Goal: Task Accomplishment & Management: Use online tool/utility

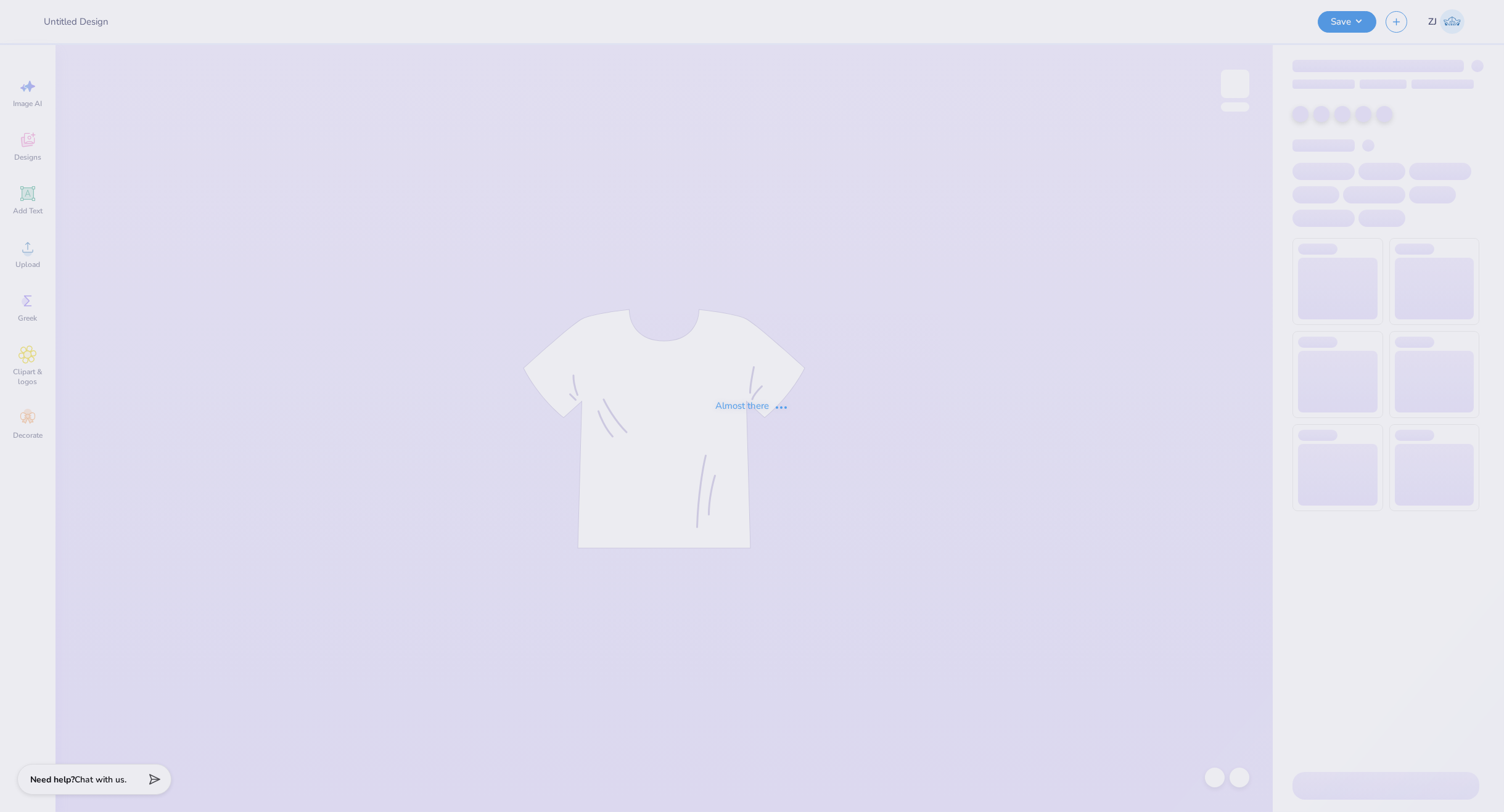
type input "Winter Bid-day Hoodies!"
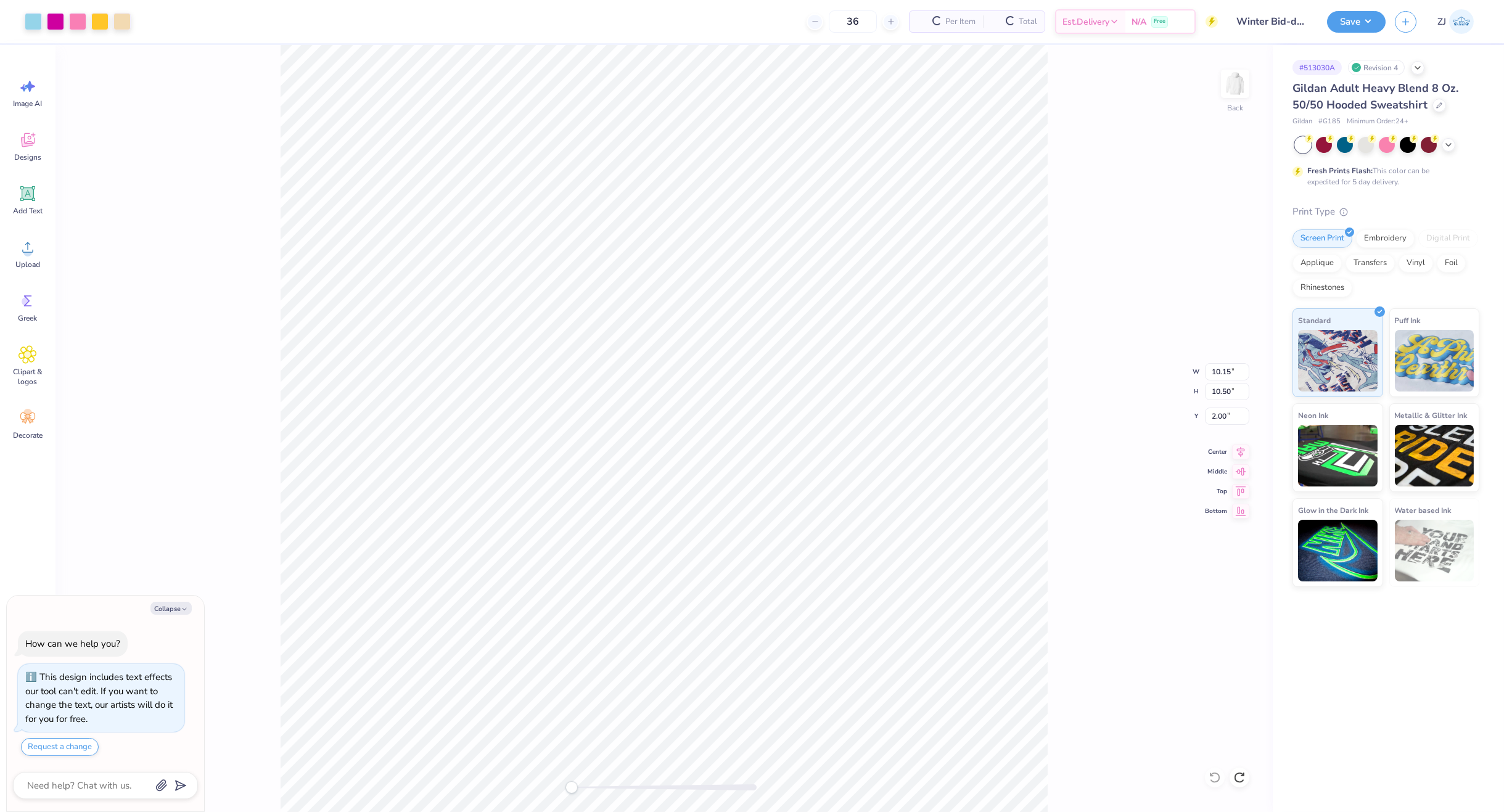
click at [1211, 773] on div "Back W 10.15 10.15 " H 10.50 10.50 " Y 2.00 2.00 " Center Middle Top Bottom" at bounding box center [665, 428] width 1218 height 767
click at [38, 257] on div "Upload" at bounding box center [28, 254] width 45 height 47
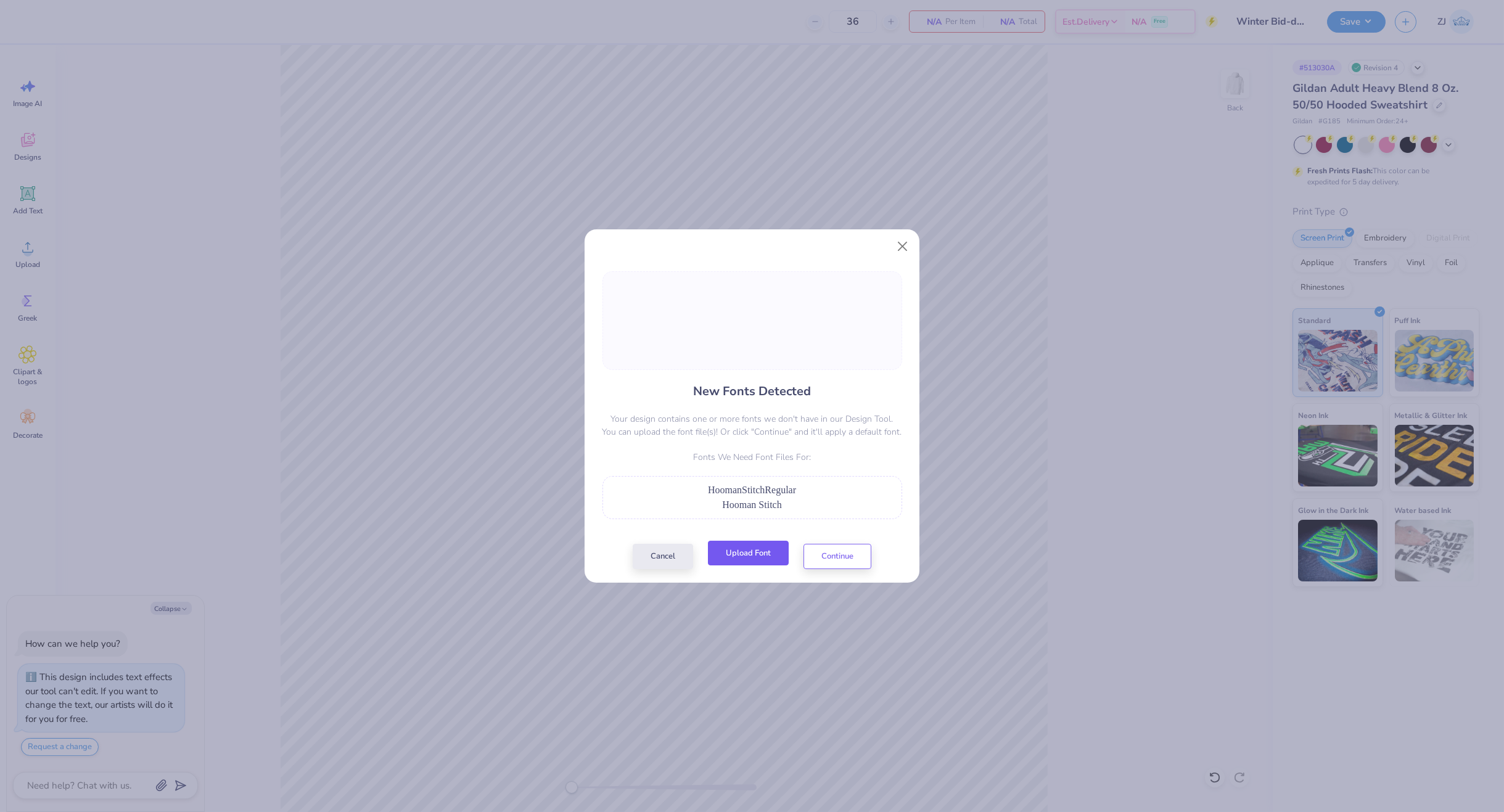
click at [779, 553] on button "Upload Font" at bounding box center [748, 553] width 81 height 25
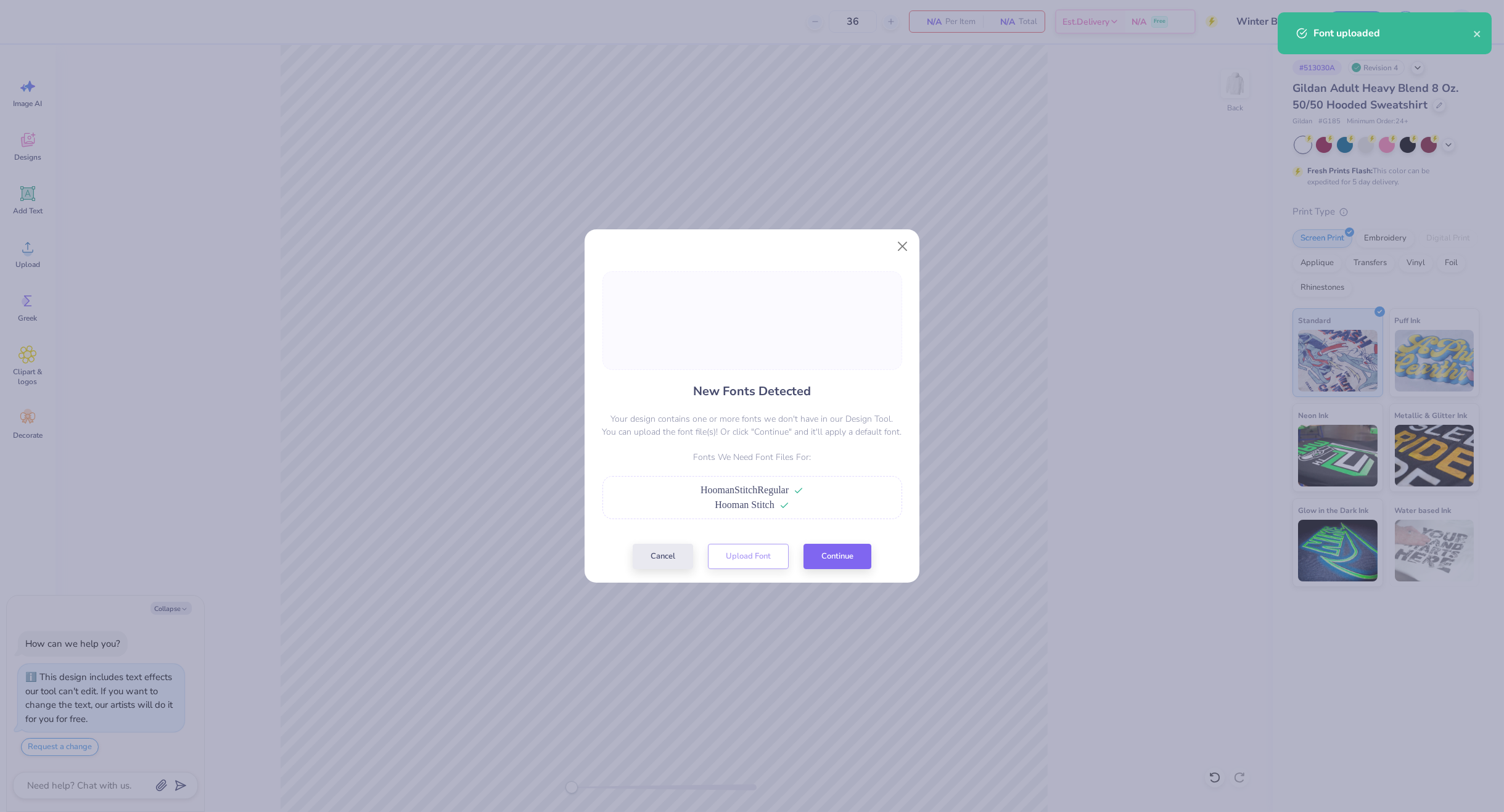
click at [858, 572] on div "New Fonts Detected Your design contains one or more fonts we don't have in our …" at bounding box center [752, 420] width 335 height 325
click at [851, 555] on button "Continue" at bounding box center [837, 553] width 68 height 25
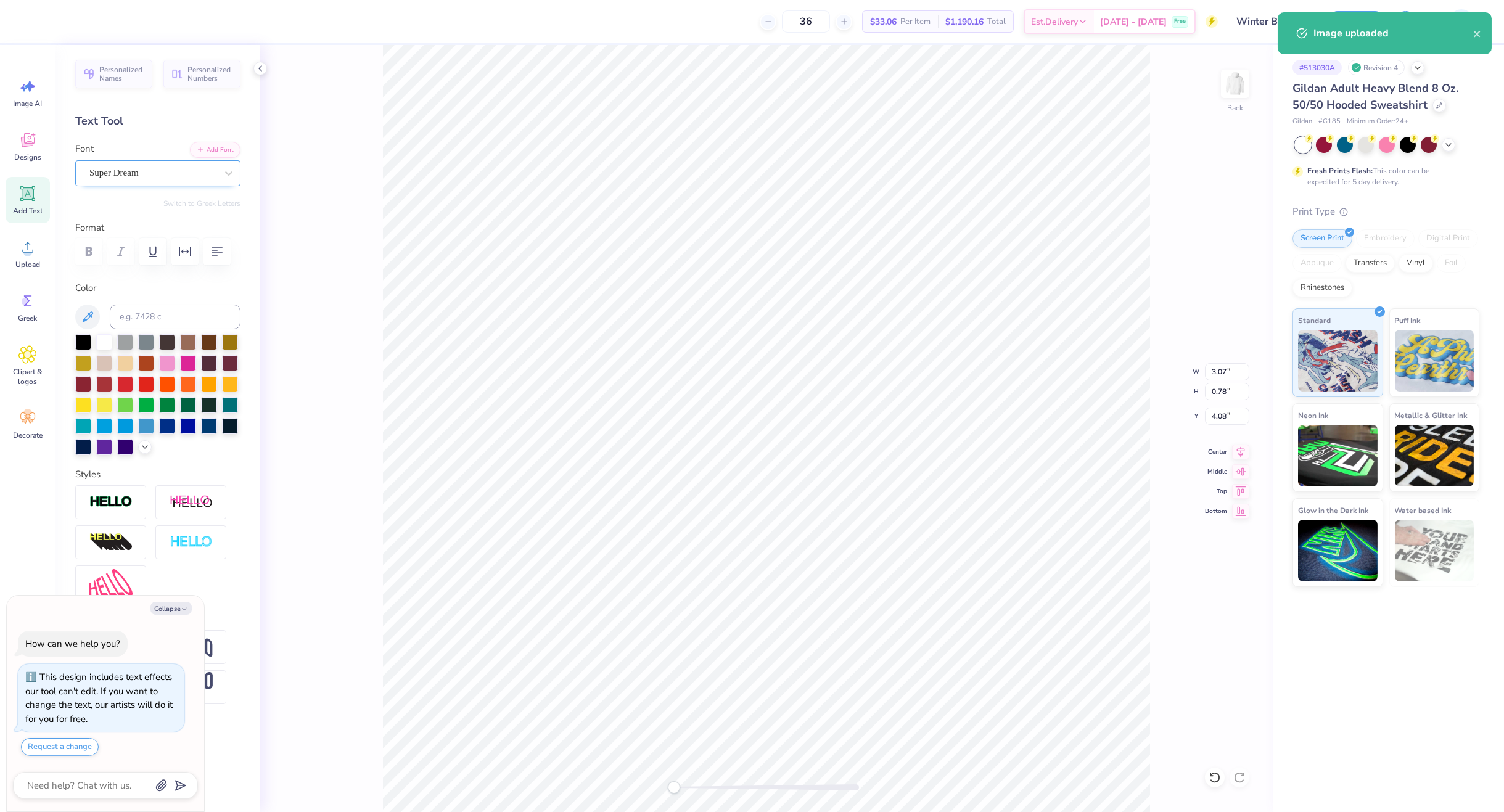
drag, startPoint x: 57, startPoint y: 161, endPoint x: 89, endPoint y: 172, distance: 33.8
click at [57, 161] on div "Personalized Names Personalized Numbers Text Tool Add Font Font Super Dream Swi…" at bounding box center [159, 428] width 205 height 767
click at [104, 174] on div "Super Dream" at bounding box center [153, 172] width 130 height 20
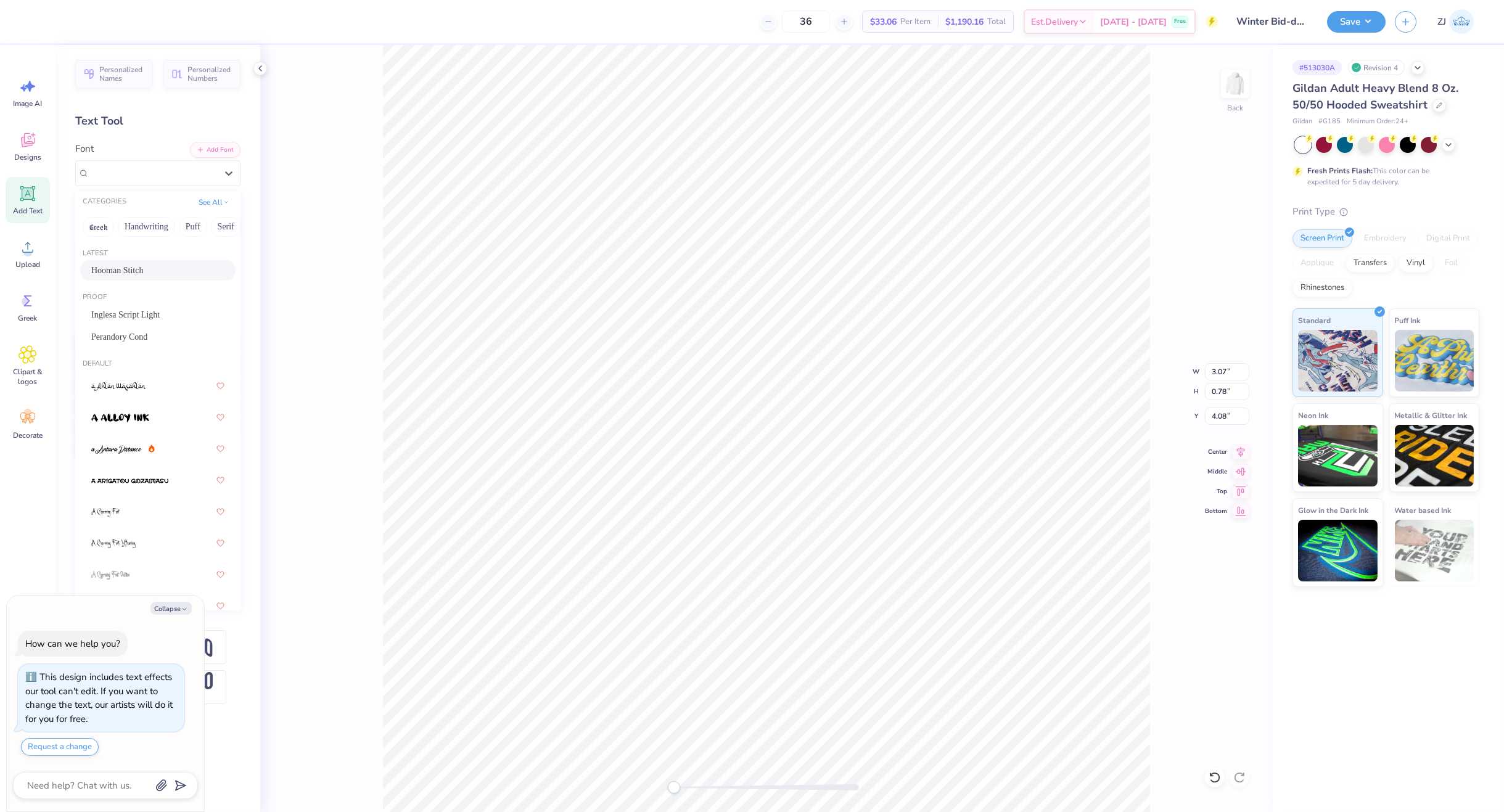
click at [143, 270] on span "Hooman Stitch" at bounding box center [117, 270] width 52 height 13
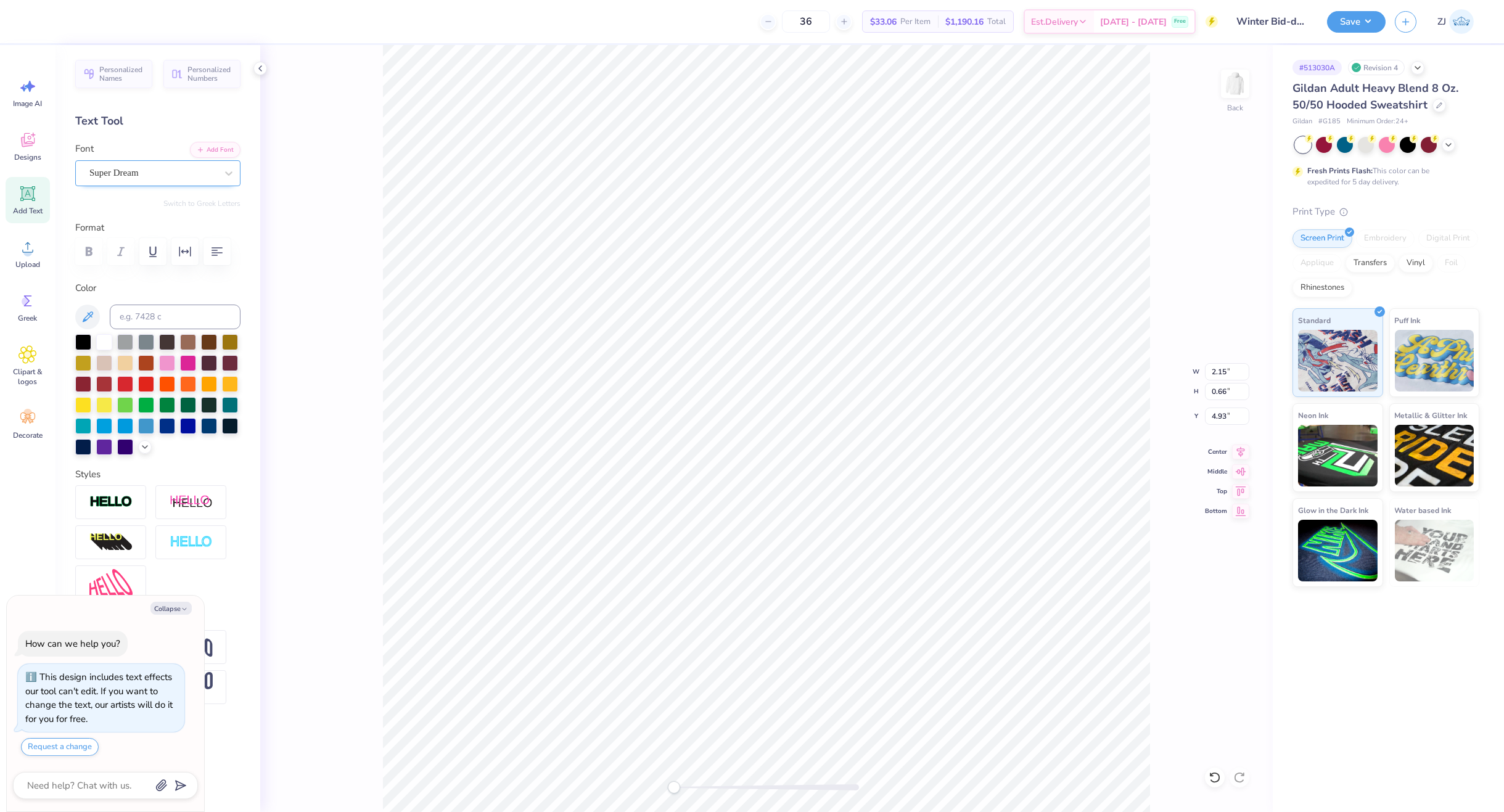
click at [160, 176] on div "Super Dream" at bounding box center [153, 172] width 130 height 20
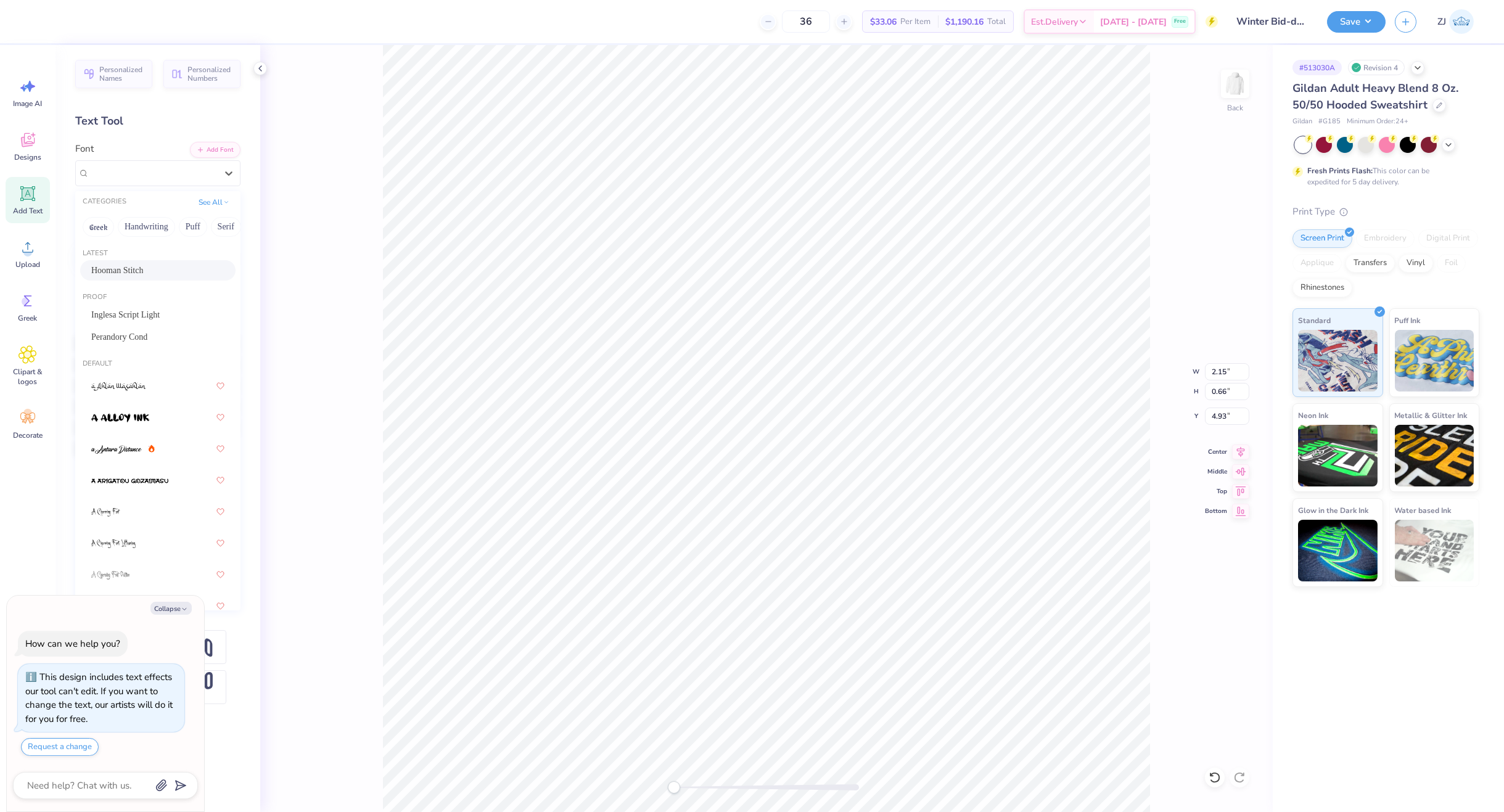
click at [137, 268] on span "Hooman Stitch" at bounding box center [117, 270] width 52 height 13
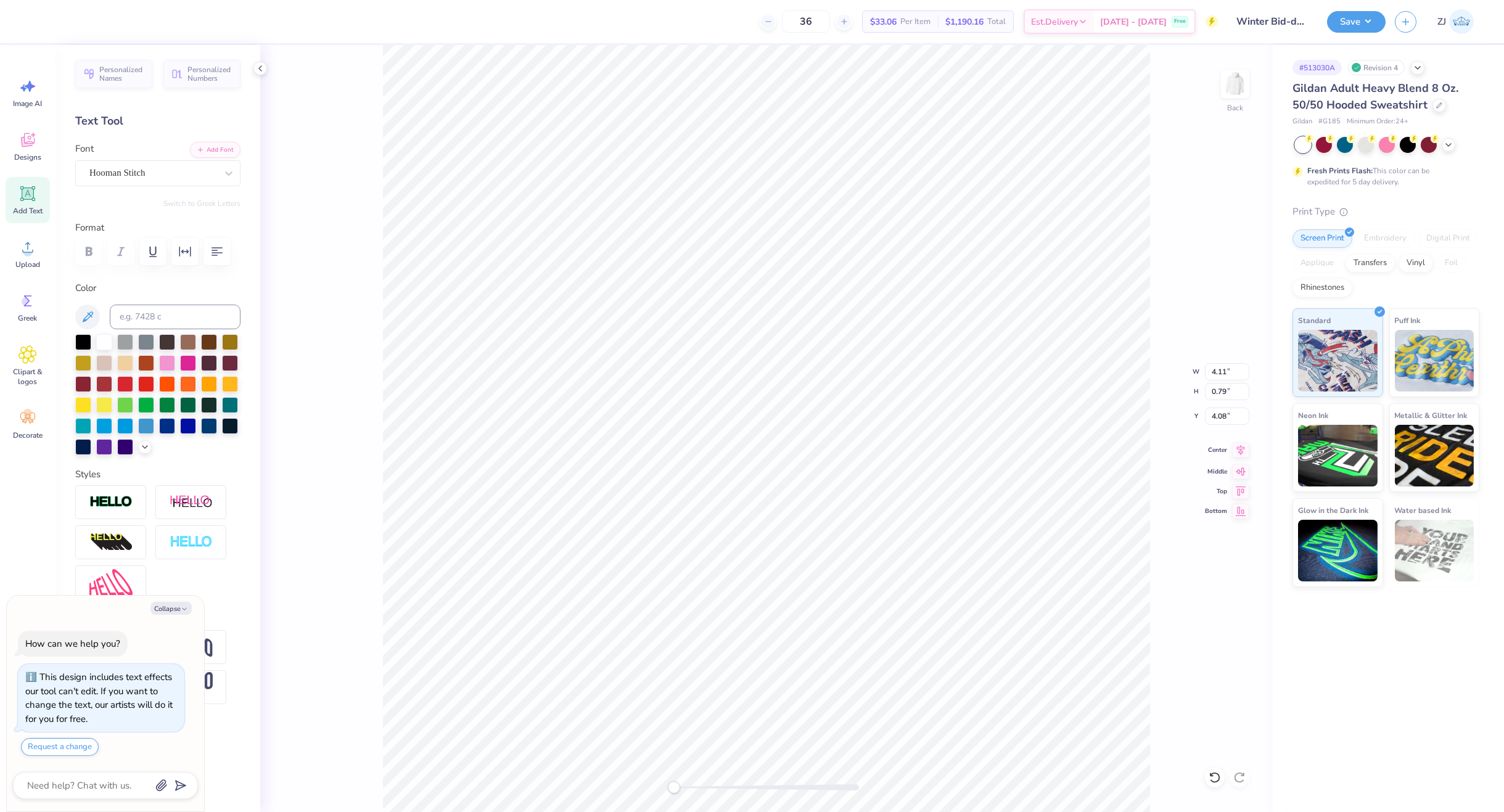
click at [1235, 448] on icon at bounding box center [1241, 450] width 18 height 15
type textarea "x"
type input "2.44"
type input "4.93"
click at [1237, 443] on div "Back W 2.44 2.44 " H 0.79 0.79 " Y 4.93 4.93 " Center Middle Top Bottom" at bounding box center [766, 428] width 1013 height 767
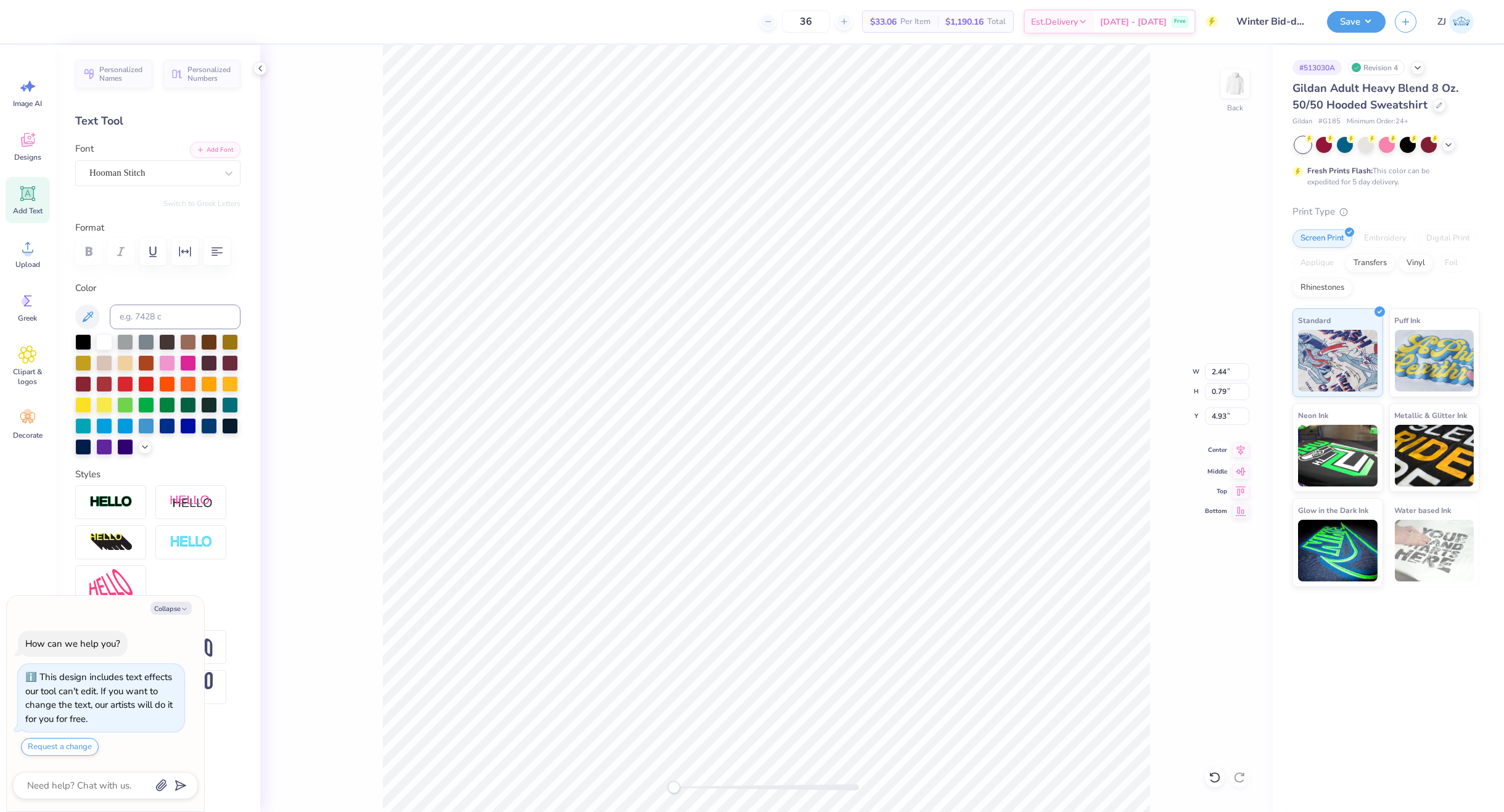
click at [1239, 449] on icon at bounding box center [1241, 450] width 18 height 15
click at [1242, 447] on icon at bounding box center [1241, 449] width 8 height 10
click at [1238, 449] on icon at bounding box center [1241, 450] width 18 height 15
click at [696, 789] on div at bounding box center [766, 787] width 185 height 7
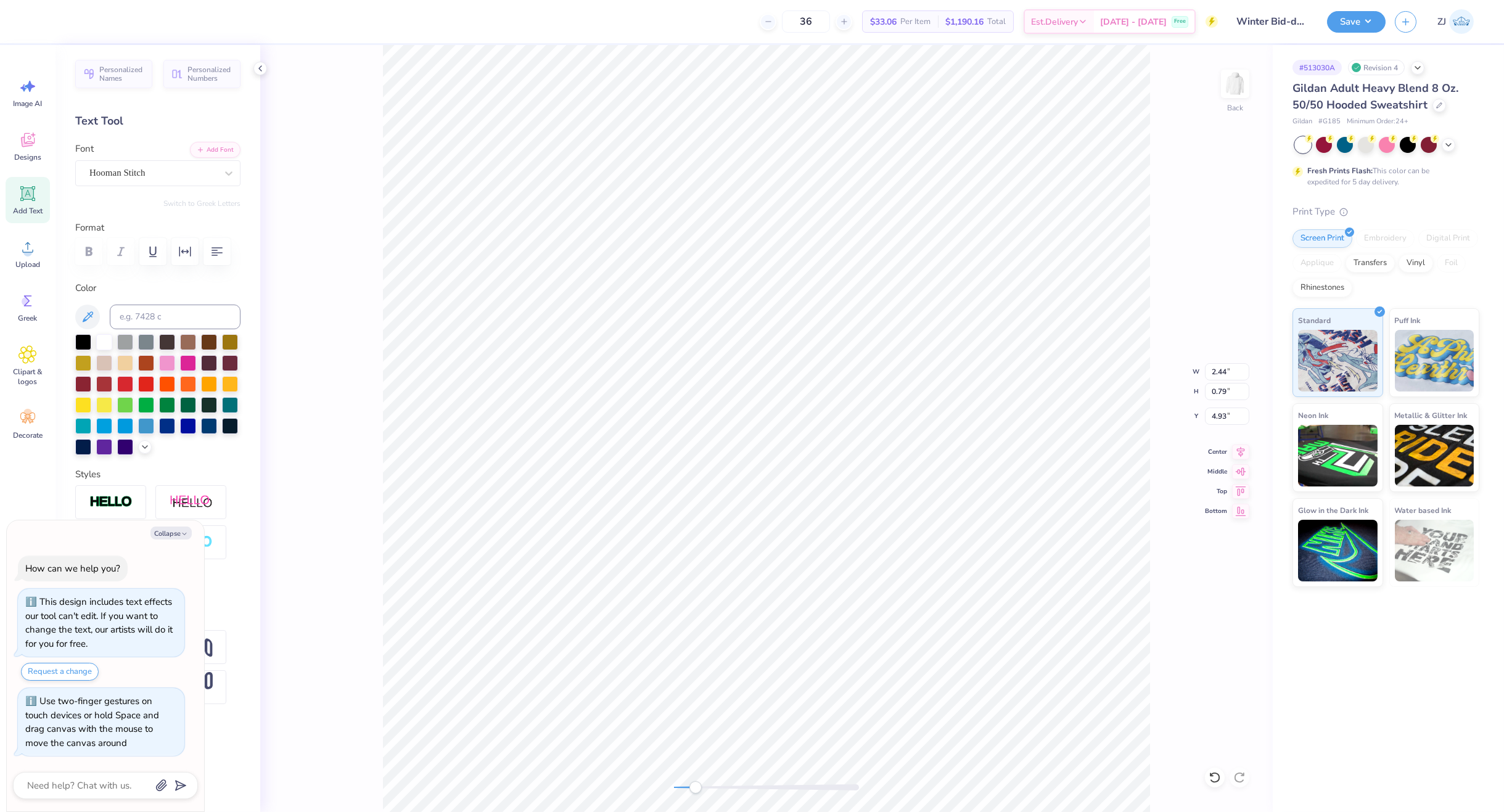
type textarea "x"
type input "4.11"
type input "4.08"
type textarea "x"
type input "2.44"
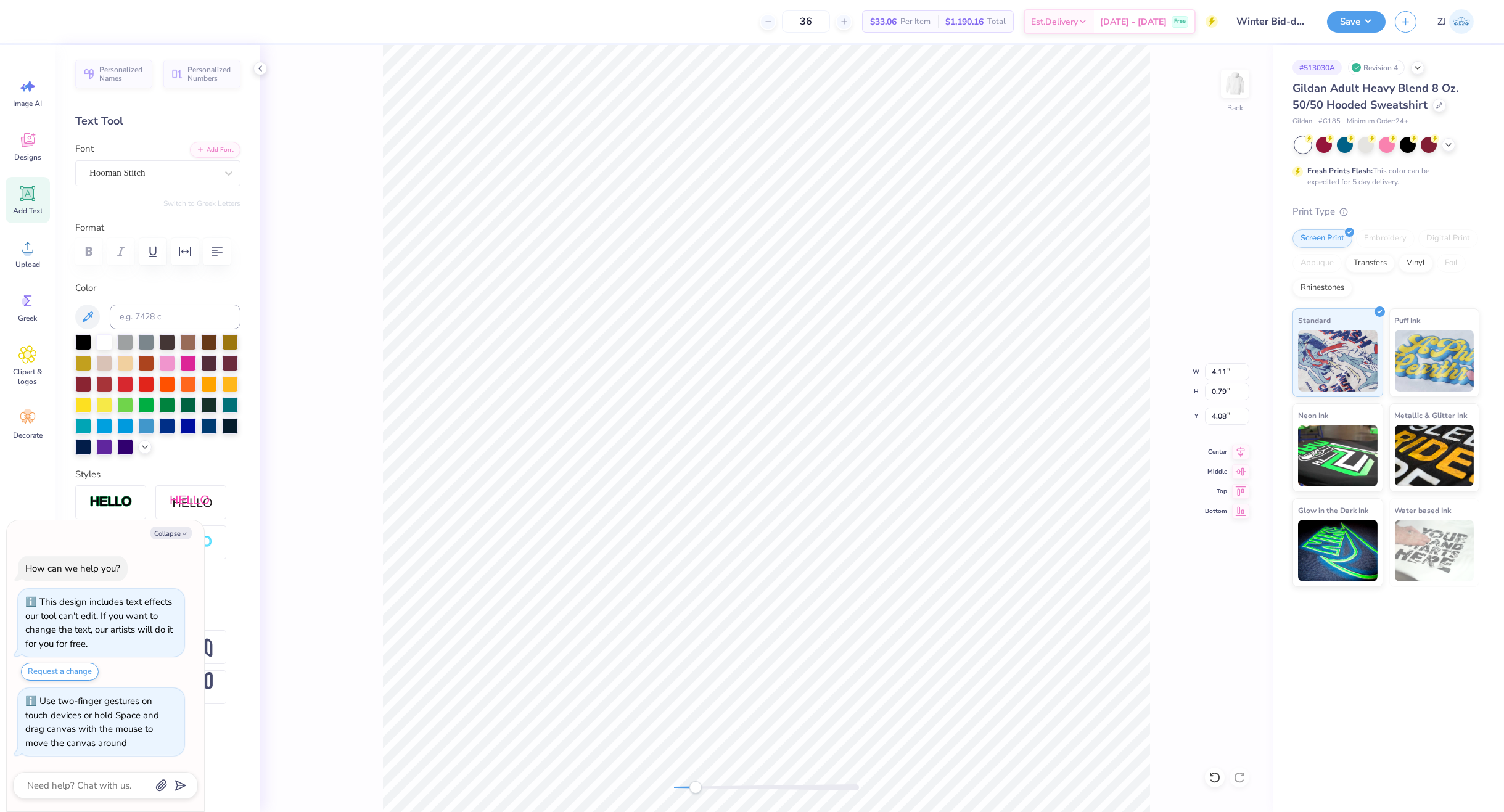
type input "4.93"
type textarea "x"
type input "12.74"
type input "13.43"
type input "0.54"
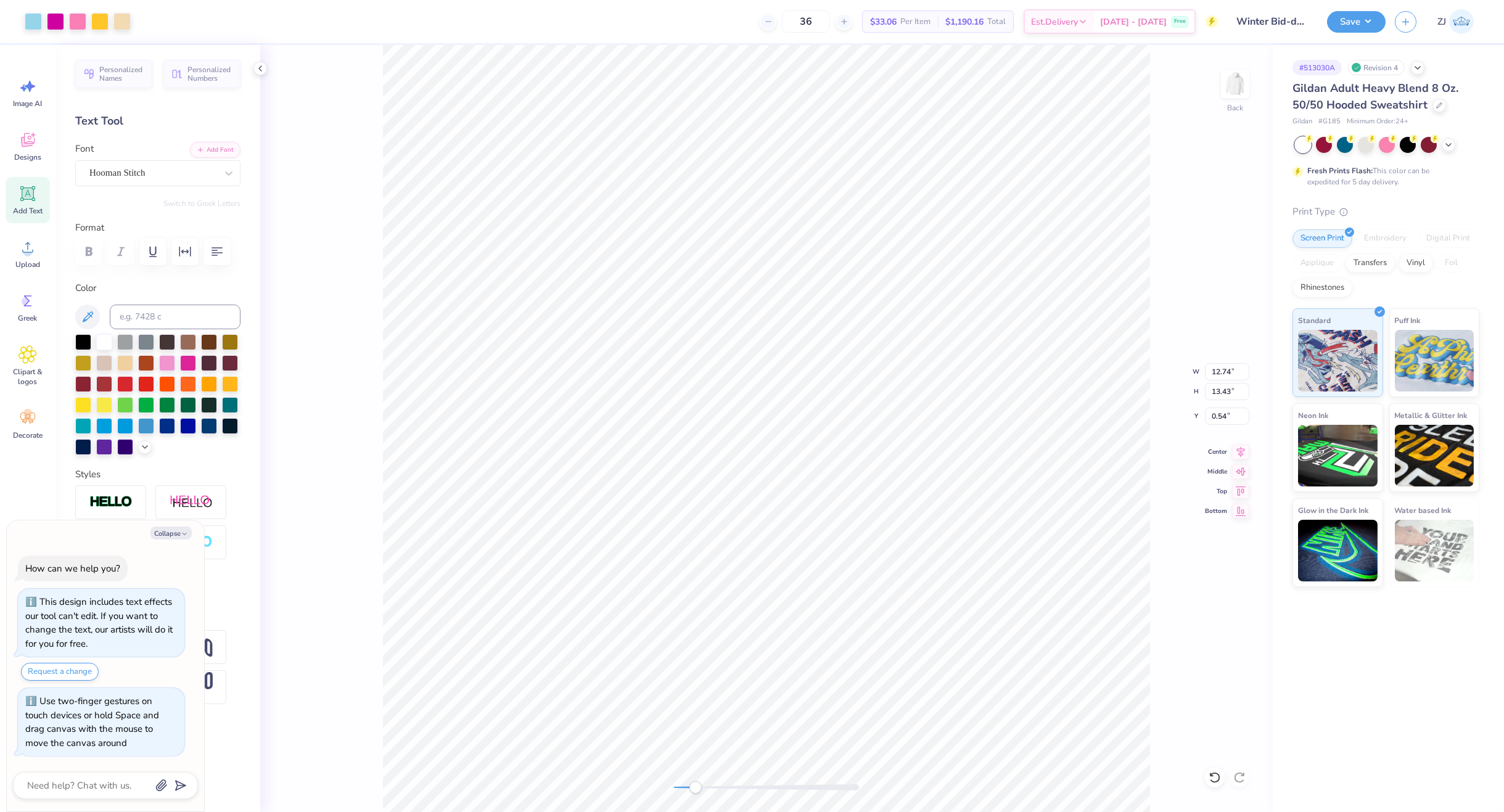
type textarea "x"
type input "2.44"
type input "0.79"
type input "4.93"
type textarea "x"
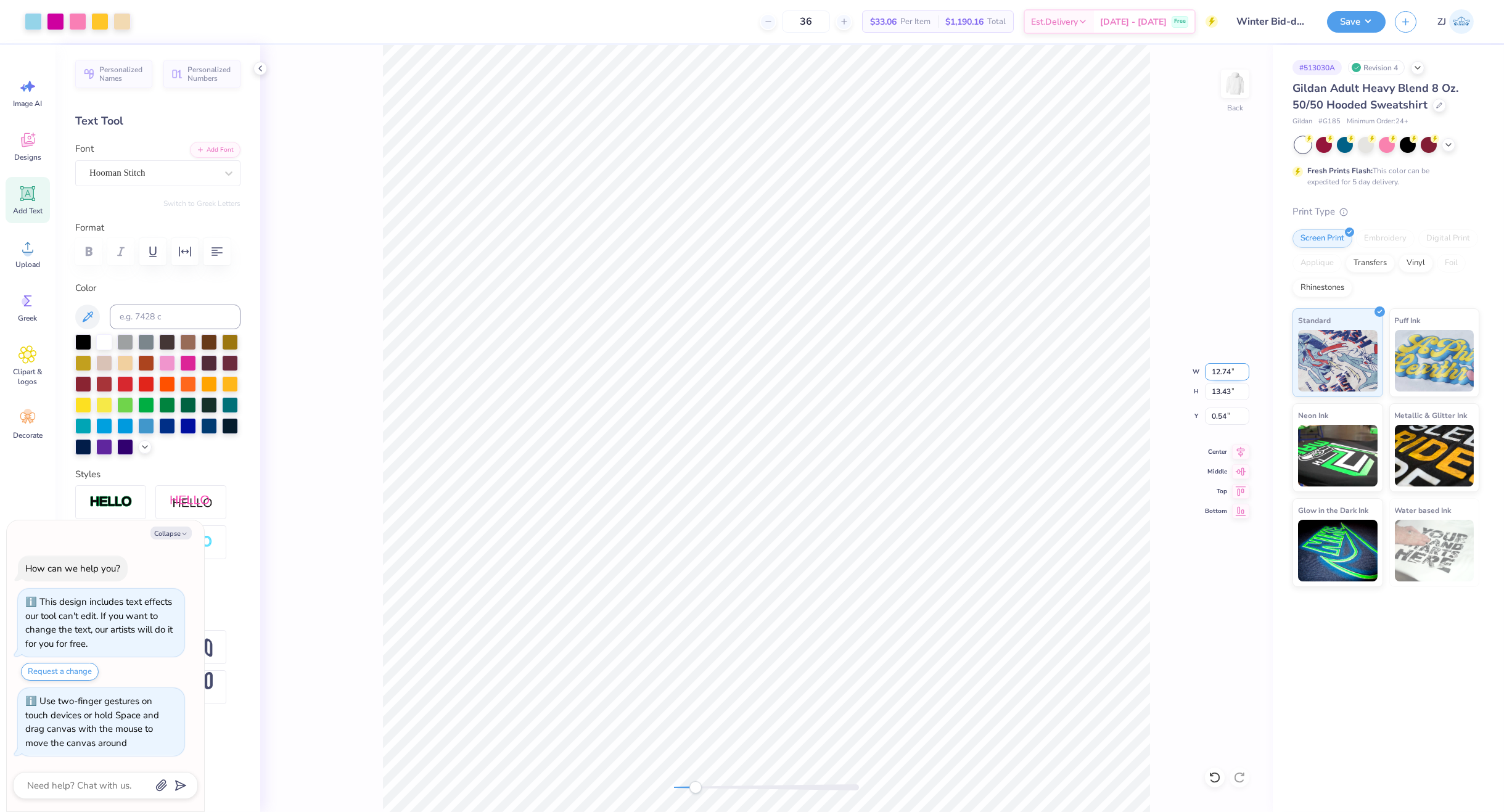
click at [1225, 369] on input "12.74" at bounding box center [1227, 372] width 45 height 18
click at [1235, 391] on input "13.43" at bounding box center [1227, 392] width 45 height 18
type input "10.5"
type textarea "x"
type input "9.96"
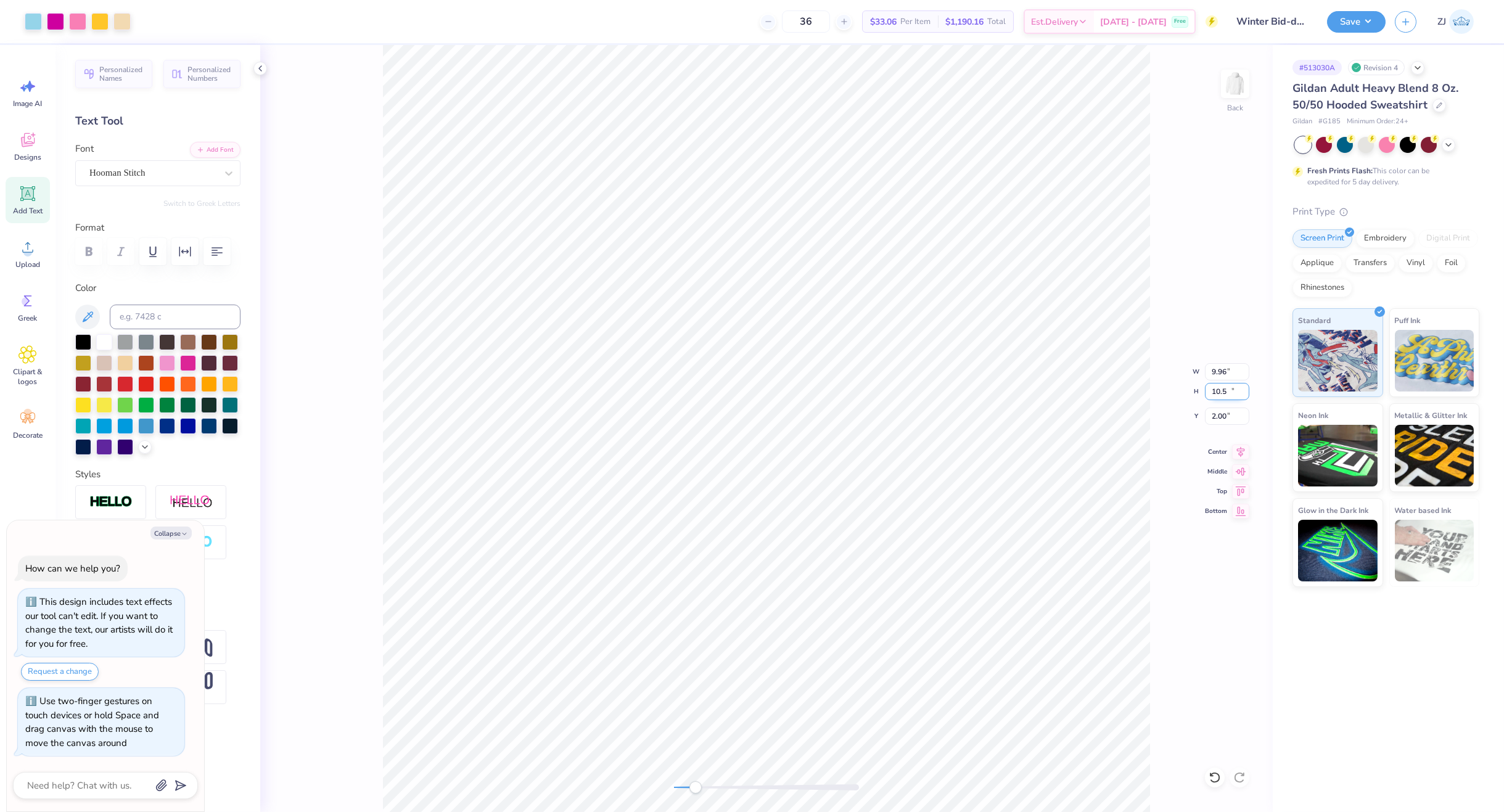
type input "10.50"
type input "2.00"
click at [1219, 416] on input "2.00" at bounding box center [1227, 416] width 45 height 18
click at [641, 789] on div "Back" at bounding box center [766, 428] width 1013 height 767
click at [1361, 18] on button "Save" at bounding box center [1356, 20] width 59 height 21
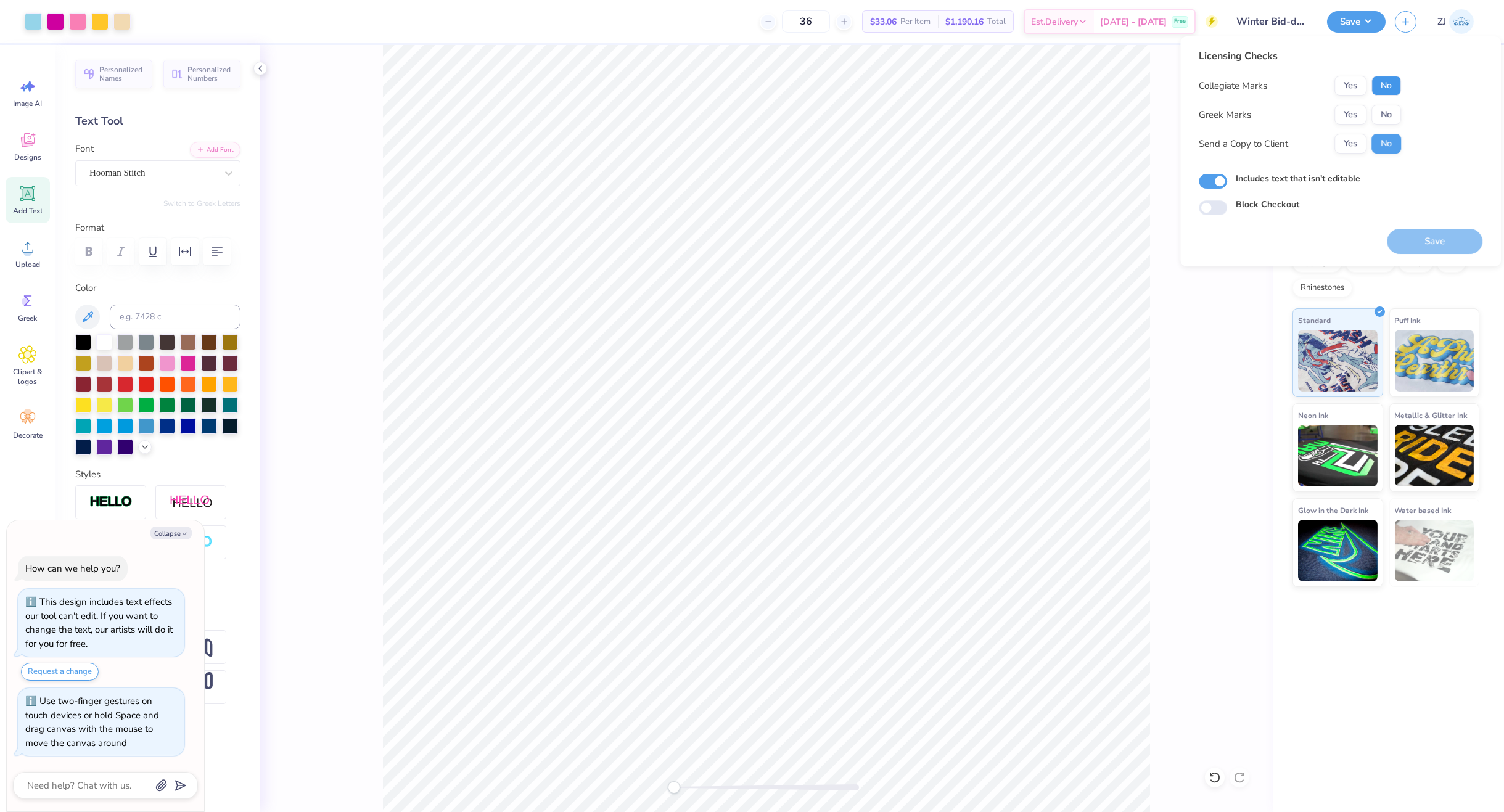
click at [1394, 84] on button "No" at bounding box center [1387, 85] width 30 height 20
click at [1355, 107] on button "Yes" at bounding box center [1350, 114] width 32 height 20
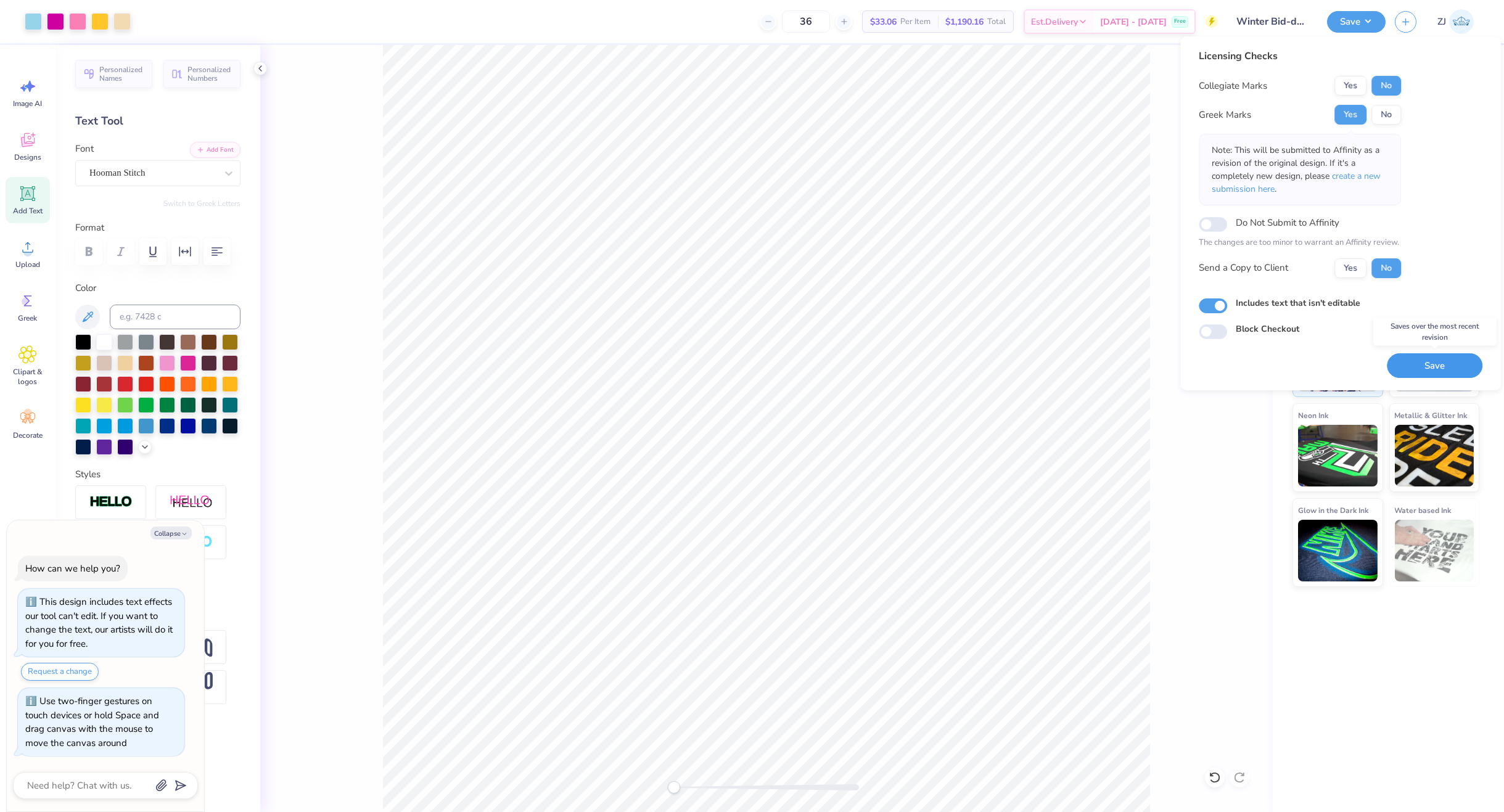
click at [1454, 371] on button "Save" at bounding box center [1435, 365] width 96 height 25
type textarea "x"
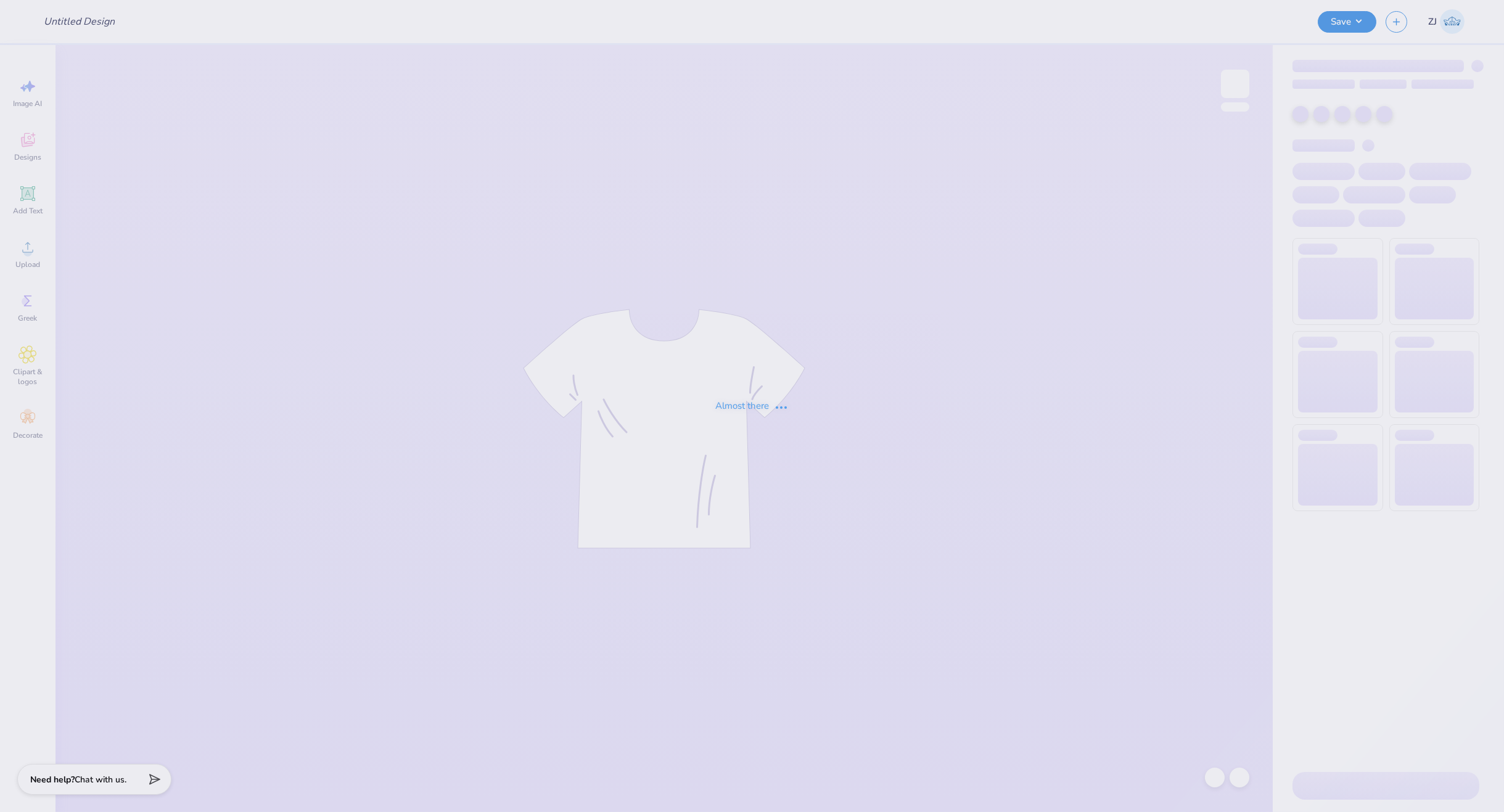
type input "CS CPR4"
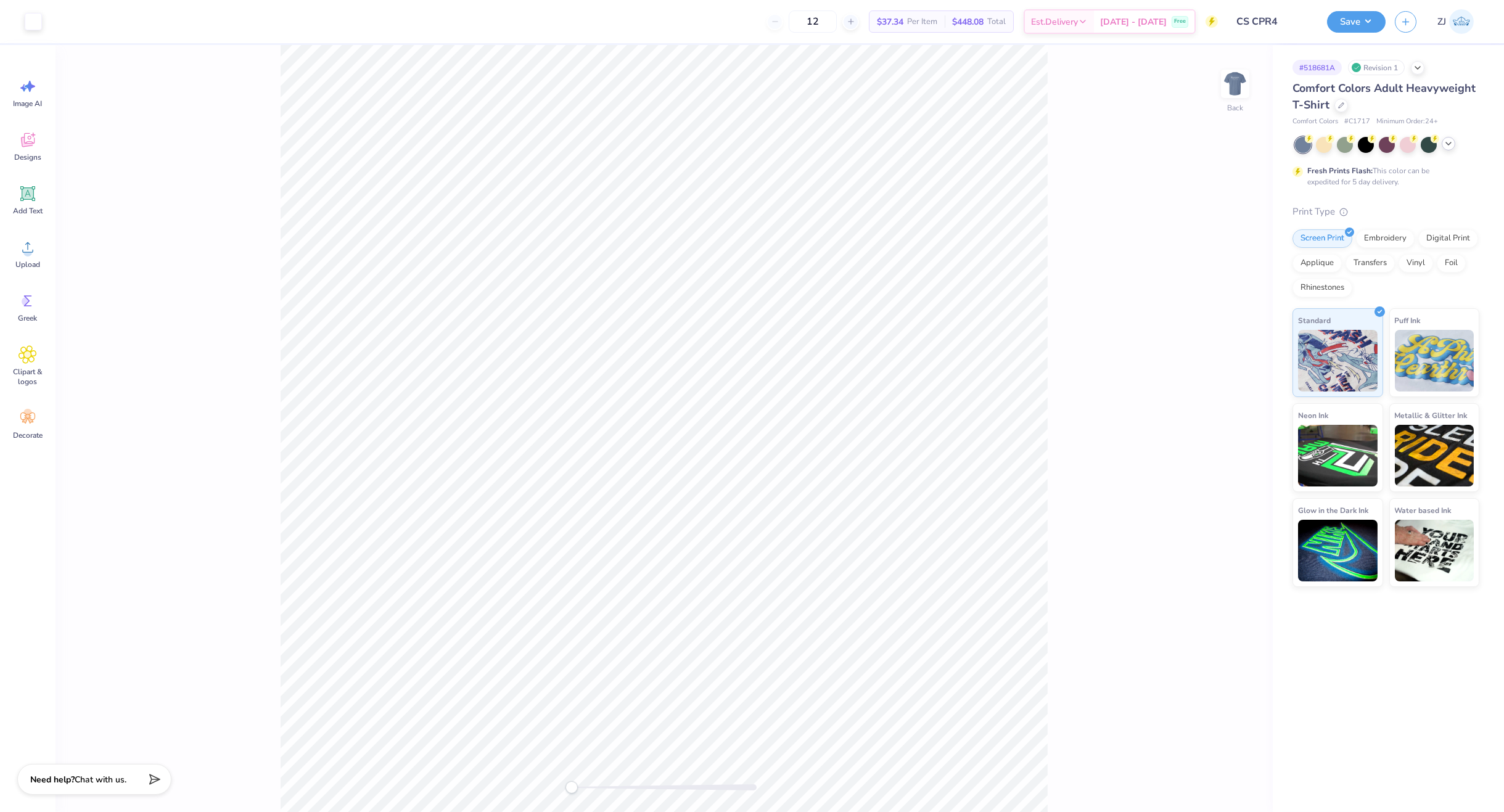
click at [1449, 143] on icon at bounding box center [1448, 144] width 10 height 10
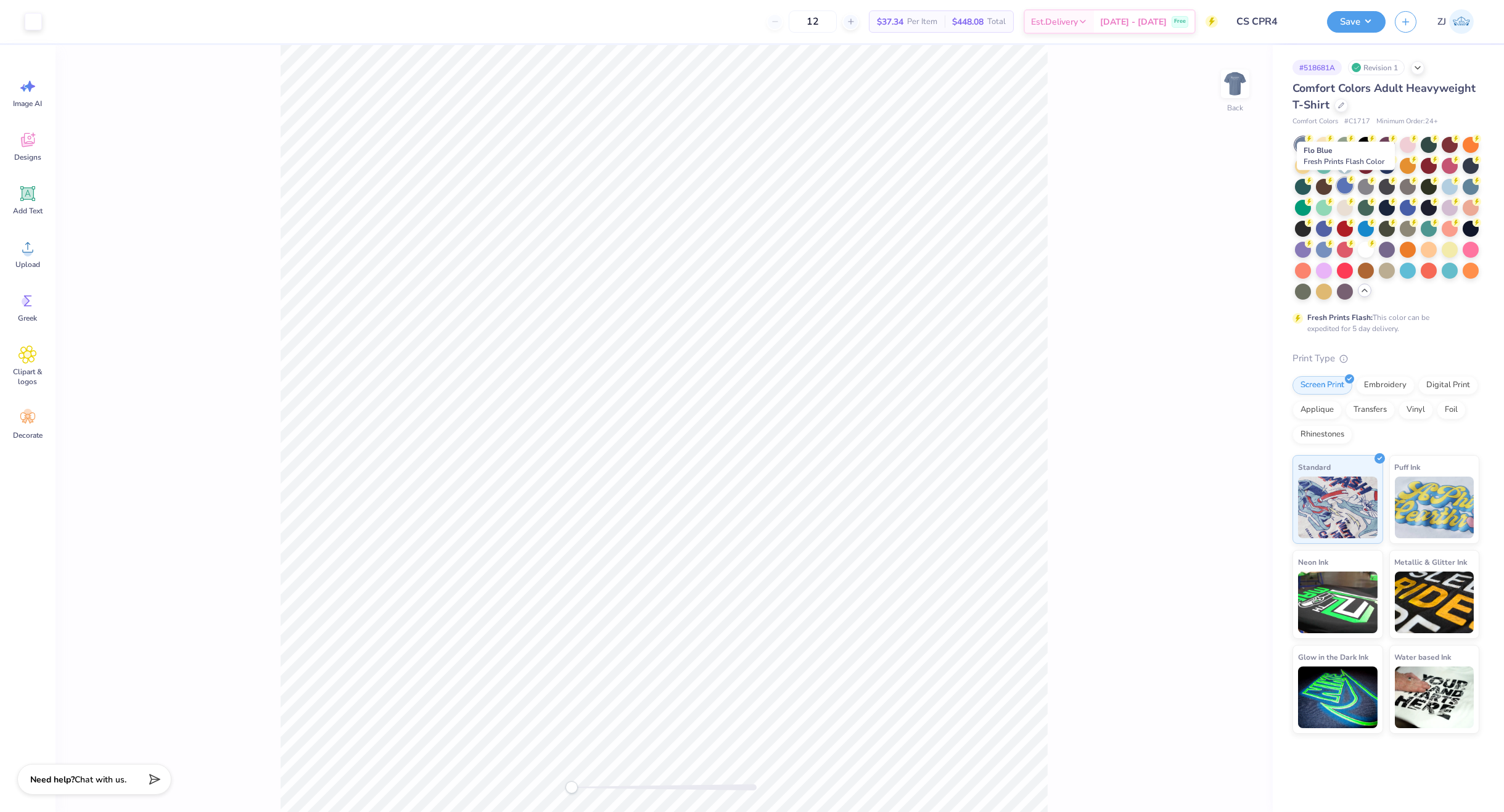
click at [1344, 186] on div at bounding box center [1345, 185] width 16 height 16
click at [1406, 207] on div at bounding box center [1407, 206] width 16 height 16
click at [1406, 168] on div at bounding box center [1407, 164] width 16 height 16
click at [1425, 148] on div at bounding box center [1428, 144] width 16 height 16
click at [1474, 167] on div at bounding box center [1470, 164] width 16 height 16
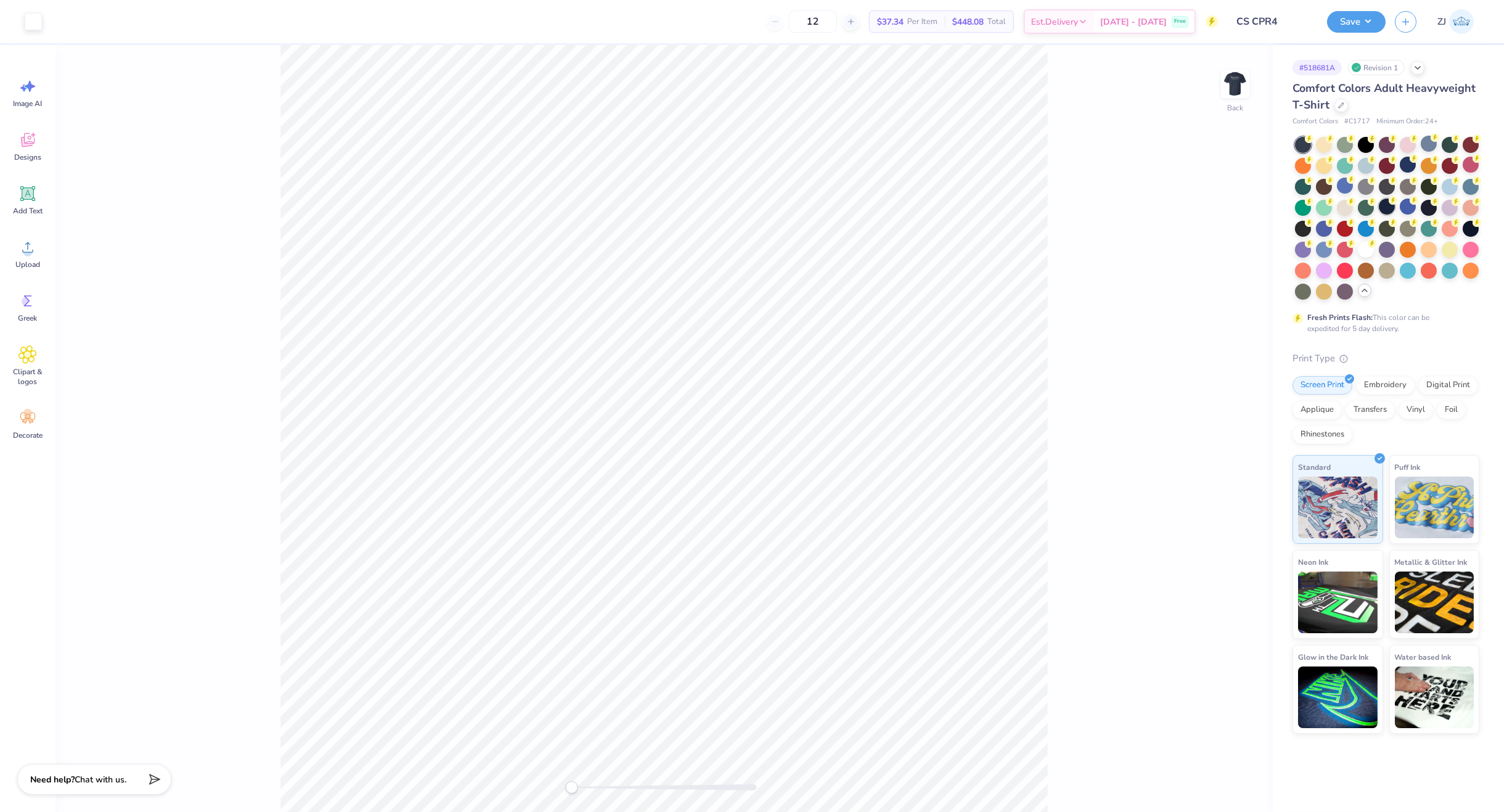
click at [1389, 206] on div at bounding box center [1387, 206] width 16 height 16
click at [1429, 209] on div at bounding box center [1428, 206] width 16 height 16
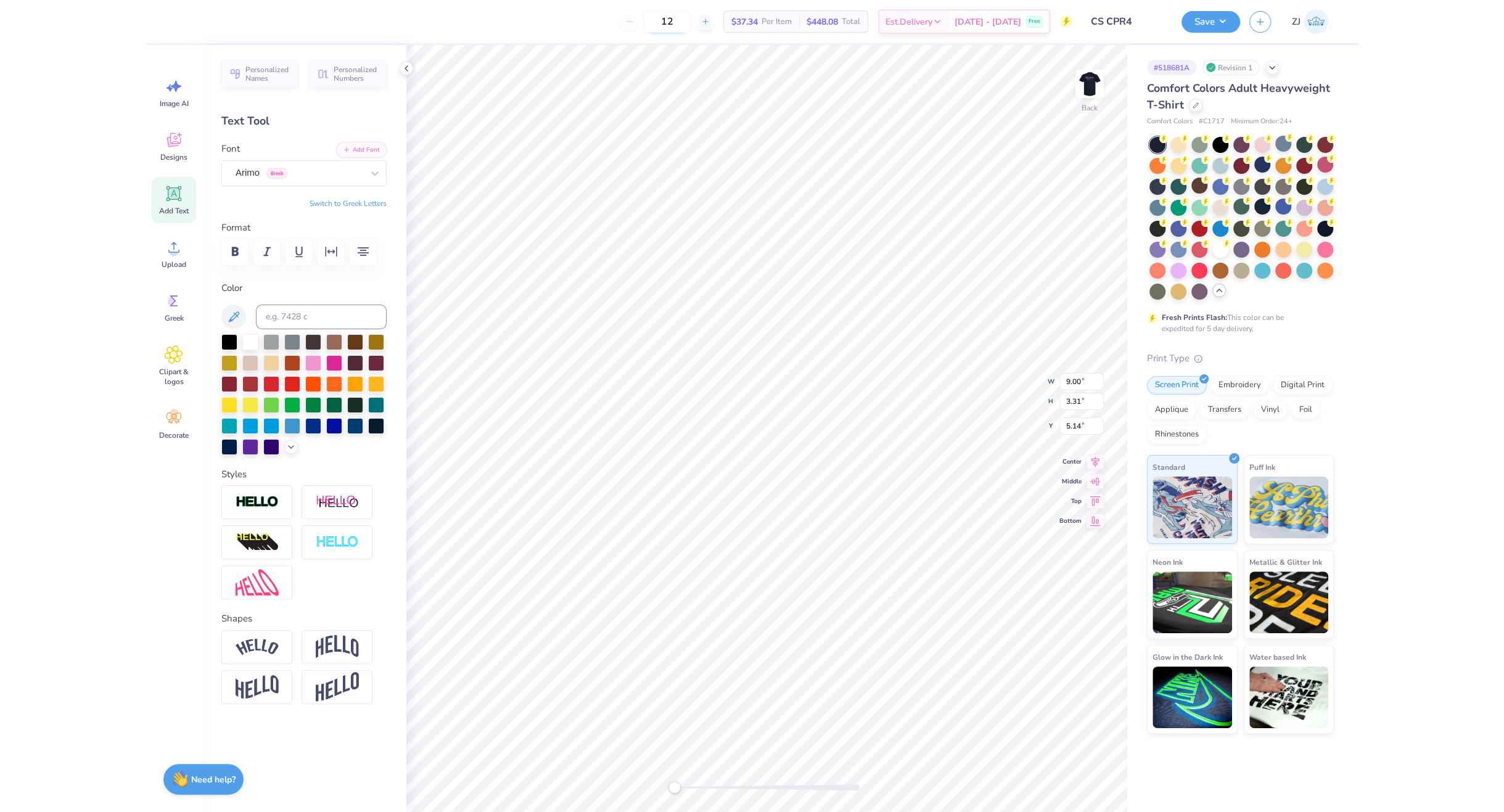
scroll to position [12, 4]
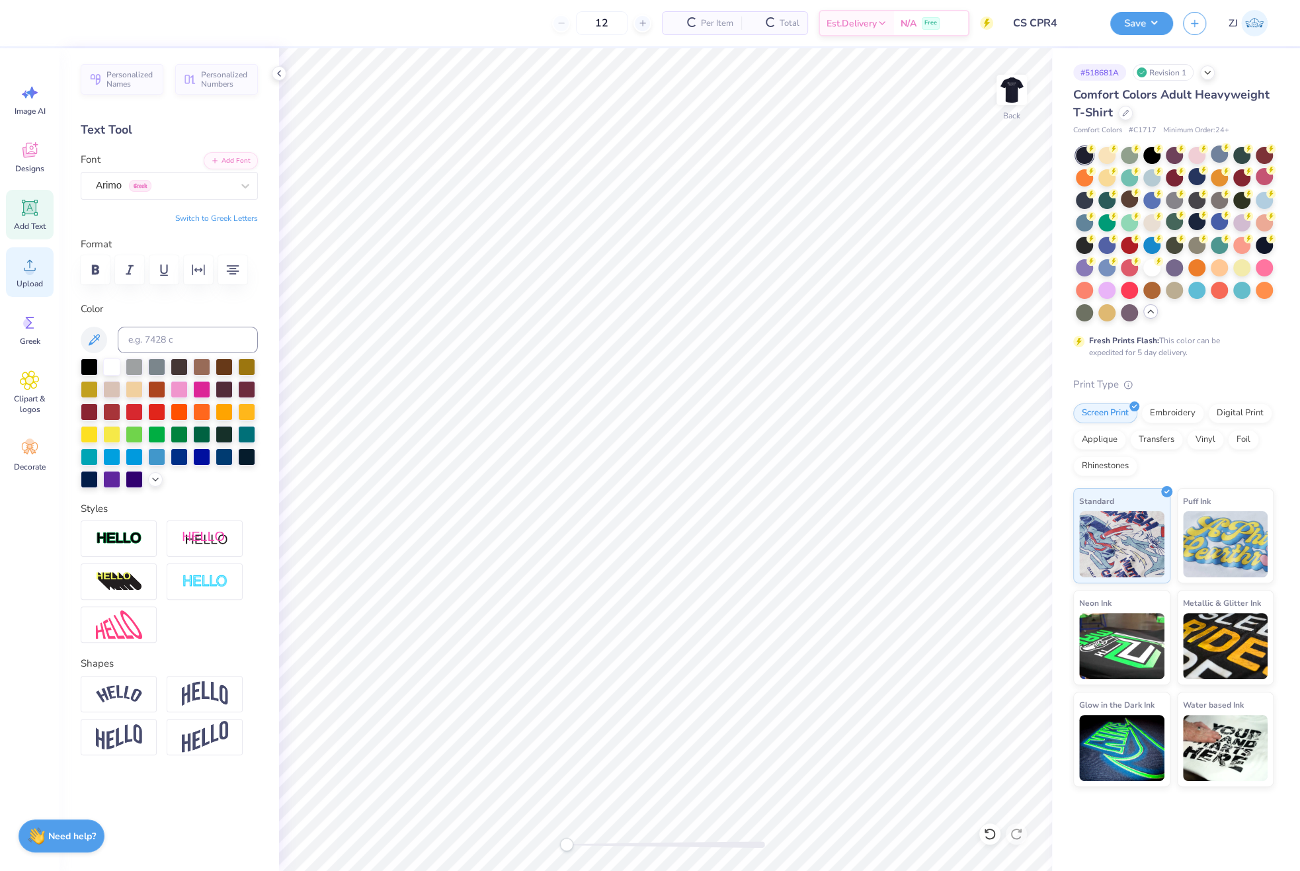
click at [40, 265] on div "Upload" at bounding box center [30, 272] width 48 height 50
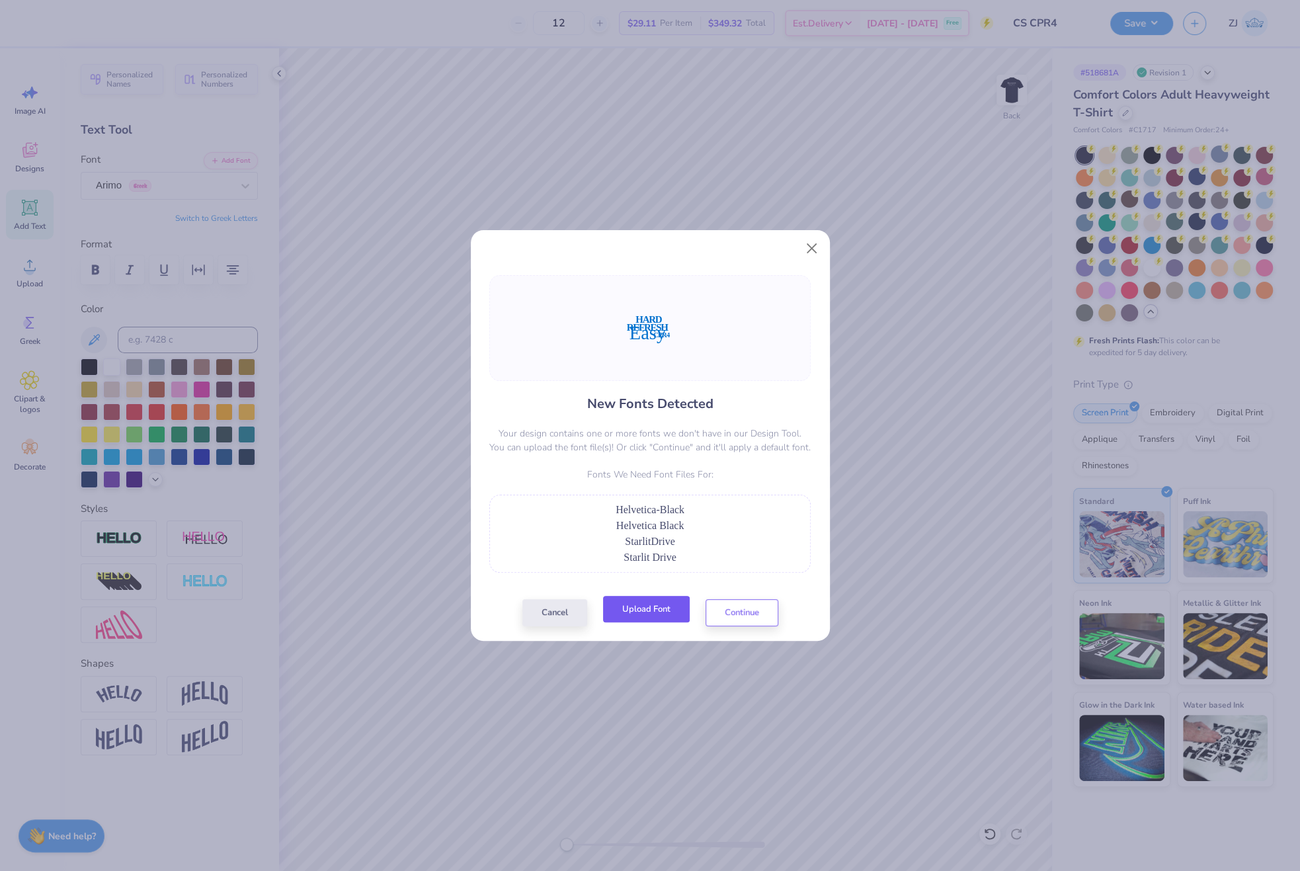
click at [668, 602] on button "Upload Font" at bounding box center [646, 609] width 87 height 27
click at [655, 622] on button "Upload Font" at bounding box center [646, 609] width 87 height 27
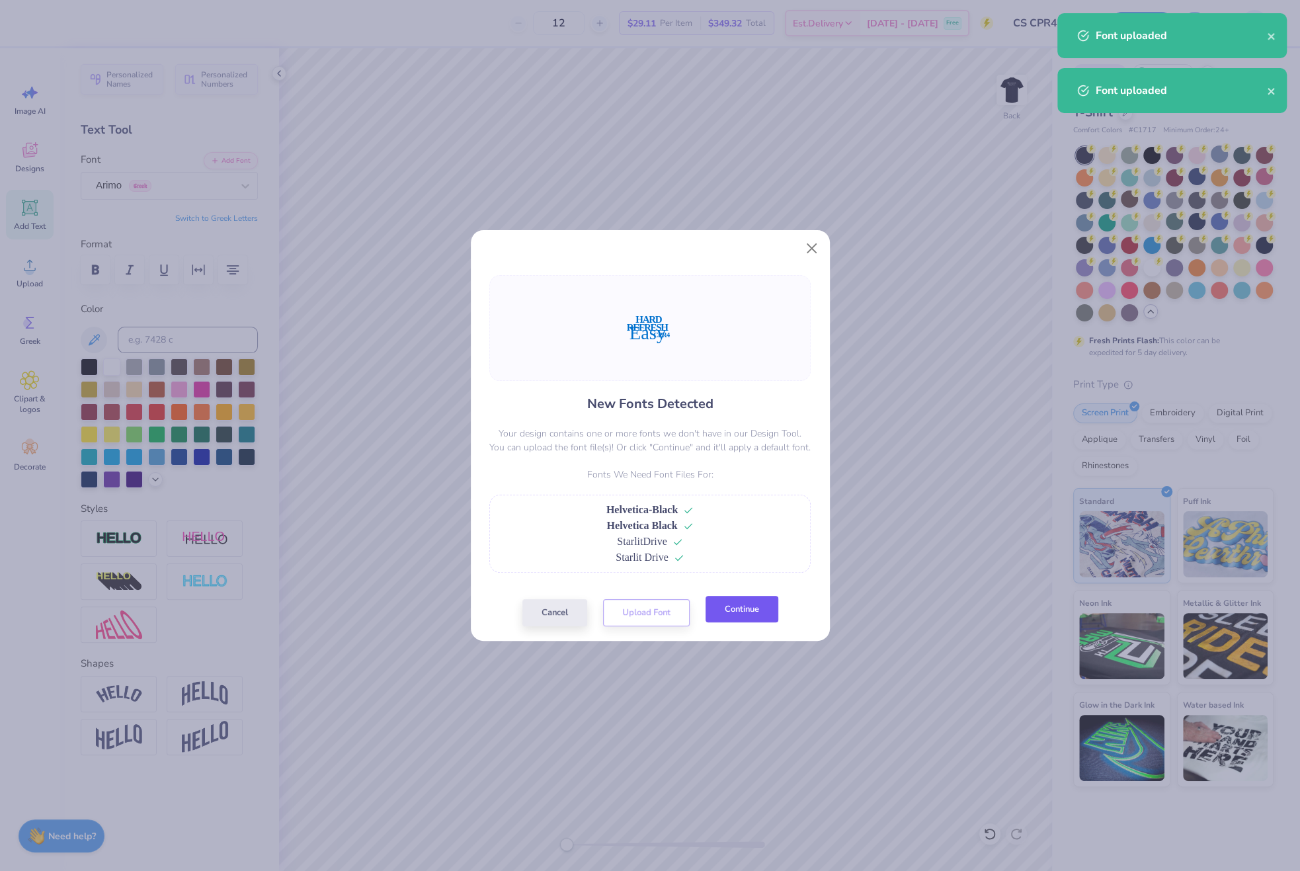
click at [761, 621] on button "Continue" at bounding box center [742, 609] width 73 height 27
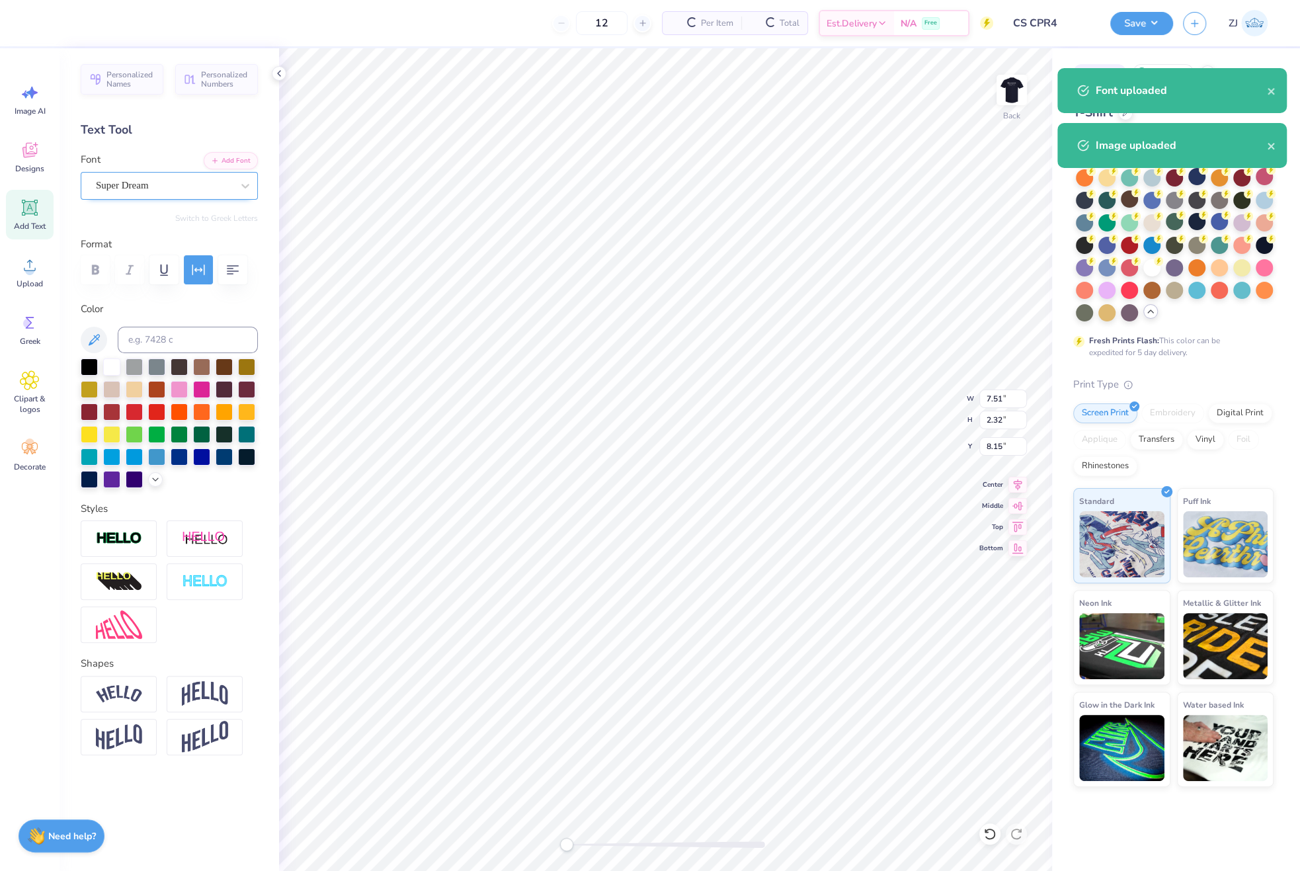
click at [118, 190] on div "Super Dream" at bounding box center [164, 185] width 139 height 21
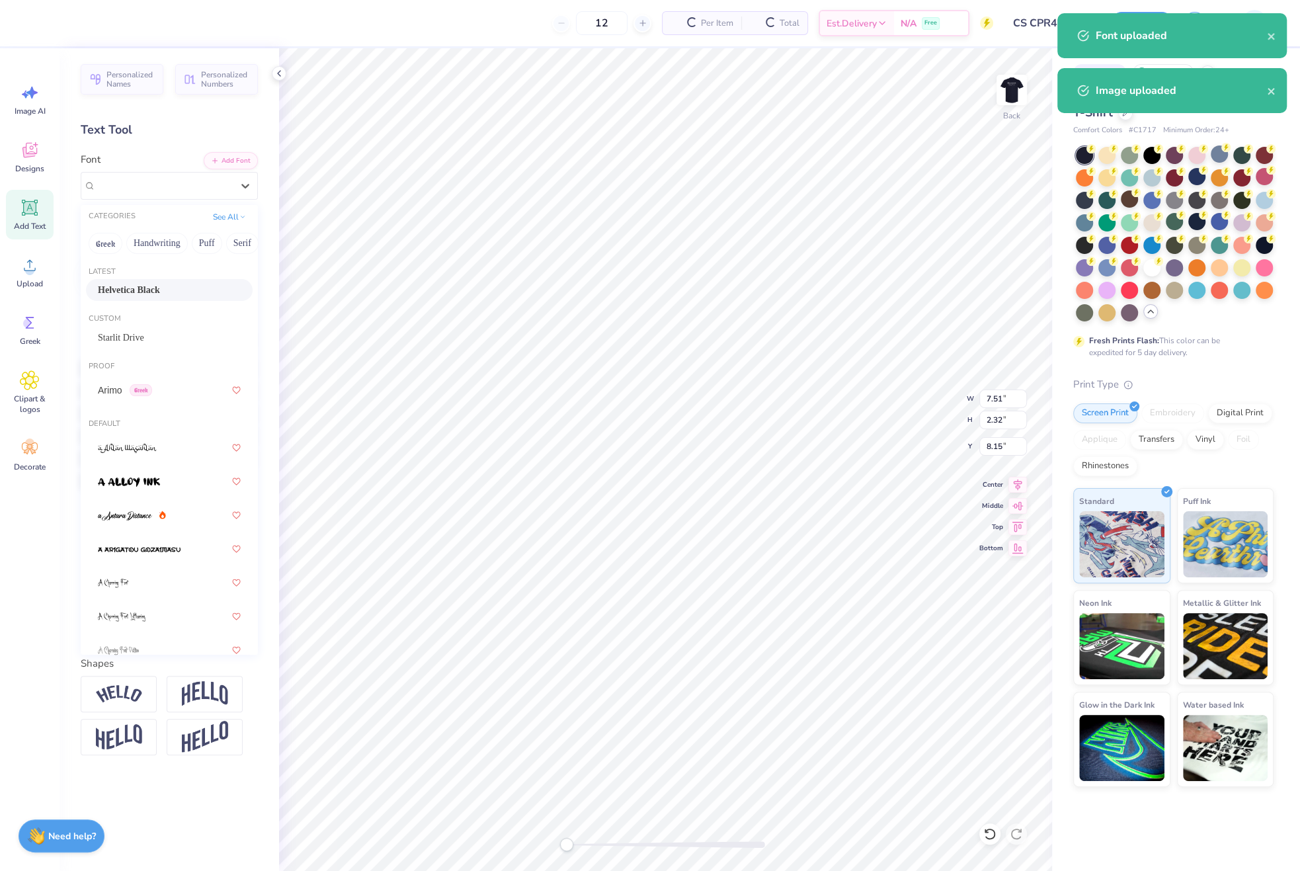
click at [138, 288] on span "Helvetica Black" at bounding box center [129, 290] width 62 height 14
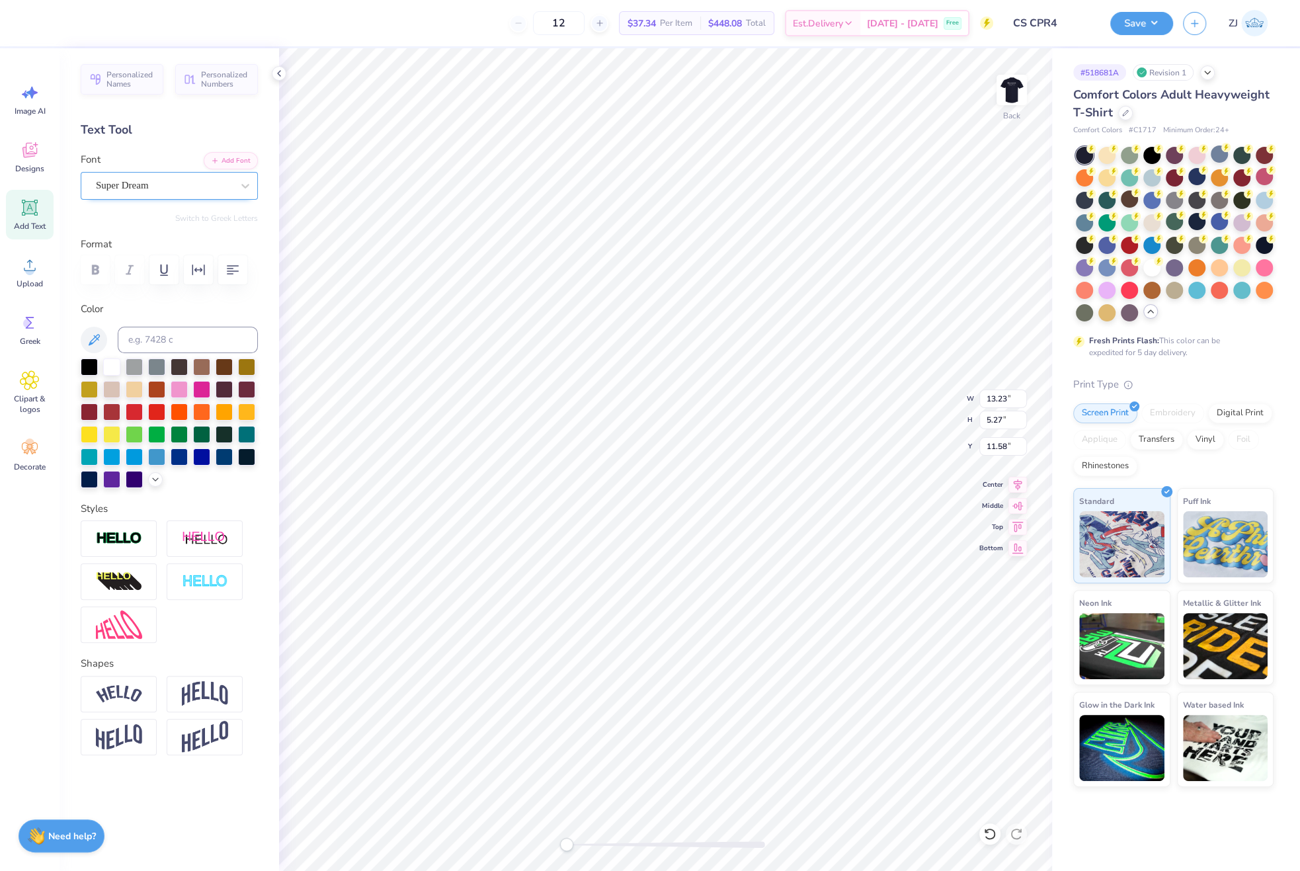
click at [123, 192] on div "Super Dream" at bounding box center [164, 185] width 139 height 21
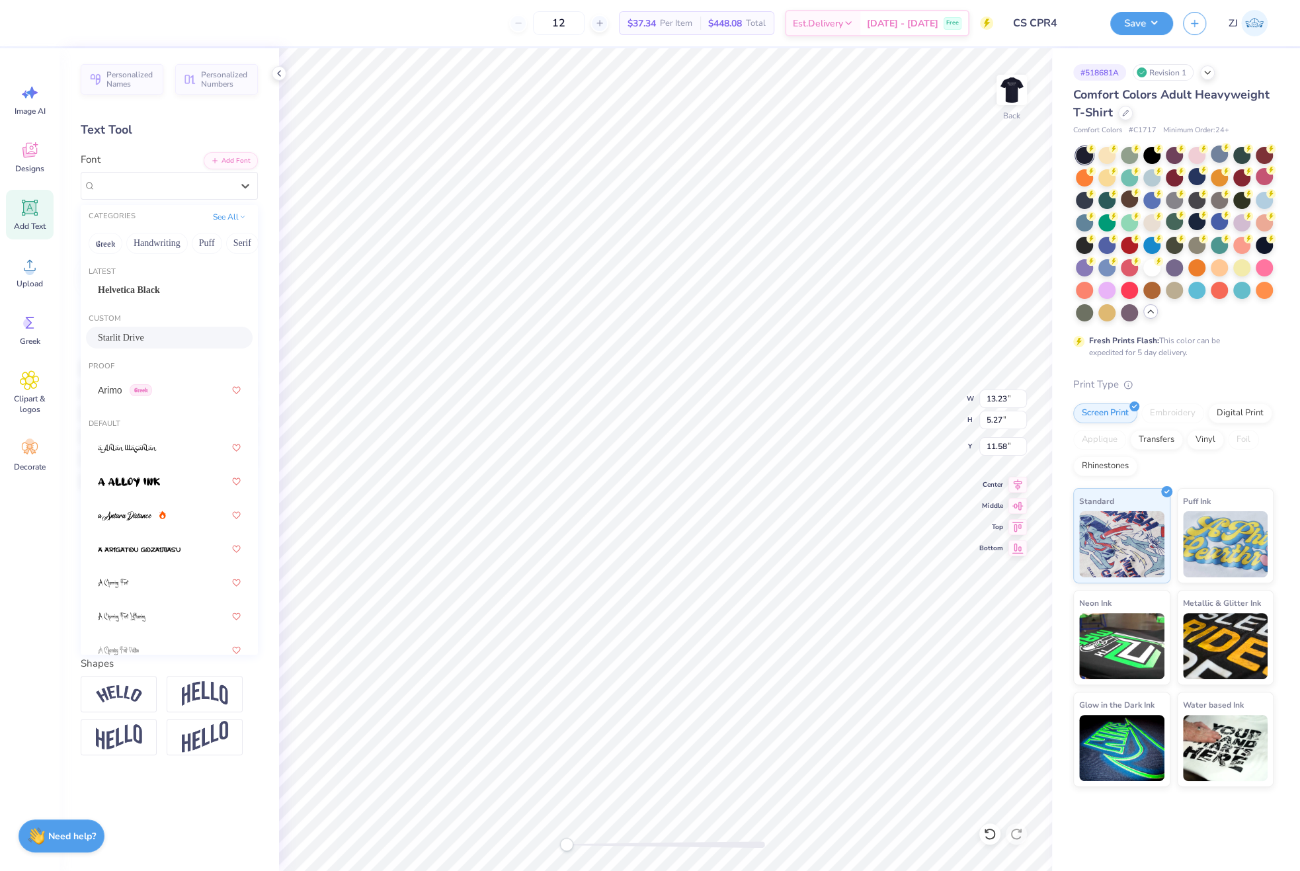
click at [117, 339] on span "Starlit Drive" at bounding box center [121, 338] width 46 height 14
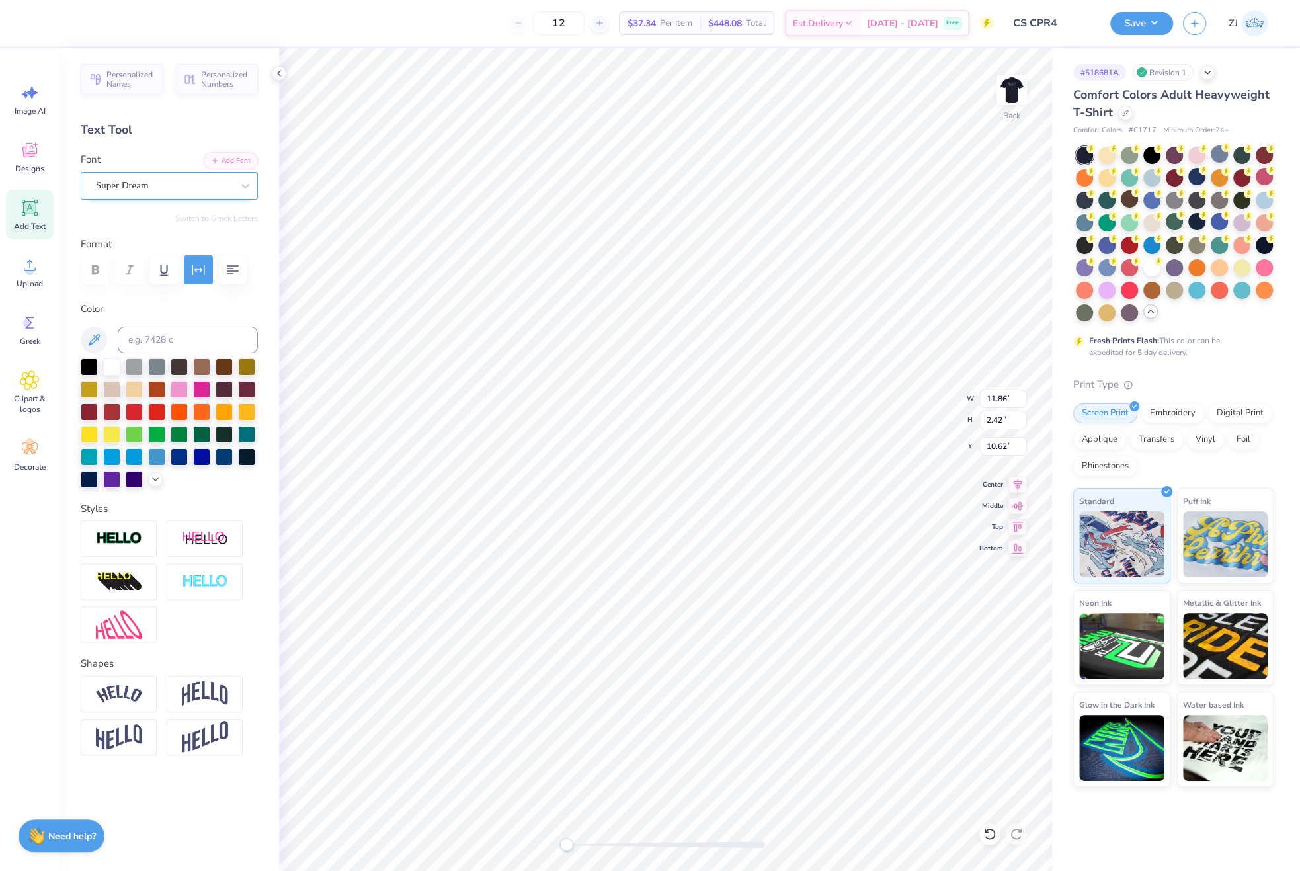
click at [116, 184] on div "Super Dream" at bounding box center [164, 185] width 139 height 21
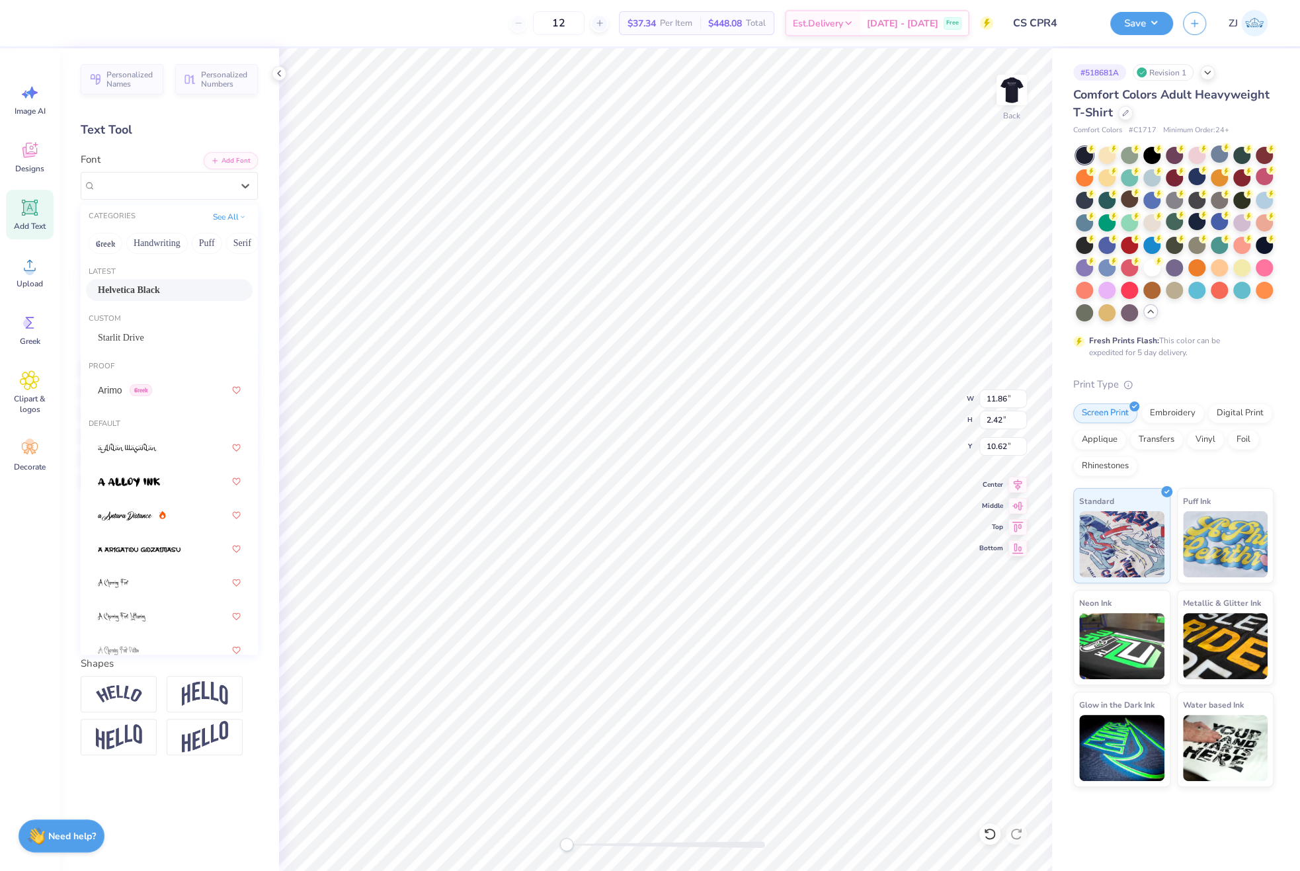
click at [135, 292] on span "Helvetica Black" at bounding box center [129, 290] width 62 height 14
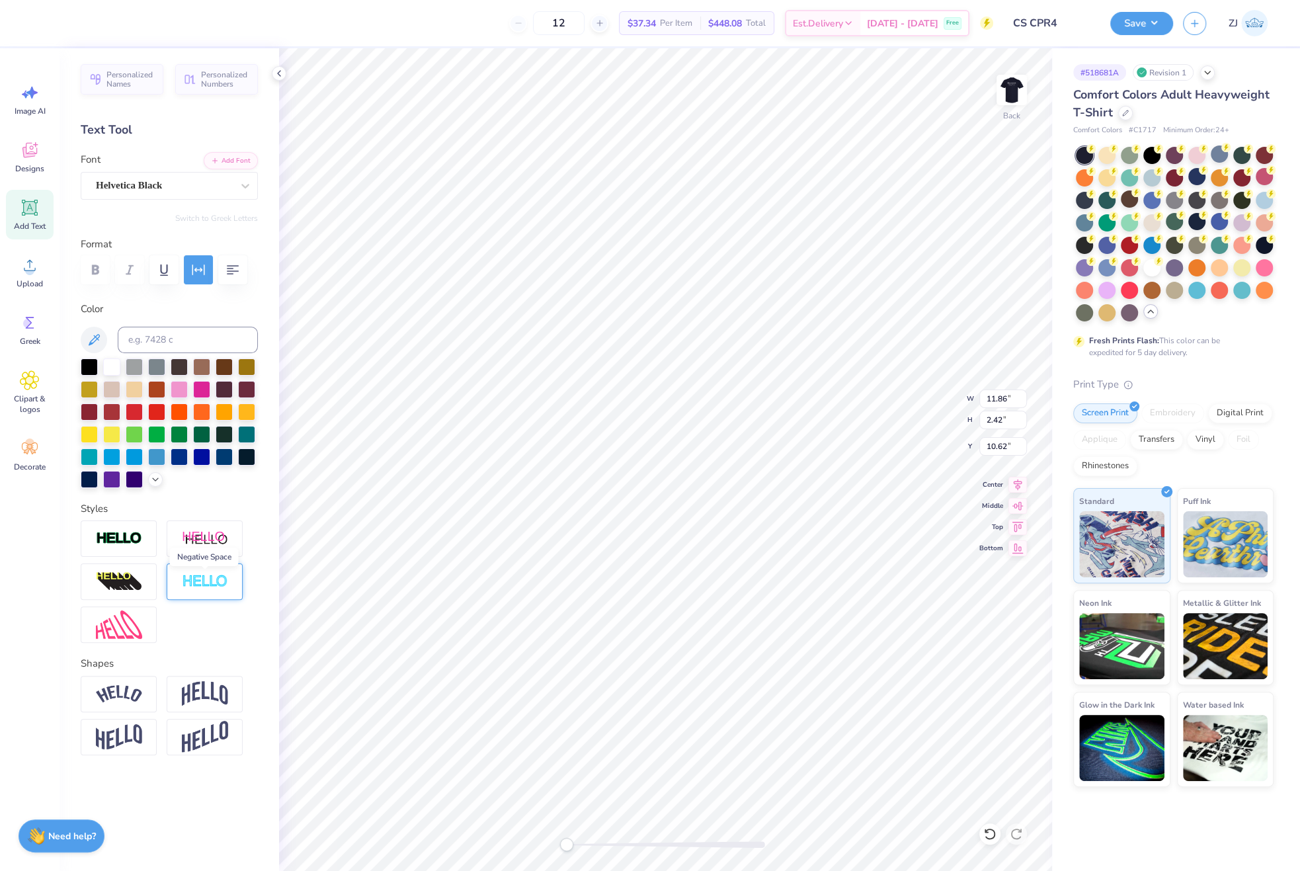
click at [196, 578] on img at bounding box center [205, 581] width 46 height 15
click at [235, 652] on input "2" at bounding box center [235, 638] width 46 height 28
type input "3"
click at [235, 652] on input "3" at bounding box center [235, 638] width 46 height 28
click at [128, 190] on div "Super Dream" at bounding box center [164, 185] width 139 height 21
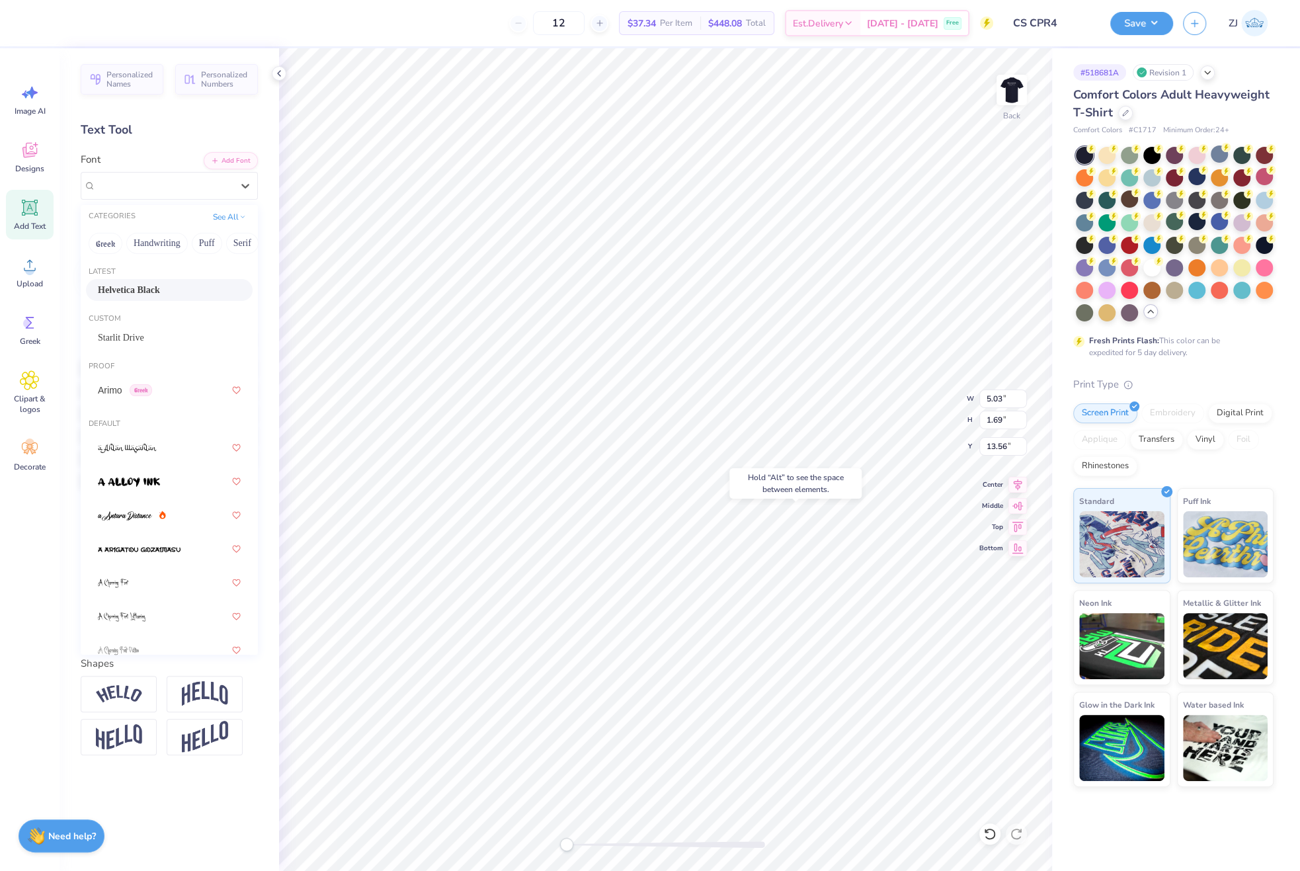
click at [134, 290] on span "Helvetica Black" at bounding box center [129, 290] width 62 height 14
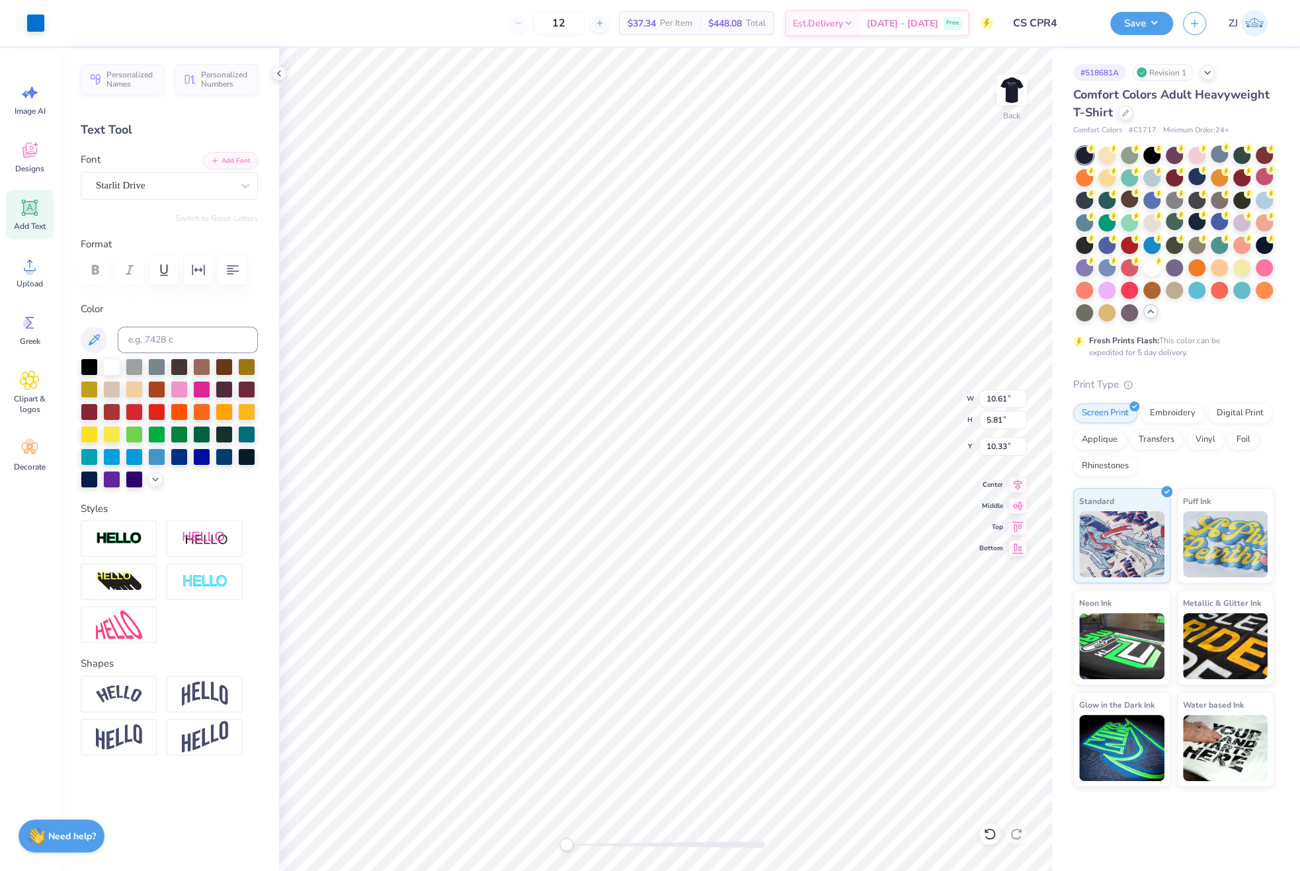
type input "10.61"
type input "5.81"
type input "9.60"
click at [1021, 487] on icon at bounding box center [1018, 483] width 19 height 16
click at [1013, 483] on icon at bounding box center [1018, 483] width 19 height 16
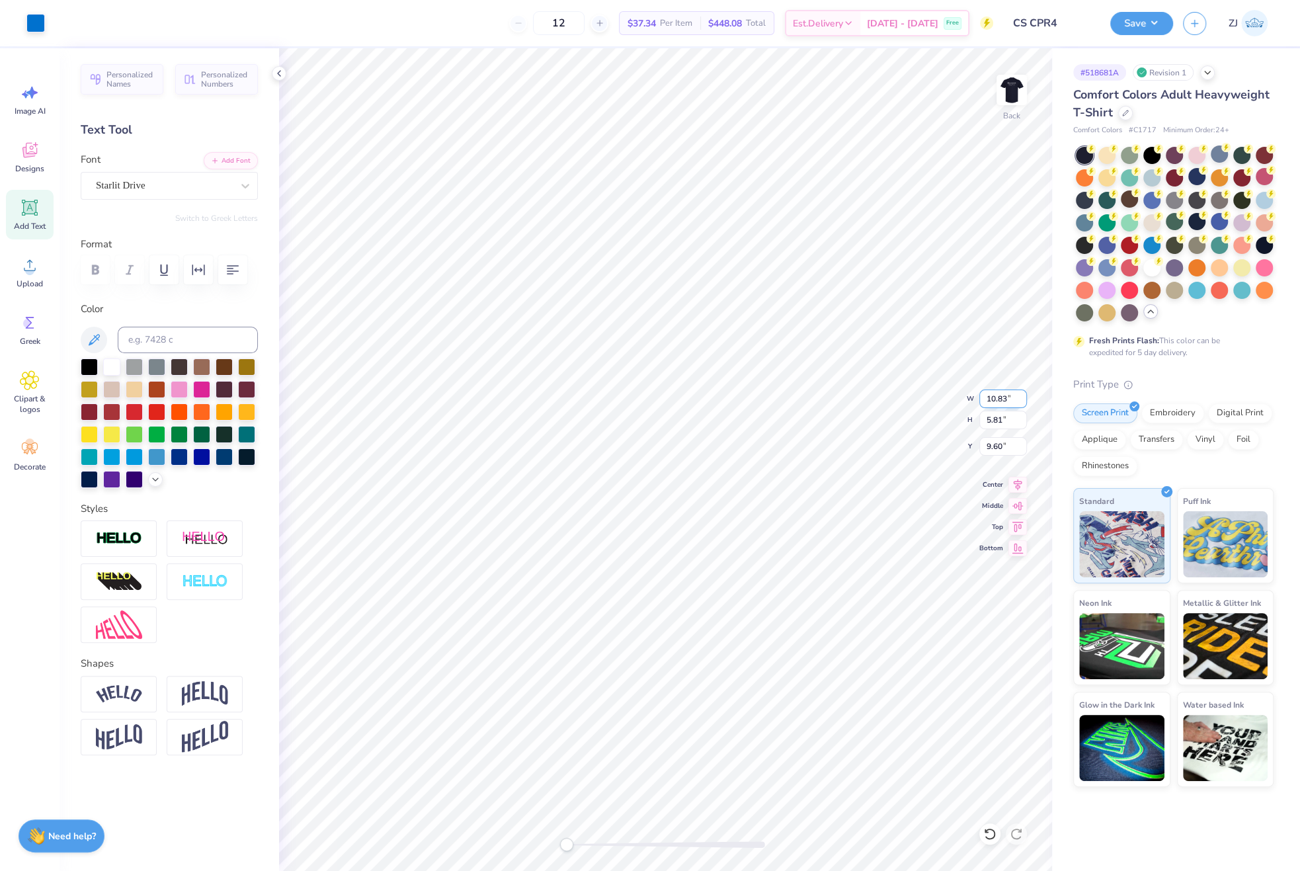
click at [993, 390] on input "10.83" at bounding box center [1004, 399] width 48 height 19
type input "6.00"
type input "3.22"
click at [1002, 445] on input "10.89" at bounding box center [1004, 446] width 48 height 19
type input "3.00"
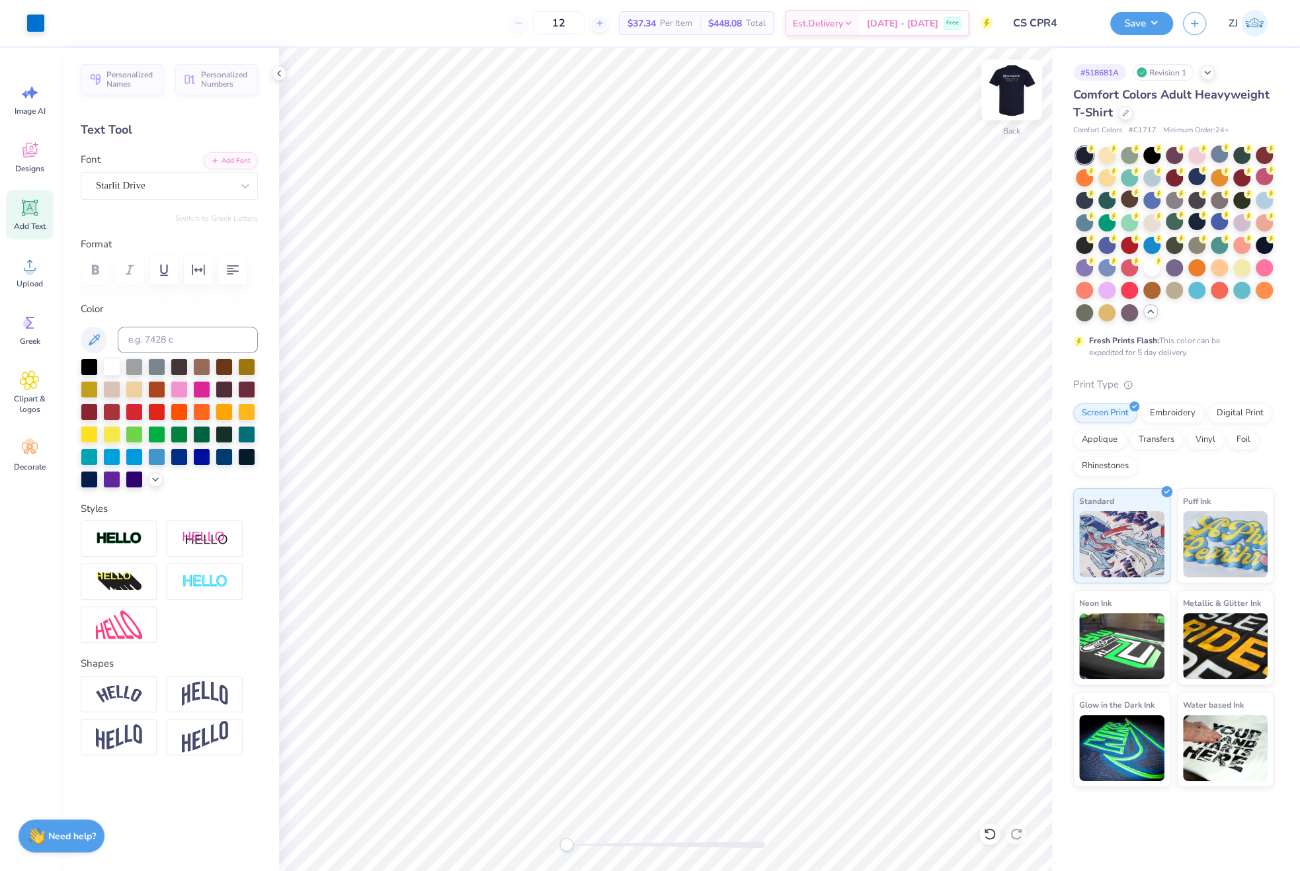
click at [1009, 83] on img at bounding box center [1012, 89] width 53 height 53
click at [36, 276] on div "Upload" at bounding box center [30, 272] width 48 height 50
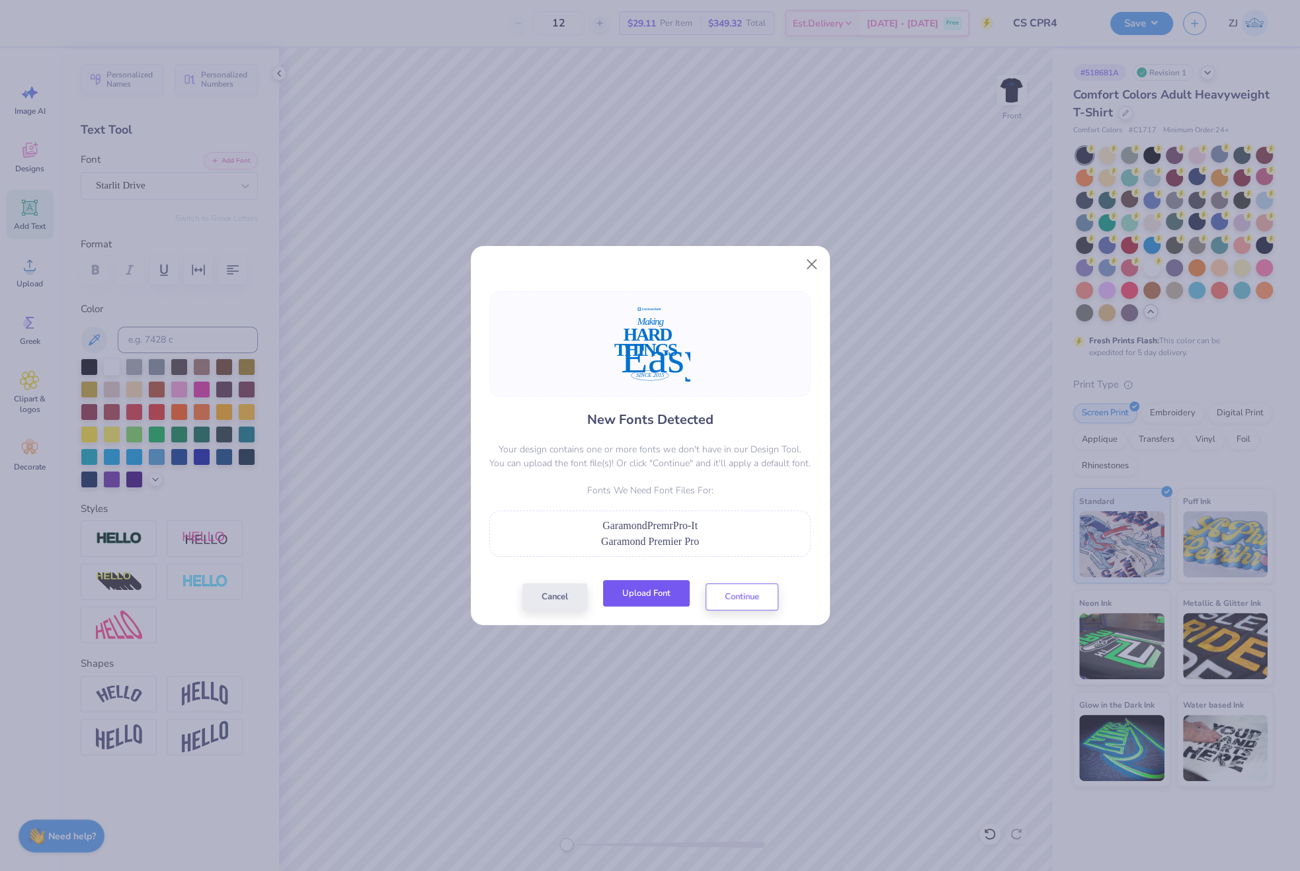
click at [666, 590] on button "Upload Font" at bounding box center [646, 593] width 87 height 27
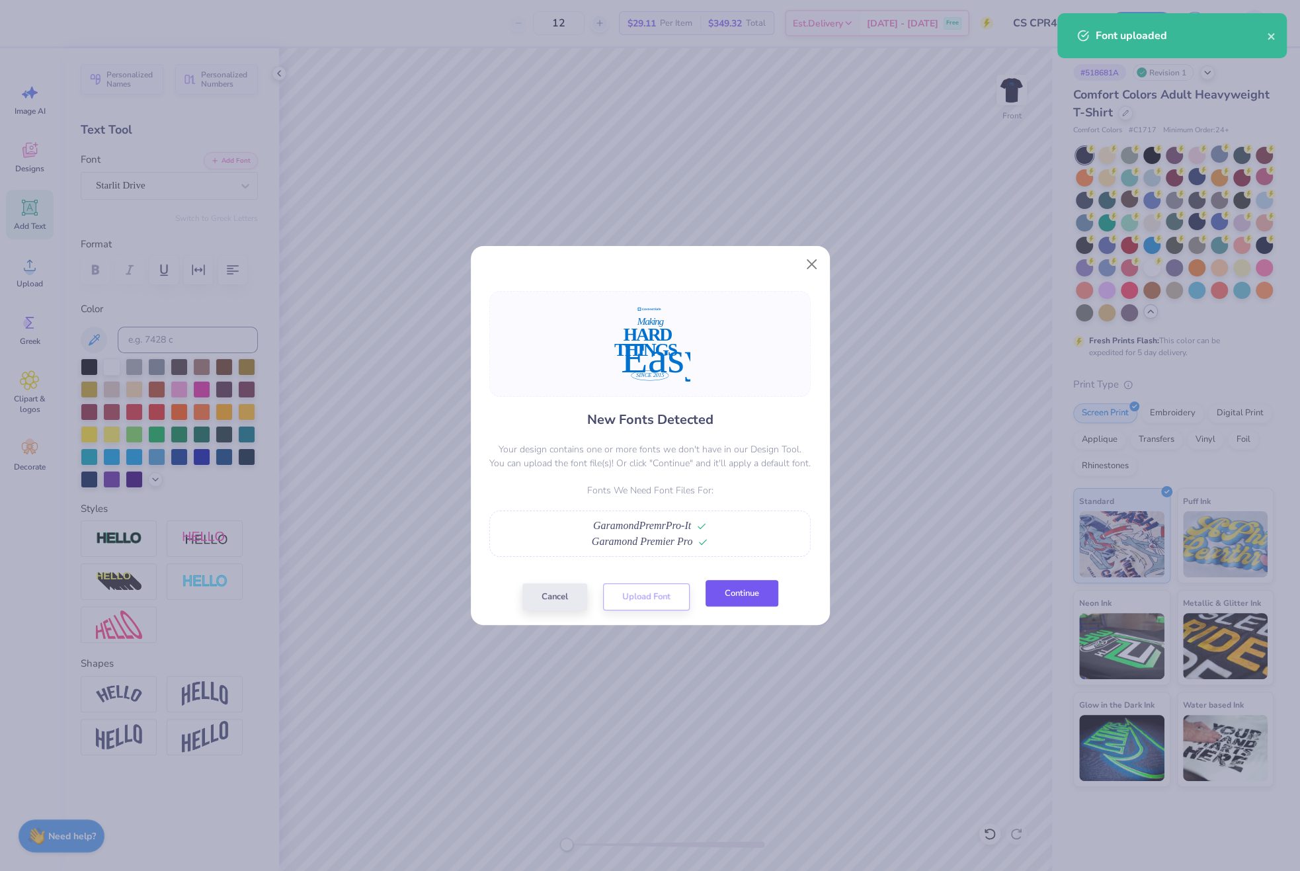
click at [745, 593] on button "Continue" at bounding box center [742, 593] width 73 height 27
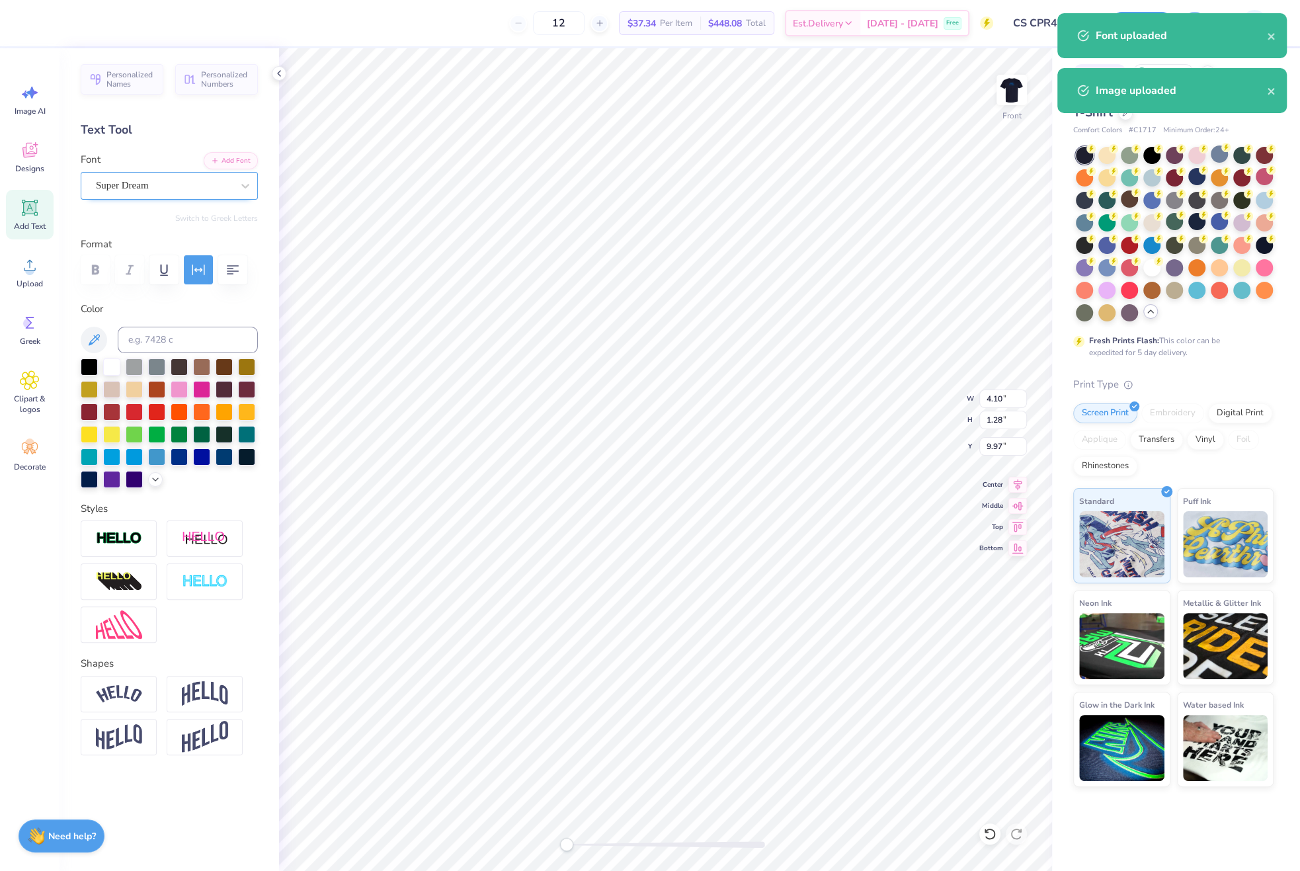
click at [167, 182] on div "Super Dream" at bounding box center [164, 185] width 139 height 21
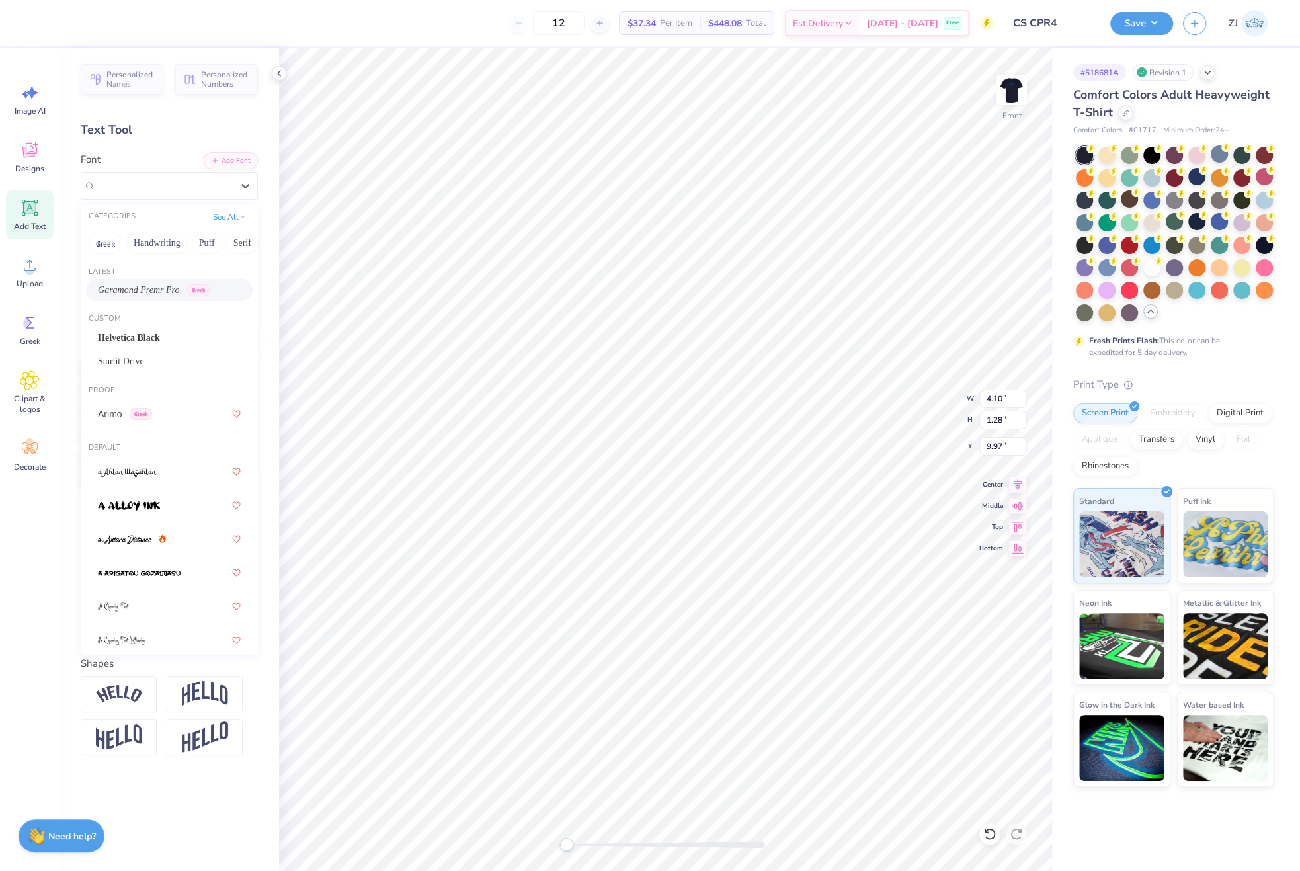
click at [138, 293] on span "Garamond Premr Pro" at bounding box center [138, 290] width 81 height 14
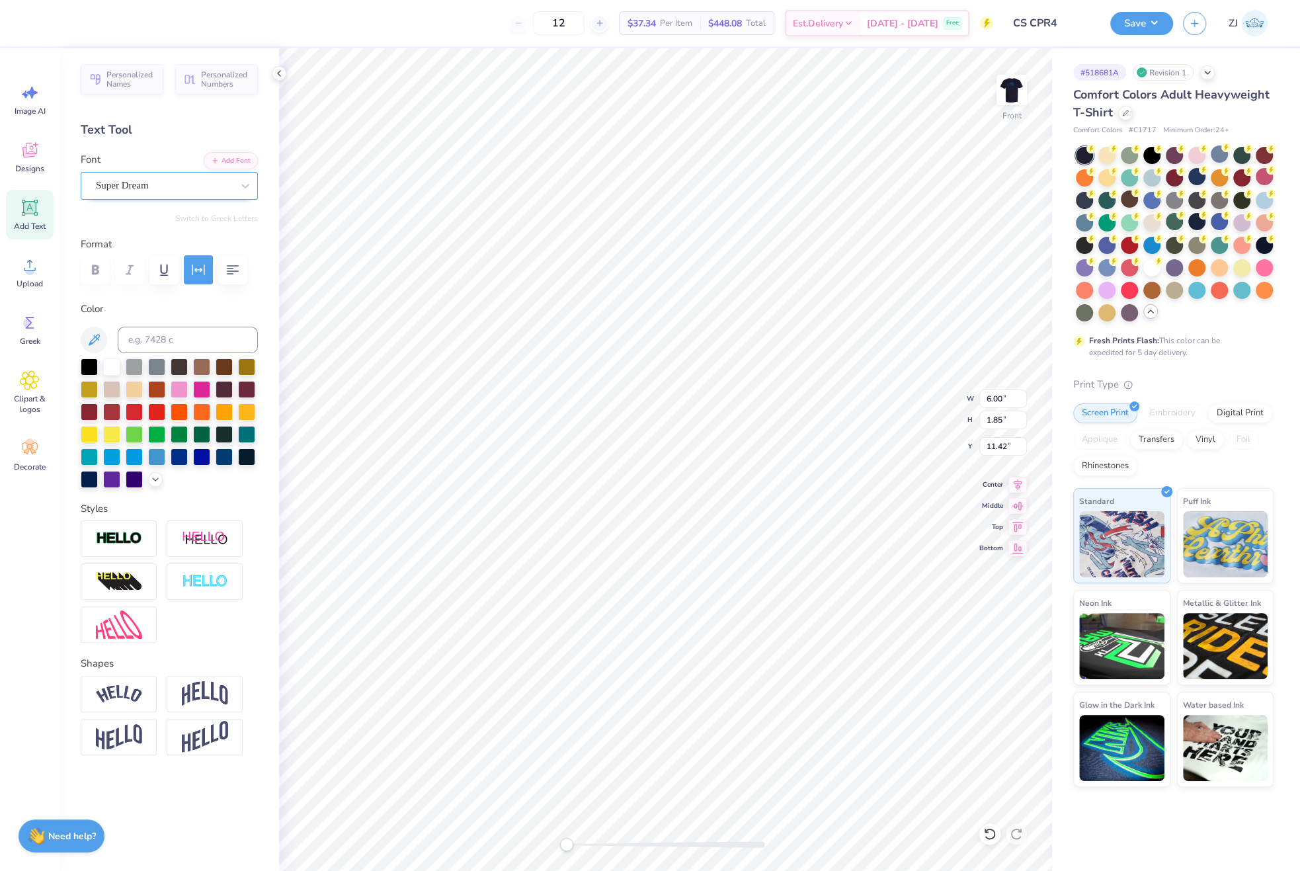
click at [151, 187] on div "Super Dream" at bounding box center [164, 185] width 139 height 21
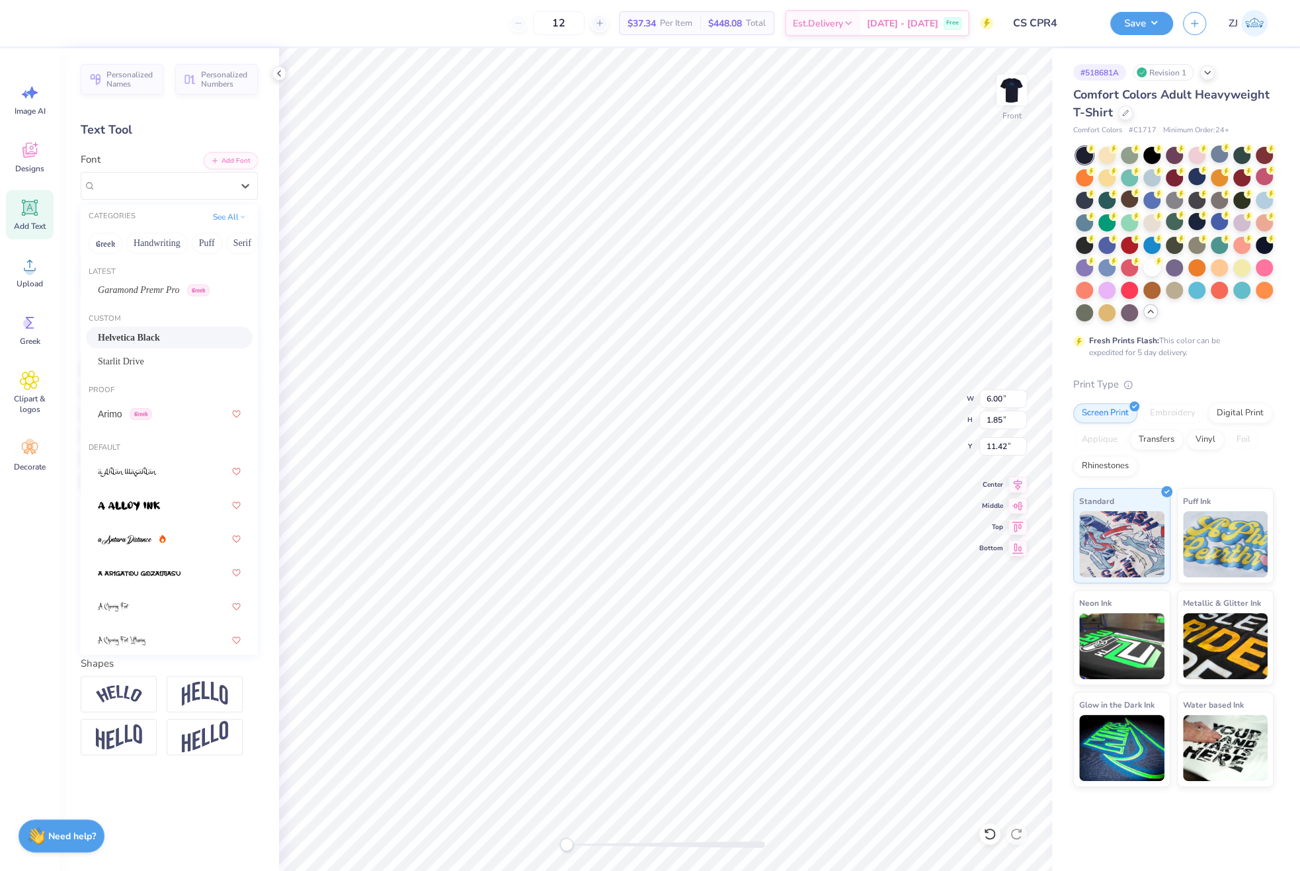
click at [141, 342] on span "Helvetica Black" at bounding box center [129, 338] width 62 height 14
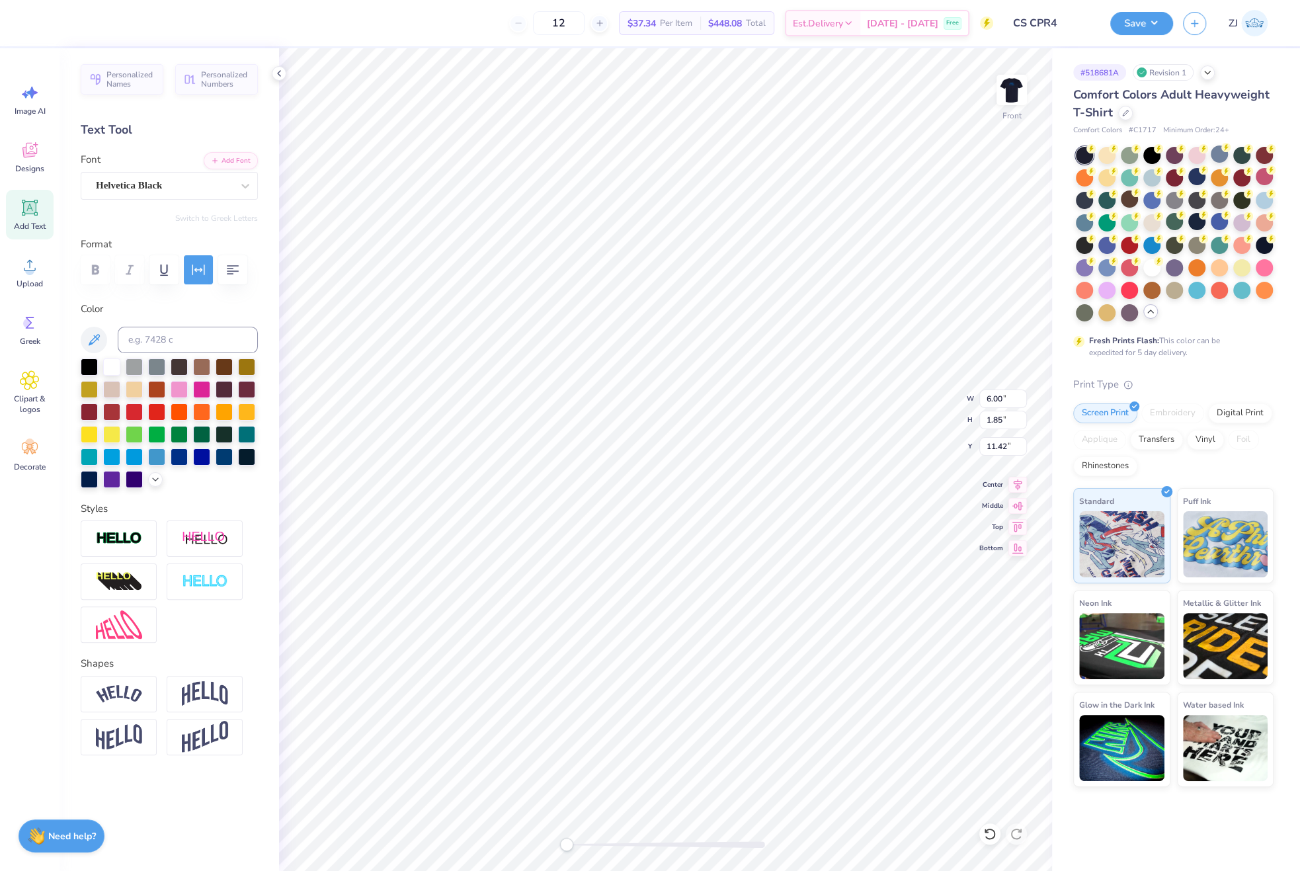
type input "13.42"
type input "5.32"
type input "13.36"
click at [134, 199] on div "Super Dream" at bounding box center [169, 186] width 177 height 28
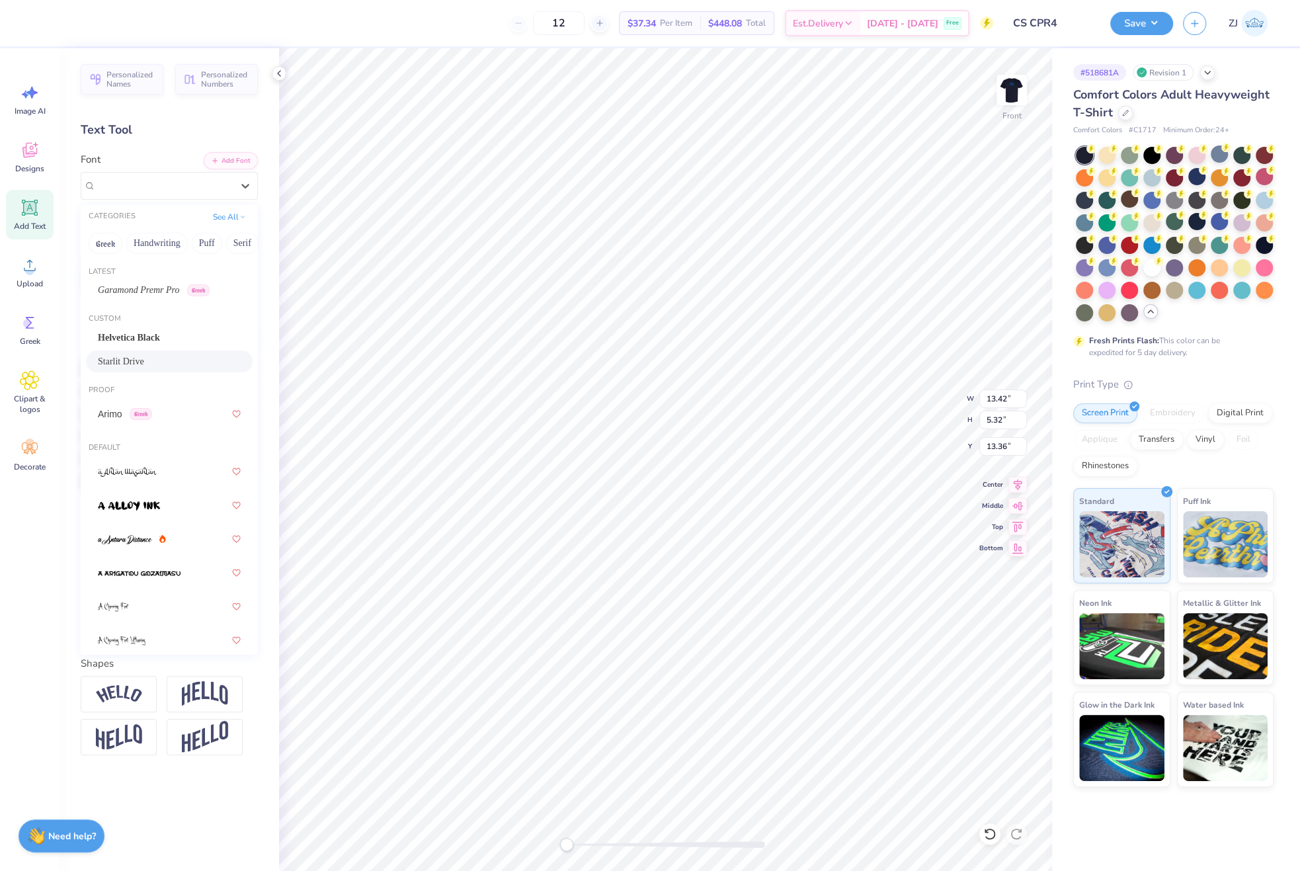
click at [140, 362] on div "Starlit Drive" at bounding box center [169, 362] width 143 height 14
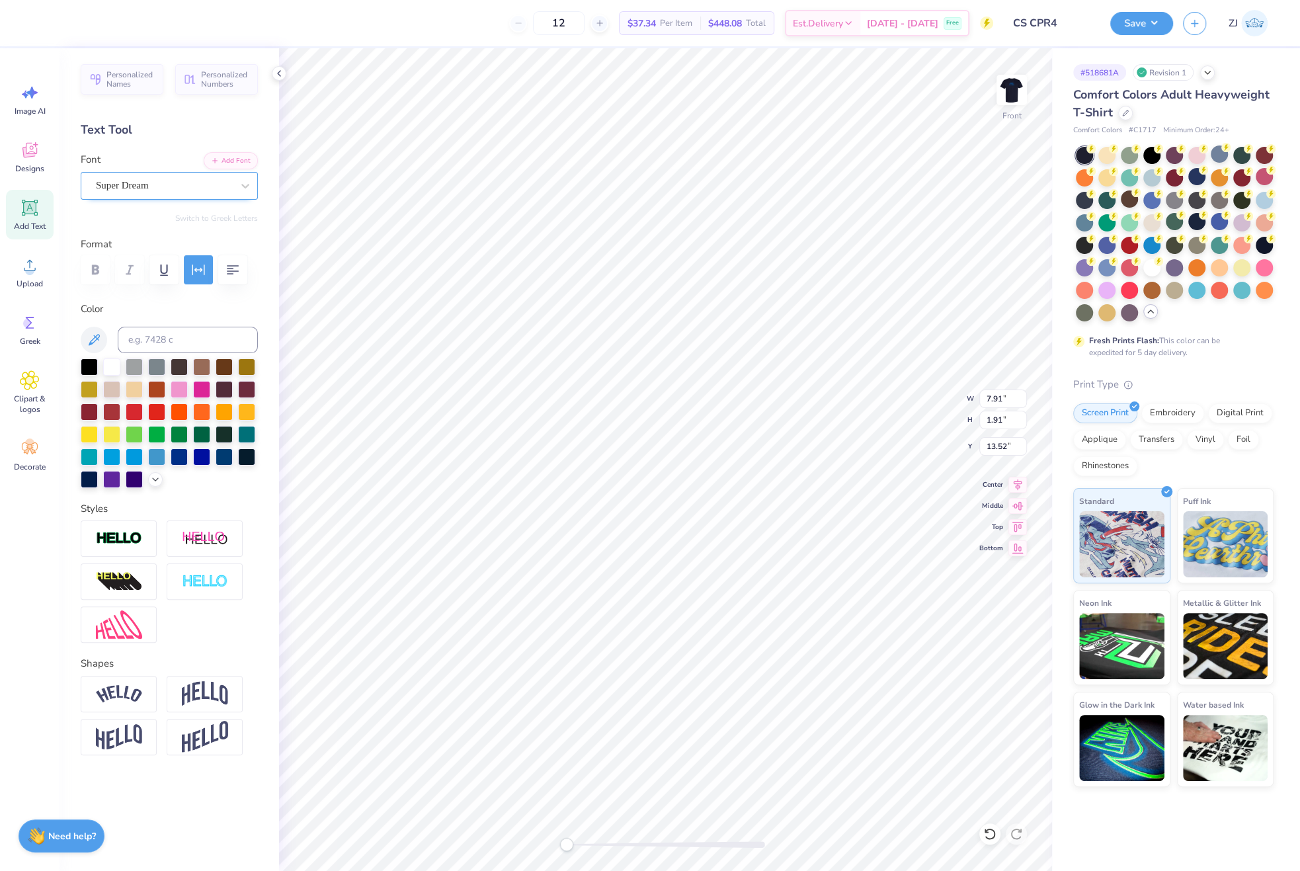
click at [149, 185] on div "Super Dream" at bounding box center [164, 185] width 139 height 21
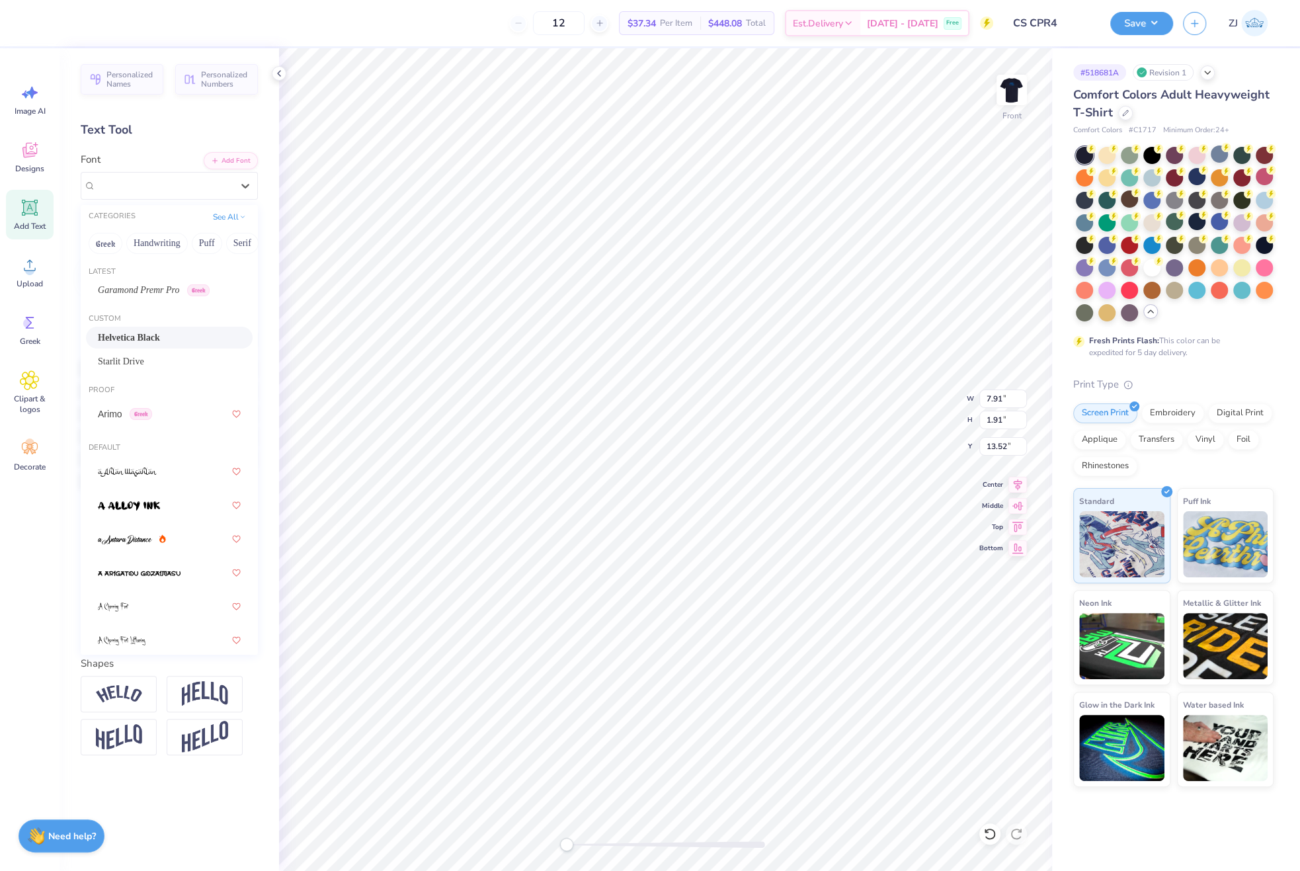
click at [142, 333] on span "Helvetica Black" at bounding box center [129, 338] width 62 height 14
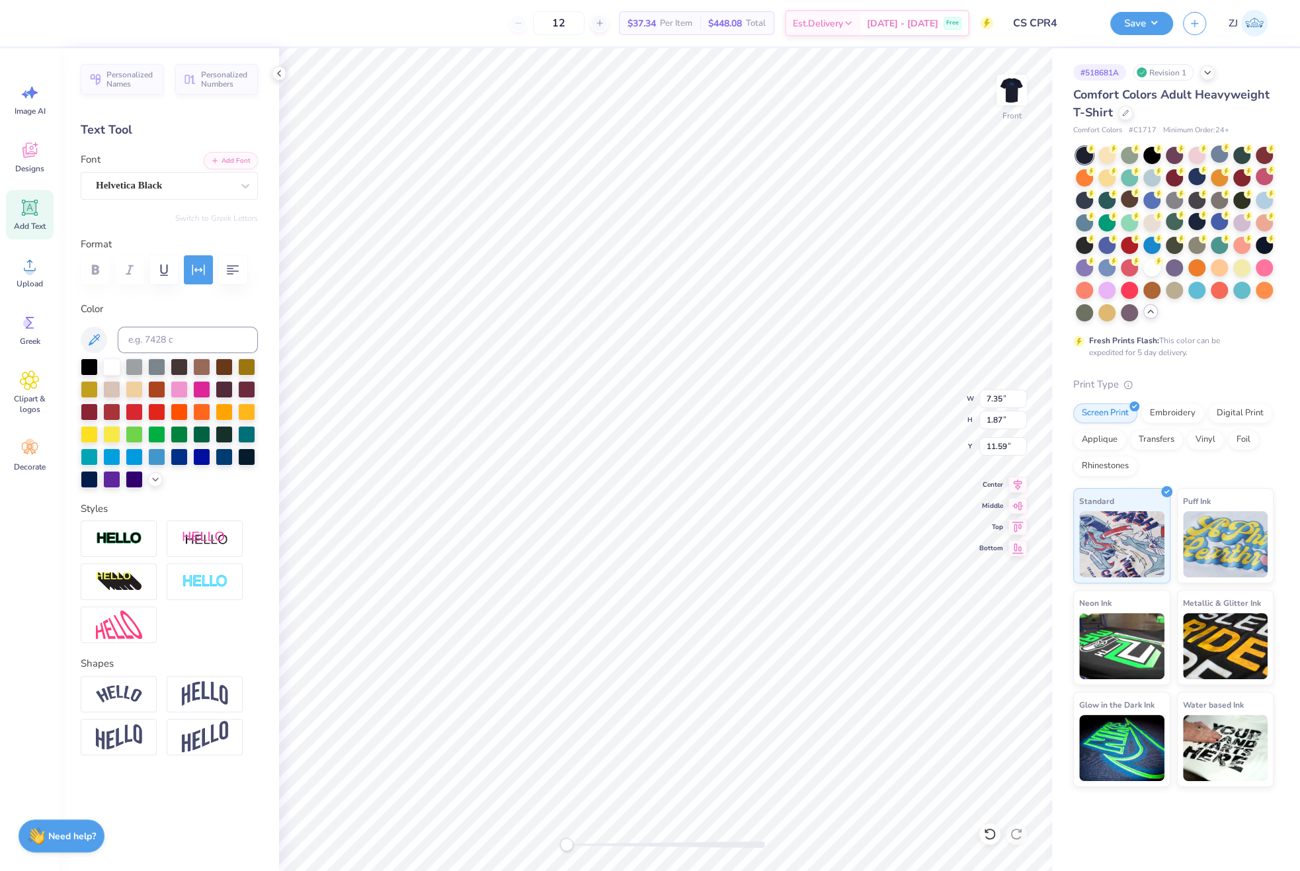
type input "7.35"
type input "1.87"
type input "11.59"
click at [118, 187] on div "Helvetica Black" at bounding box center [164, 185] width 139 height 21
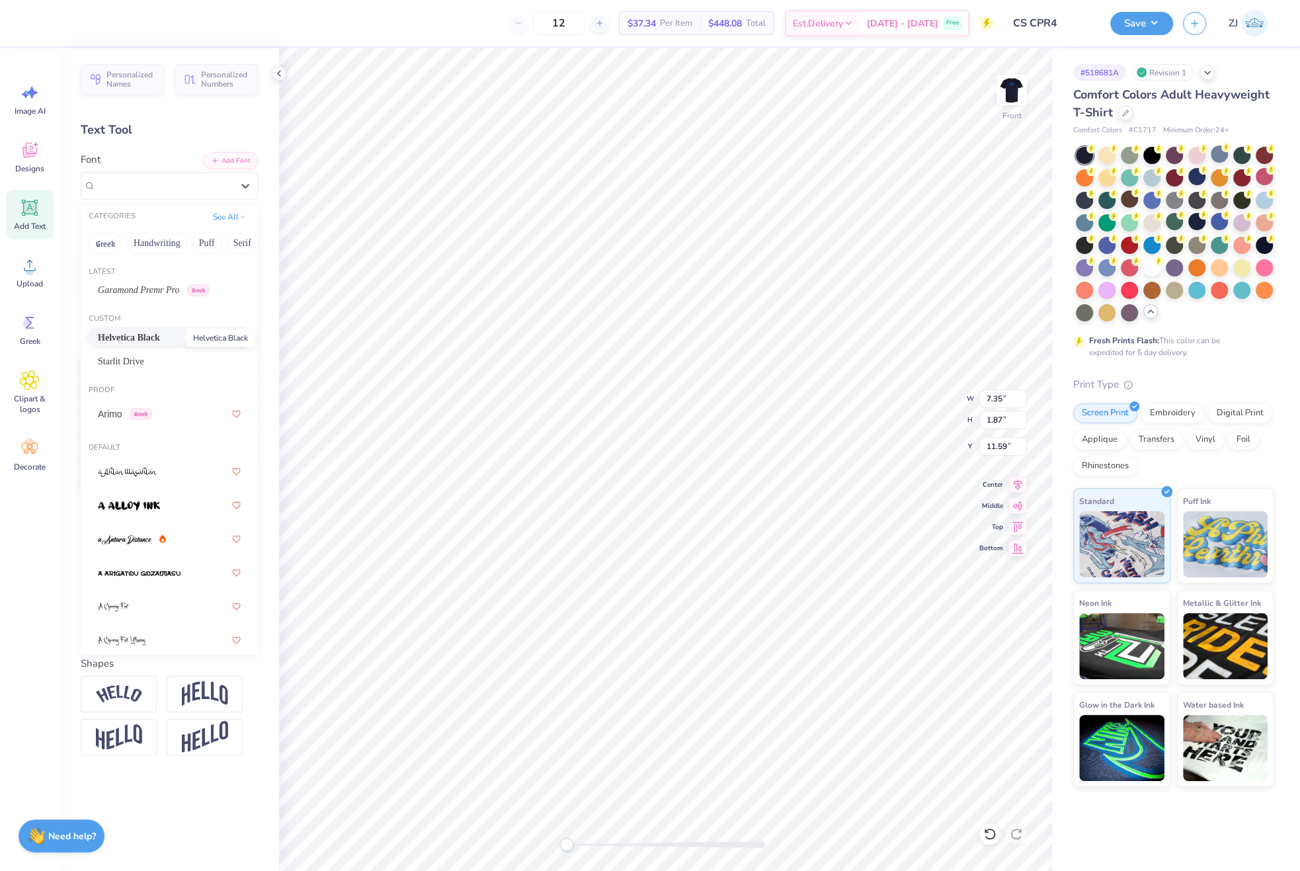
click at [138, 337] on span "Helvetica Black" at bounding box center [129, 338] width 62 height 14
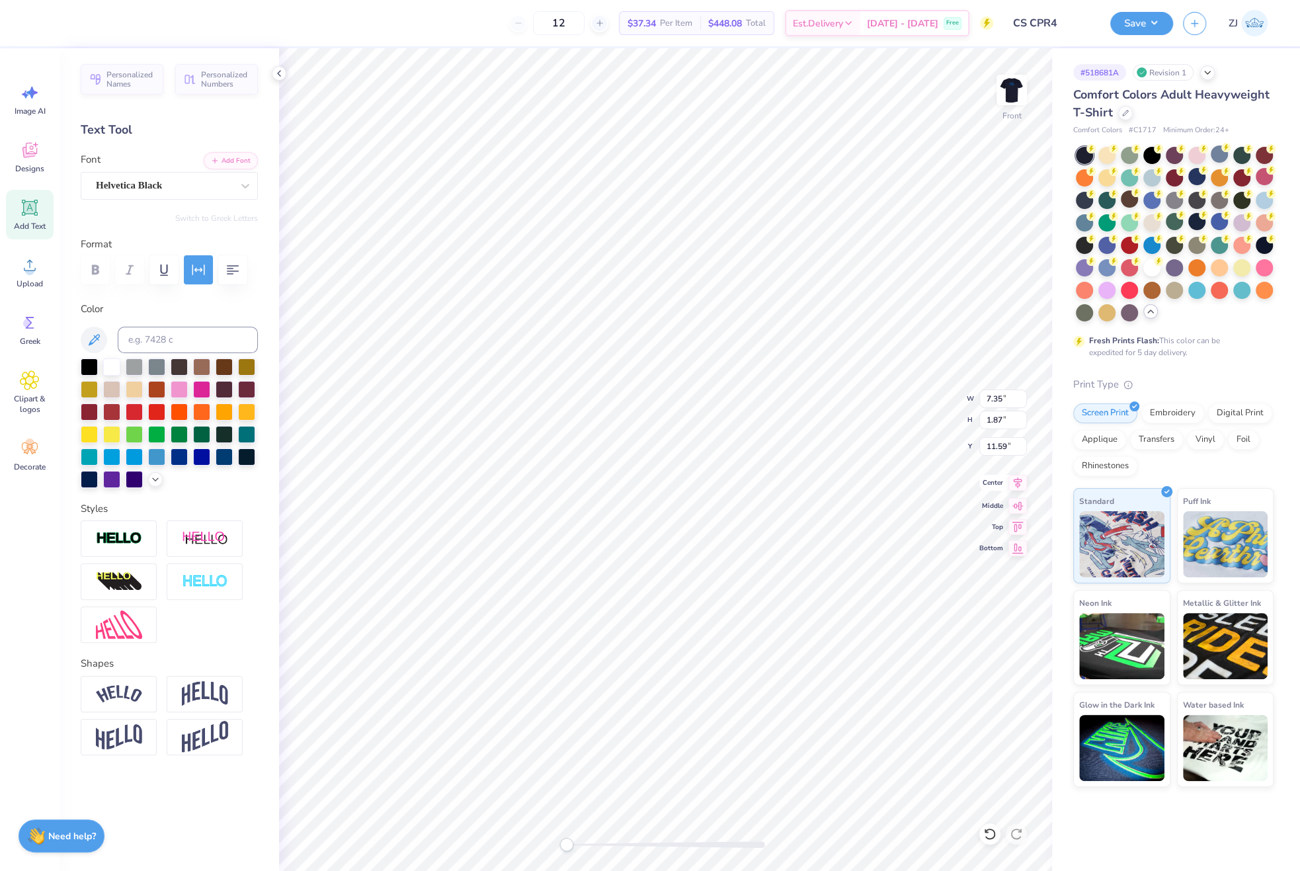
click at [1023, 484] on icon at bounding box center [1018, 483] width 19 height 16
type input "3.30"
type input "0.49"
type input "8.56"
click at [1021, 480] on icon at bounding box center [1018, 482] width 9 height 11
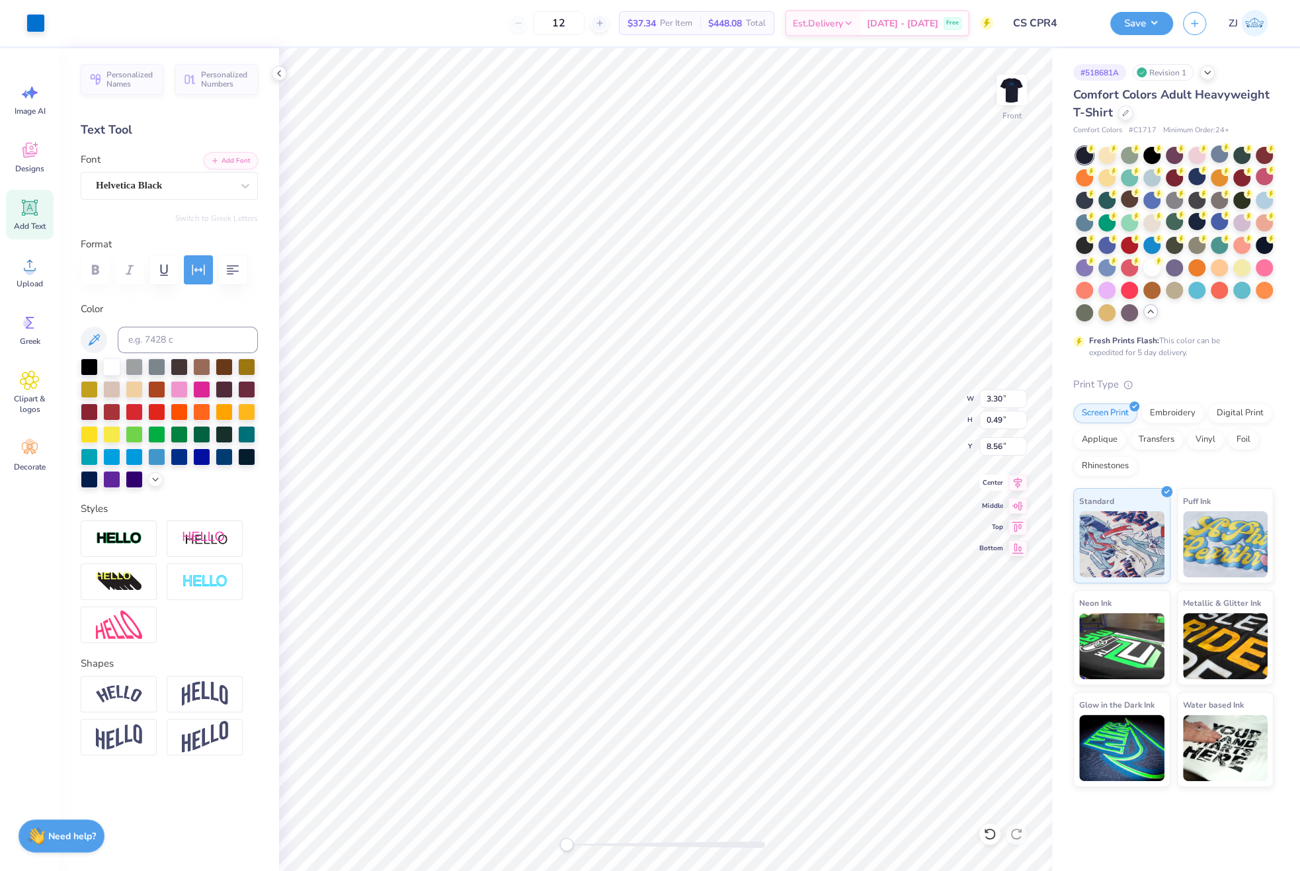
click at [1012, 475] on icon at bounding box center [1018, 483] width 19 height 16
click at [1018, 479] on icon at bounding box center [1018, 482] width 9 height 11
click at [1013, 478] on icon at bounding box center [1018, 483] width 19 height 16
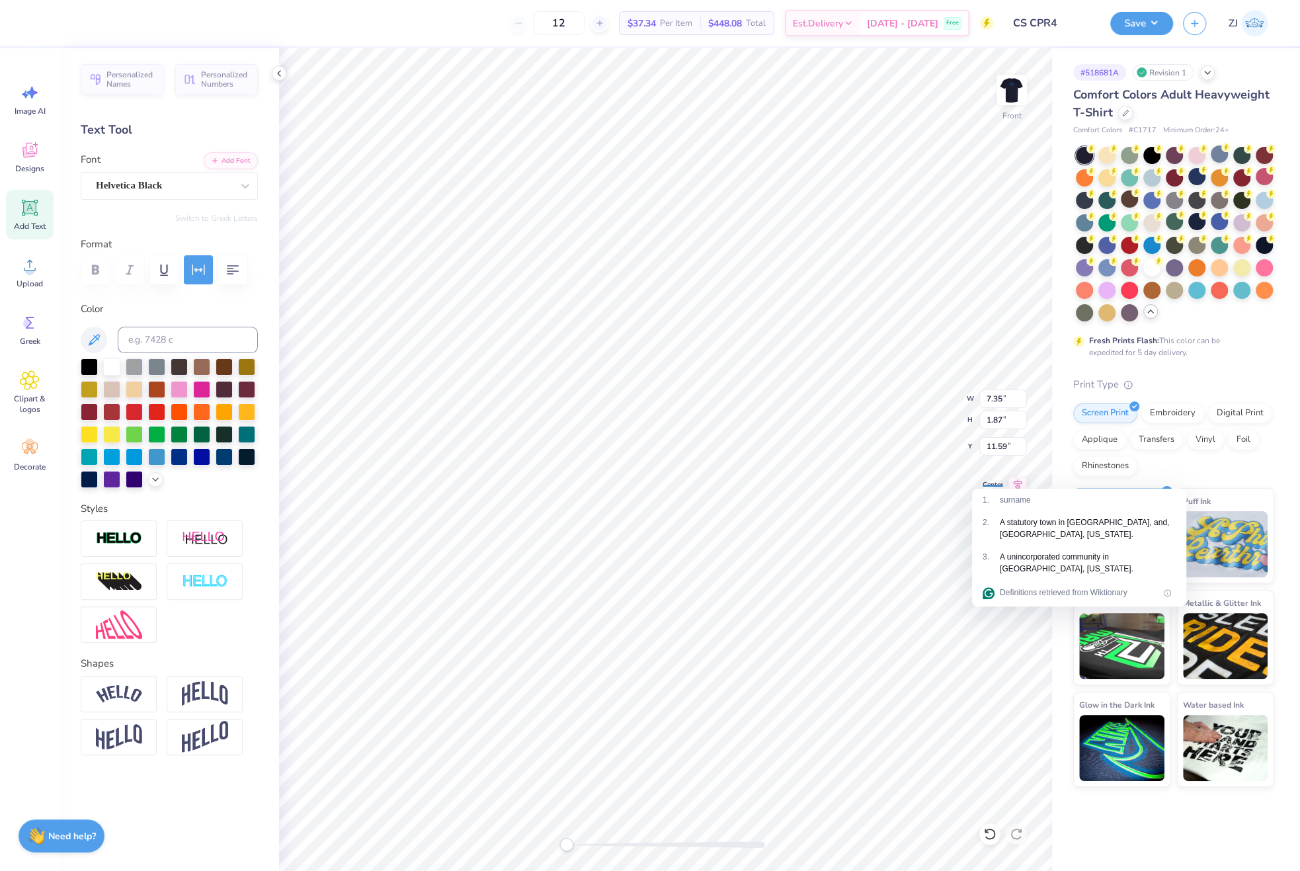
type input "8.94"
type input "3.69"
type input "14.15"
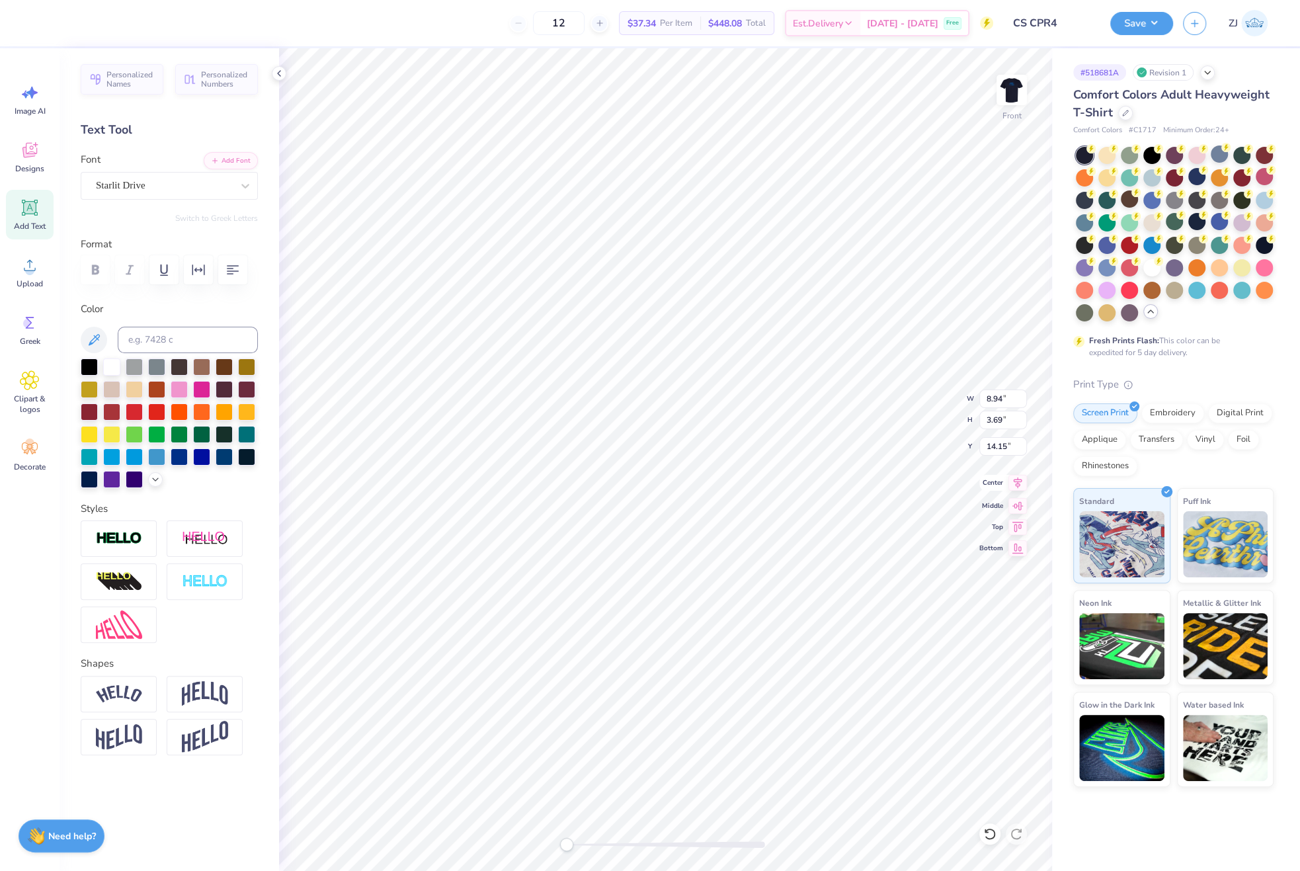
click at [1017, 481] on icon at bounding box center [1018, 482] width 9 height 11
click at [1015, 483] on icon at bounding box center [1018, 483] width 19 height 16
type input "4.24"
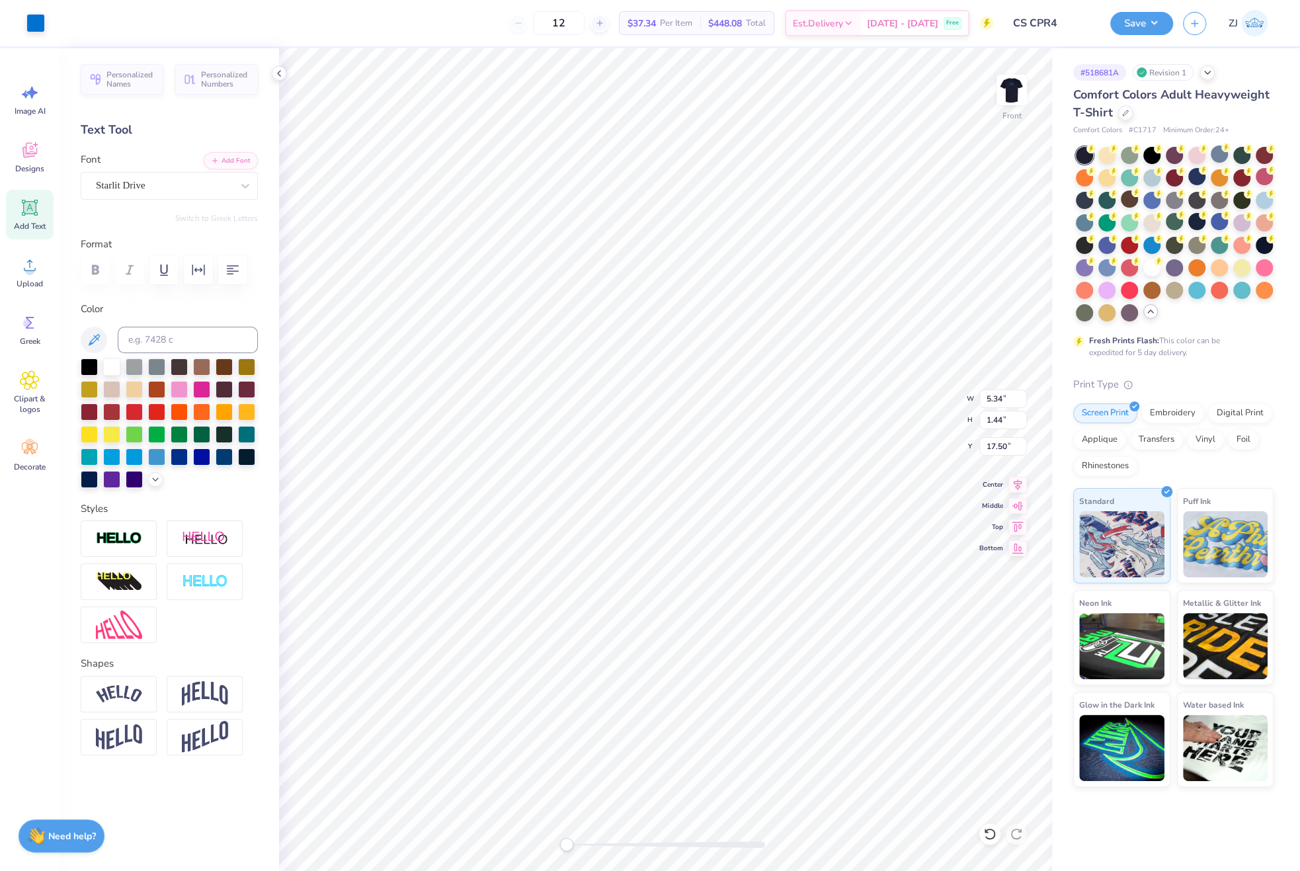
type input "0.60"
type input "17.90"
click at [181, 191] on div "Super Dream" at bounding box center [164, 185] width 139 height 21
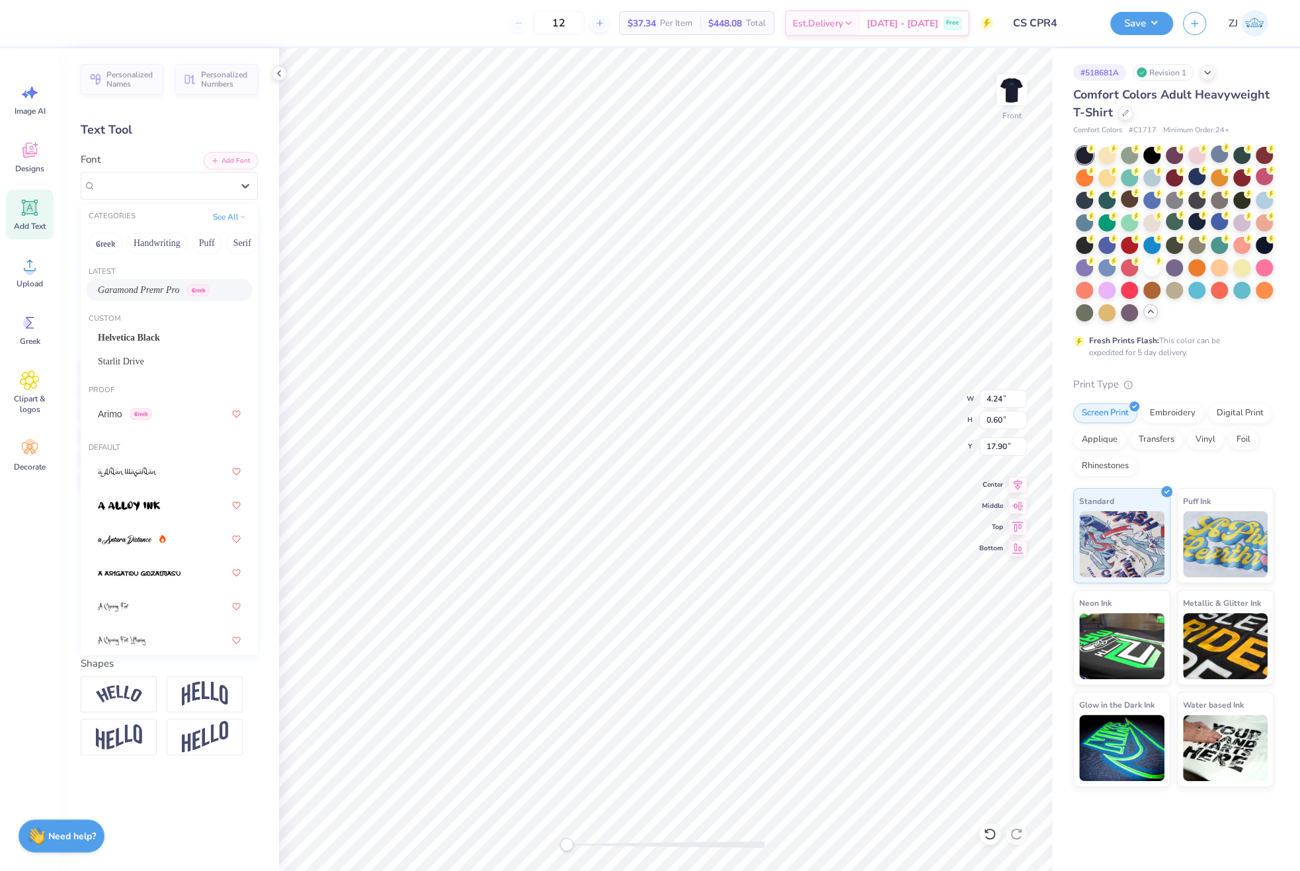
click at [133, 293] on span "Garamond Premr Pro" at bounding box center [138, 290] width 81 height 14
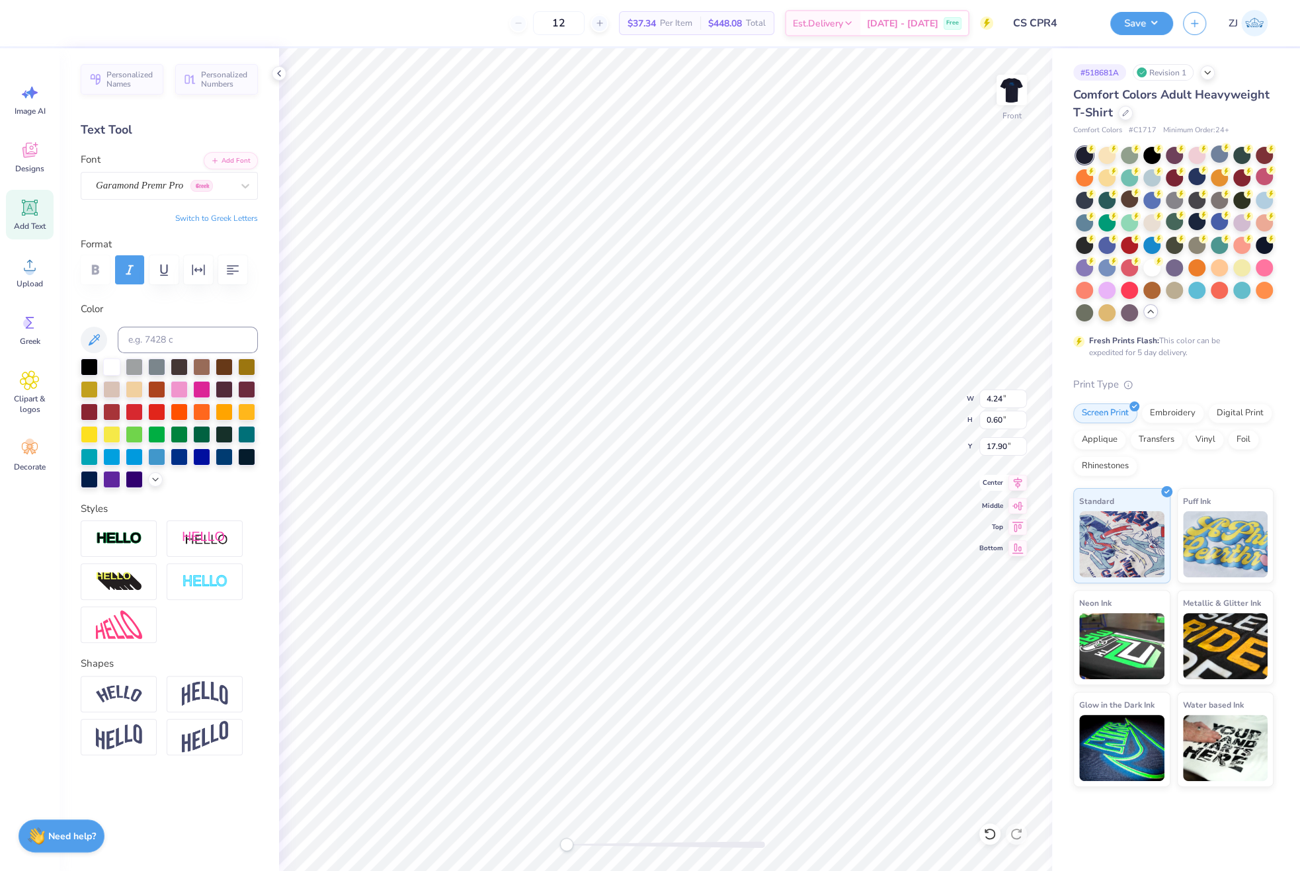
click at [1017, 483] on icon at bounding box center [1018, 482] width 9 height 11
click at [1021, 481] on icon at bounding box center [1018, 482] width 9 height 11
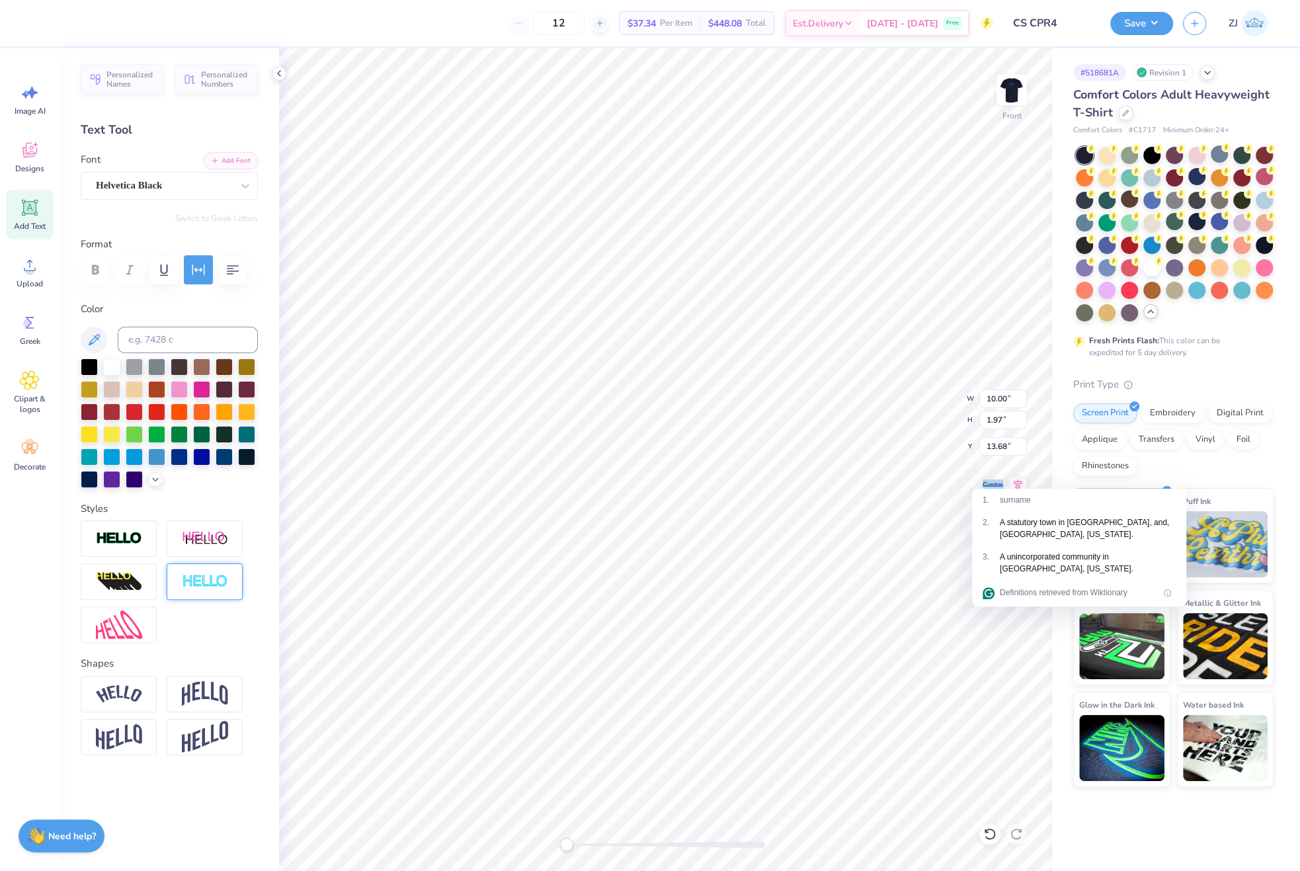
click at [210, 589] on img at bounding box center [205, 581] width 46 height 15
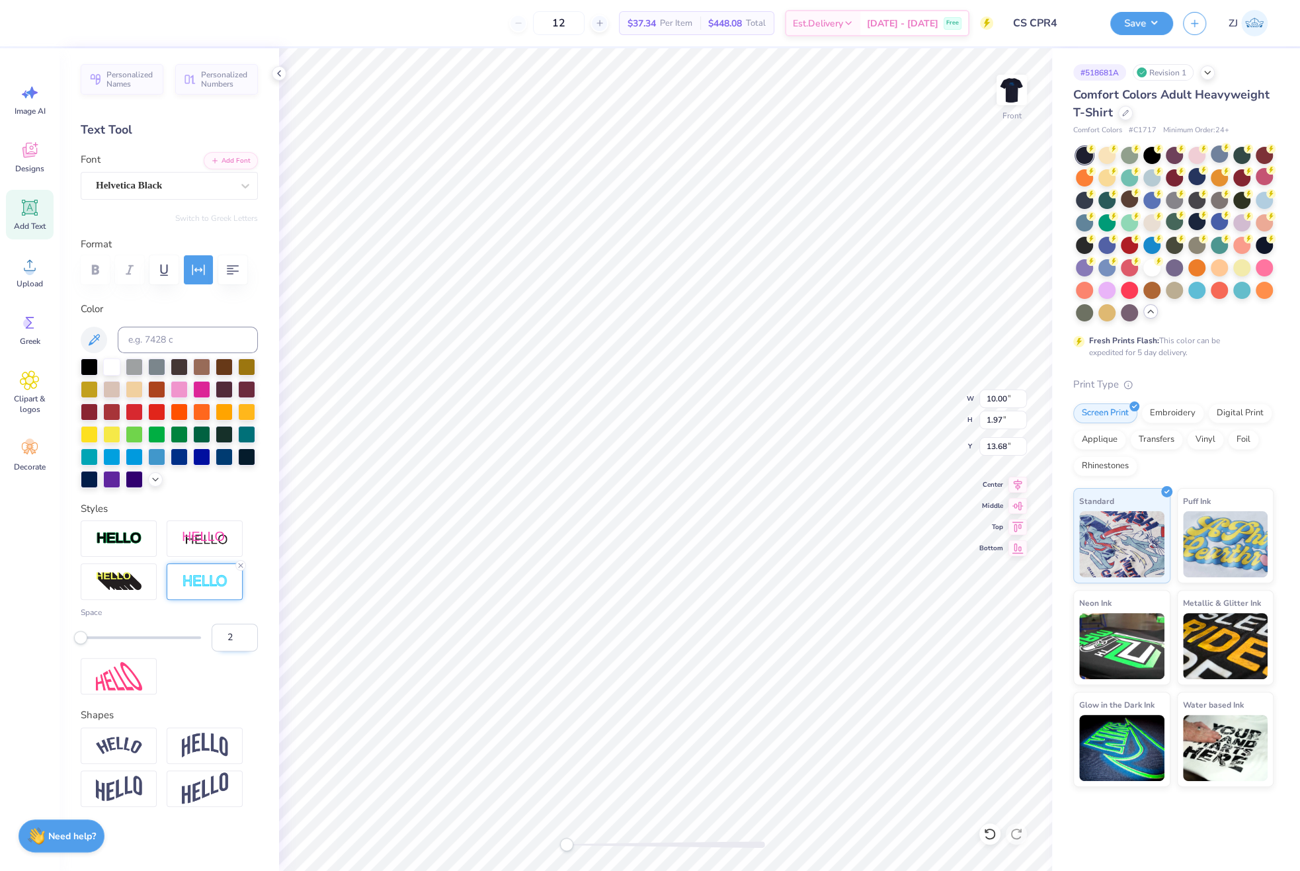
click at [231, 652] on input "2" at bounding box center [235, 638] width 46 height 28
type input "3"
click at [234, 652] on input "3" at bounding box center [235, 638] width 46 height 28
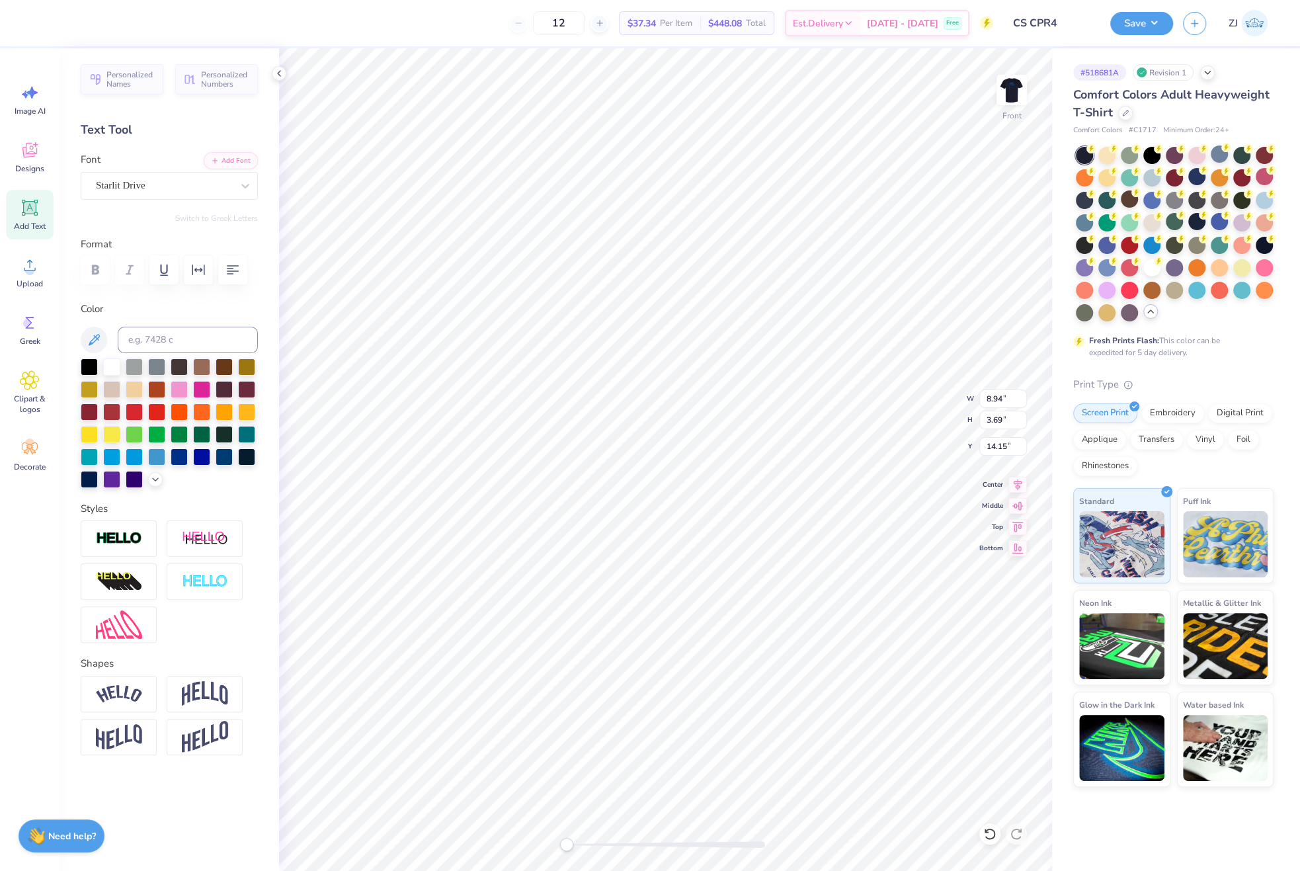
type input "10.04"
type input "2.01"
type input "13.66"
click at [216, 589] on img at bounding box center [205, 581] width 46 height 15
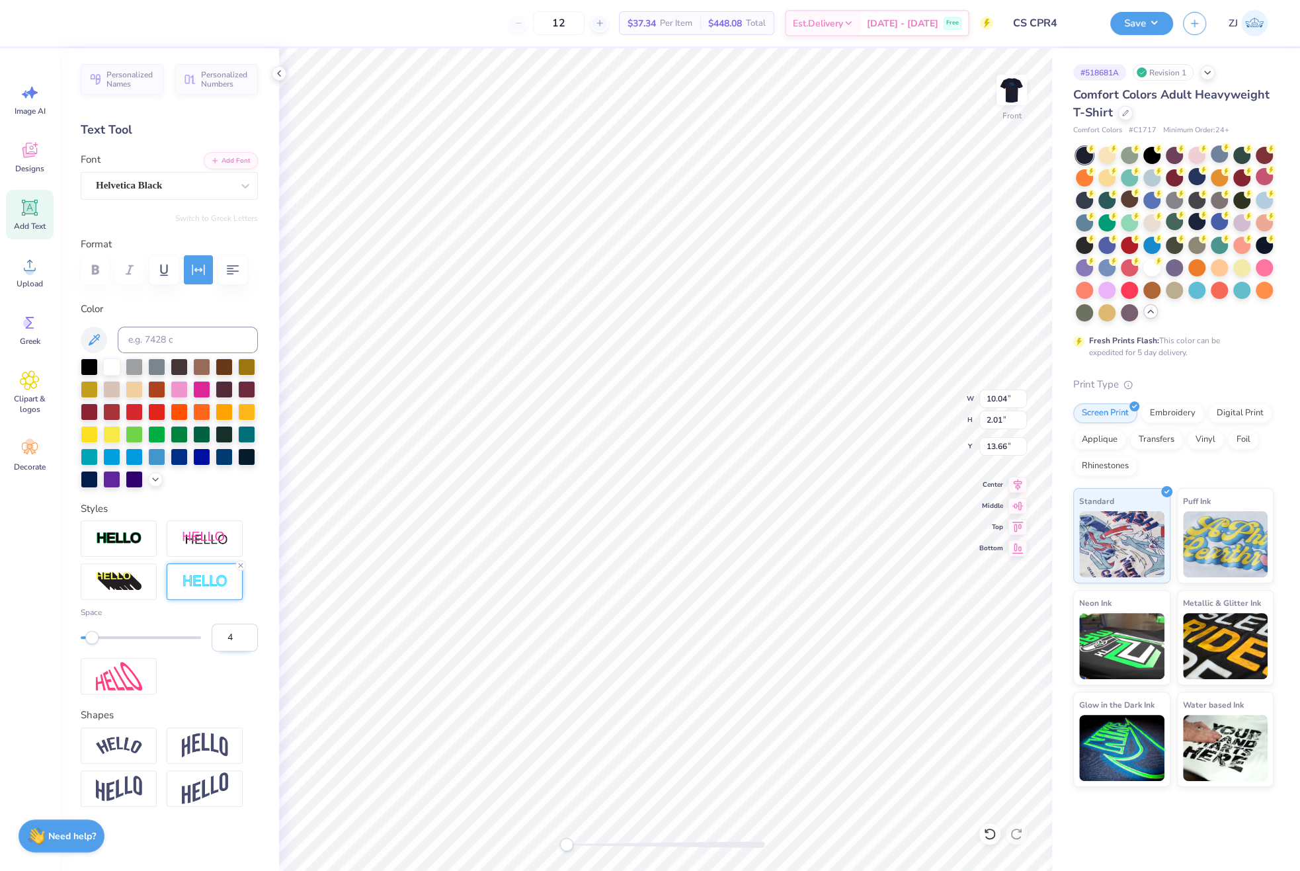
type input "4"
click at [231, 652] on input "4" at bounding box center [235, 638] width 46 height 28
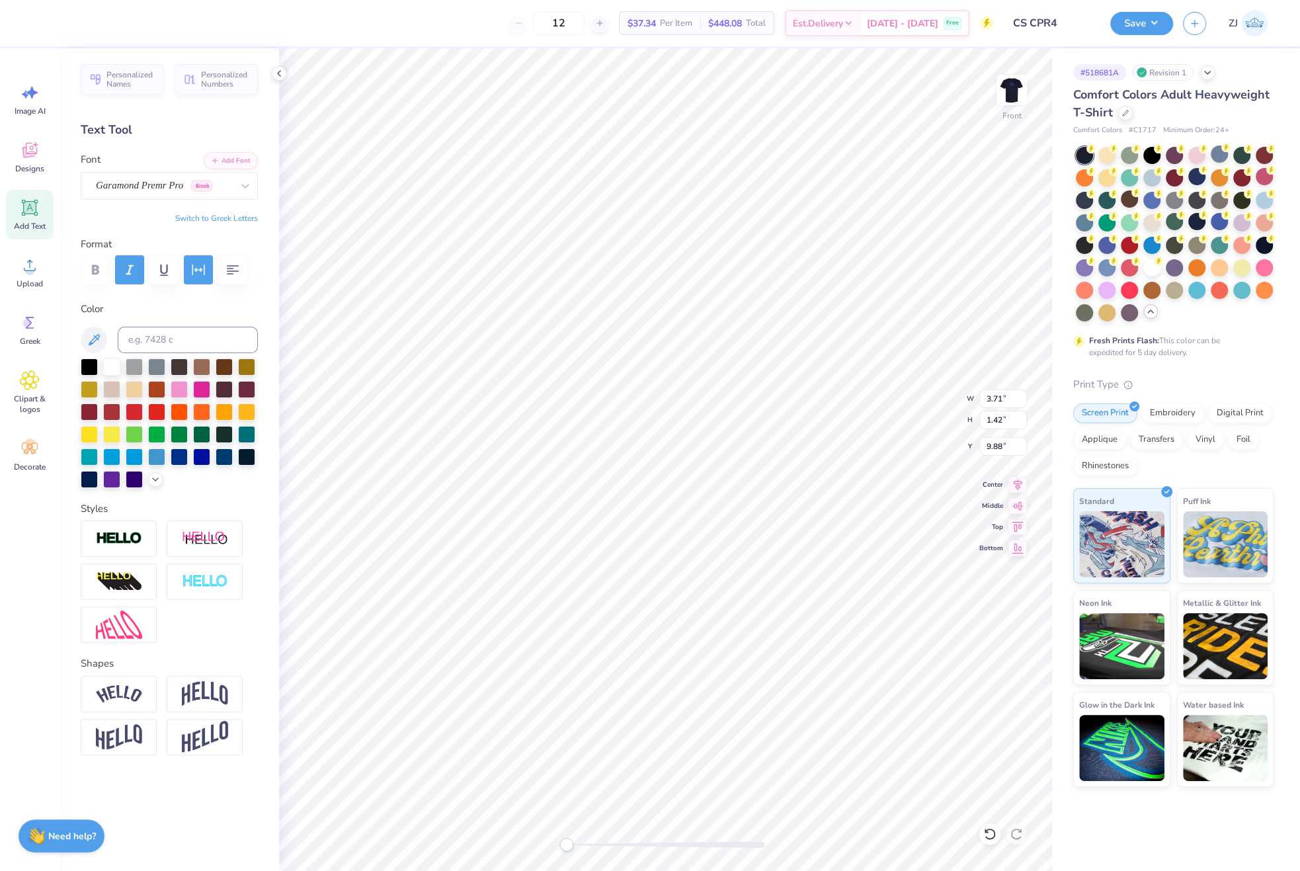
type input "7.35"
type input "1.87"
type input "11.59"
type input "10.05"
type input "2.02"
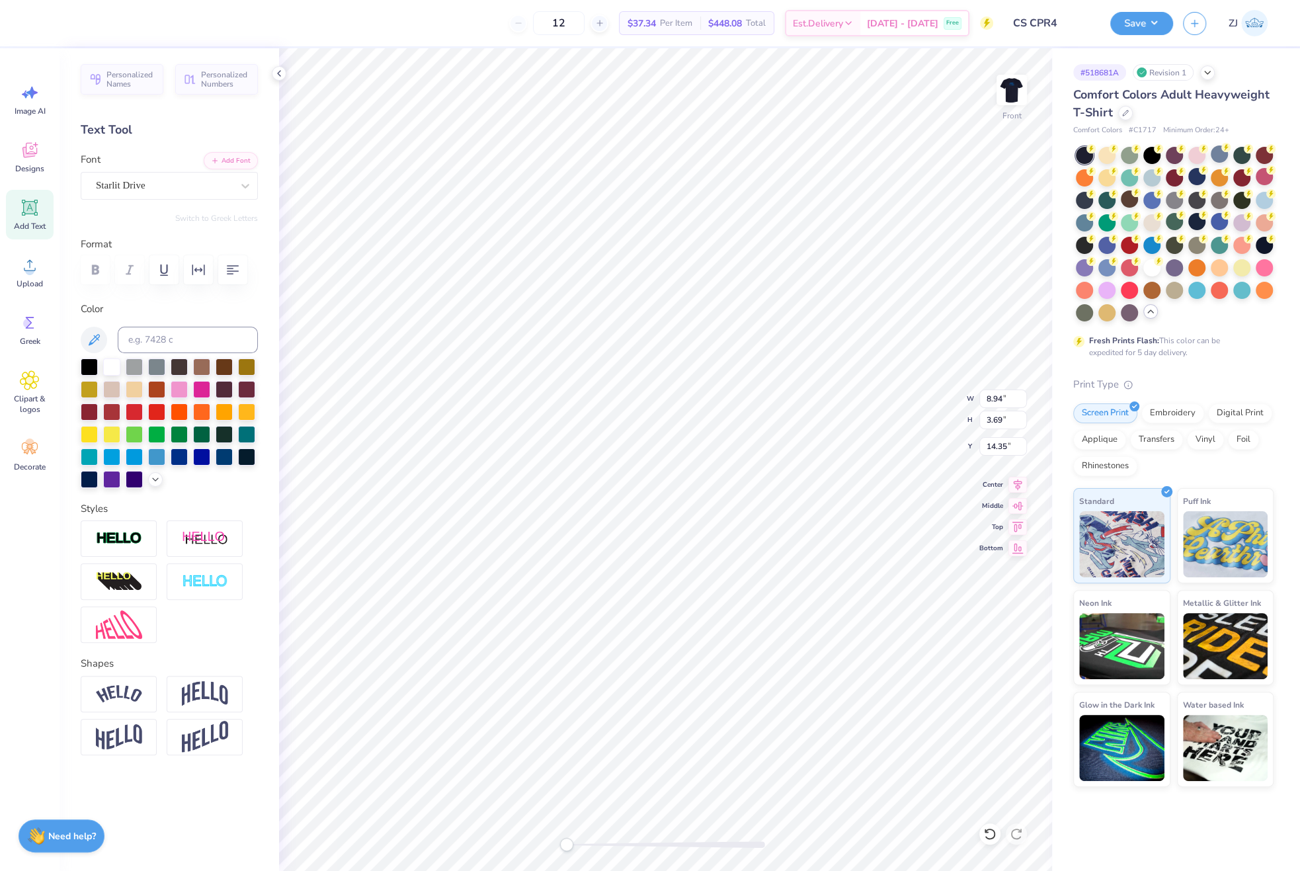
type input "13.45"
type input "8.94"
type input "3.69"
type input "14.35"
click at [991, 398] on input "3.30" at bounding box center [1004, 399] width 48 height 19
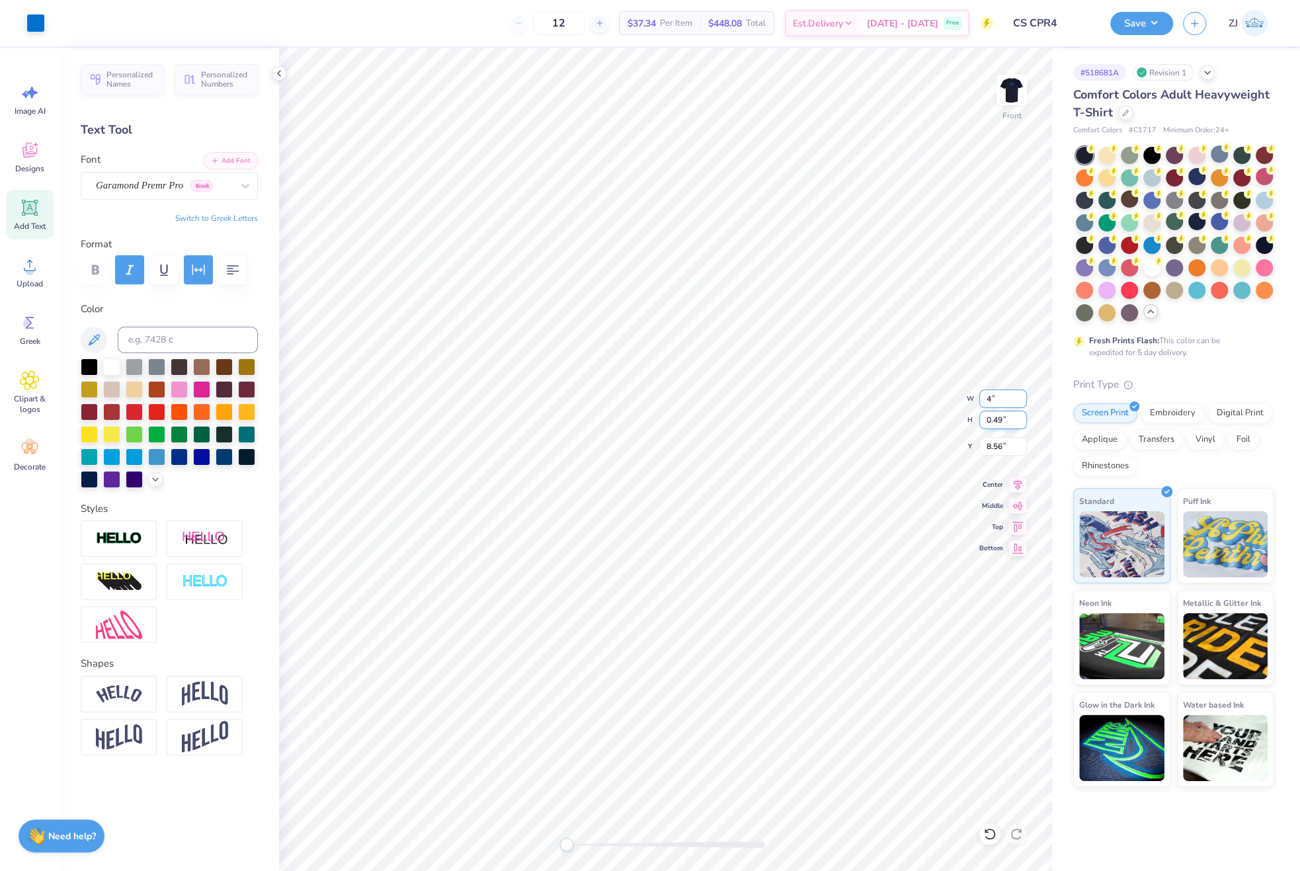
type input "4.00"
type input "0.60"
type input "8.51"
click at [1001, 401] on input "10.05" at bounding box center [1004, 399] width 48 height 19
type input "12.50"
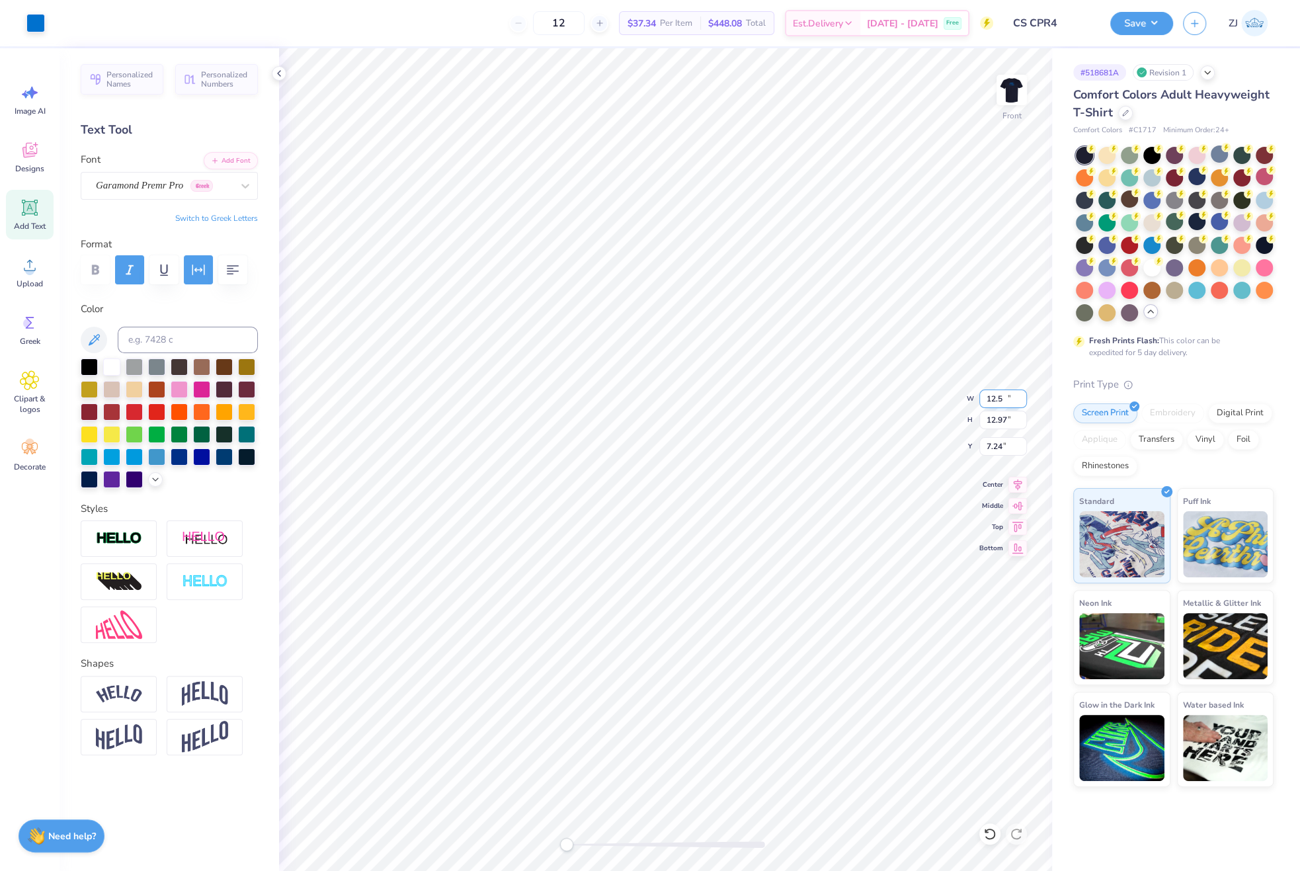
type input "12.97"
click at [1011, 442] on input "7.24" at bounding box center [1004, 446] width 48 height 19
type input "1.50"
type input "9.14"
type input "2.33"
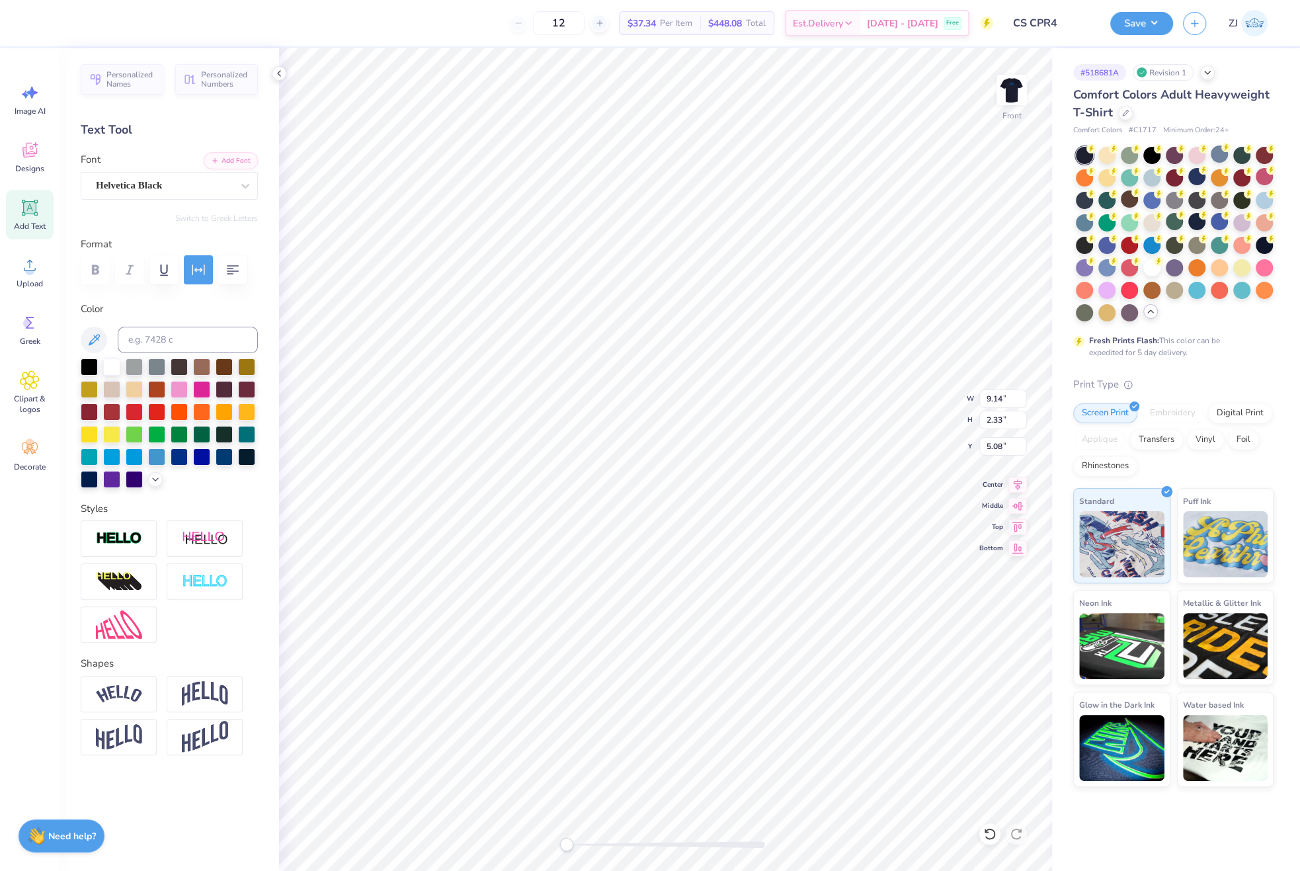
type input "5.08"
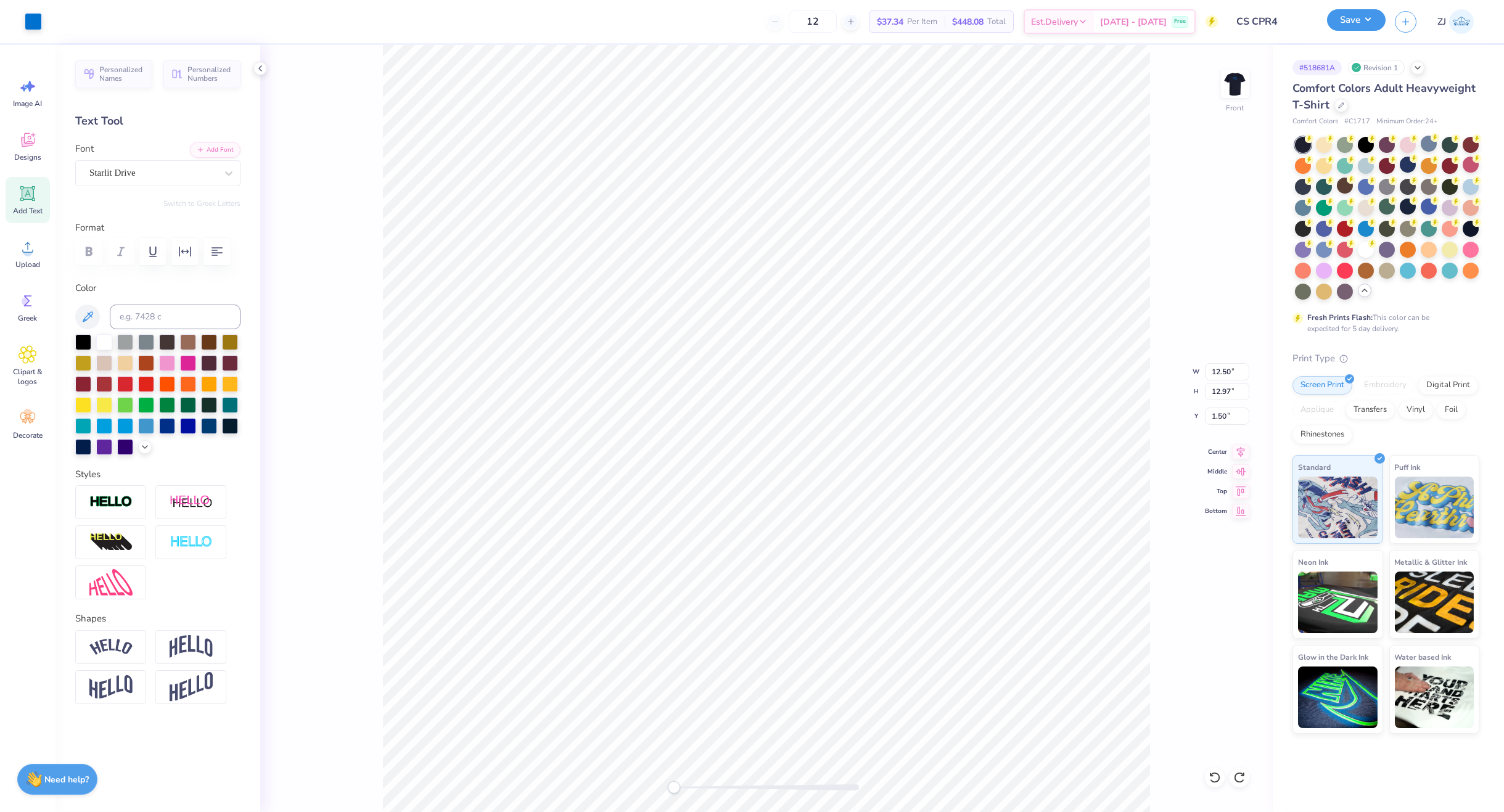
click at [1369, 19] on button "Save" at bounding box center [1356, 20] width 59 height 21
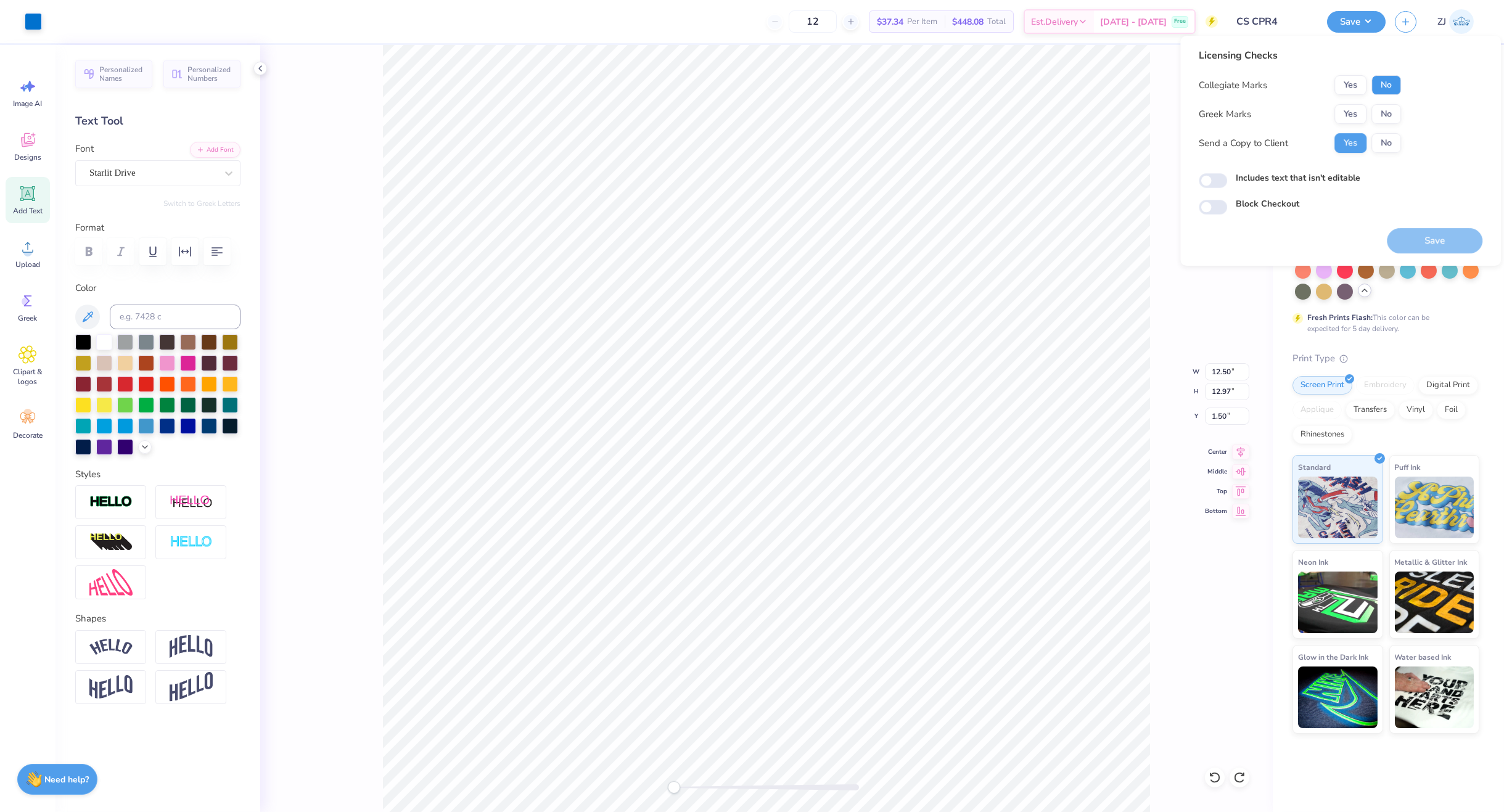
click at [1377, 83] on button "No" at bounding box center [1387, 85] width 30 height 20
click at [1384, 113] on button "No" at bounding box center [1387, 114] width 30 height 20
click at [1418, 235] on button "Save" at bounding box center [1435, 241] width 96 height 25
